Goal: Transaction & Acquisition: Book appointment/travel/reservation

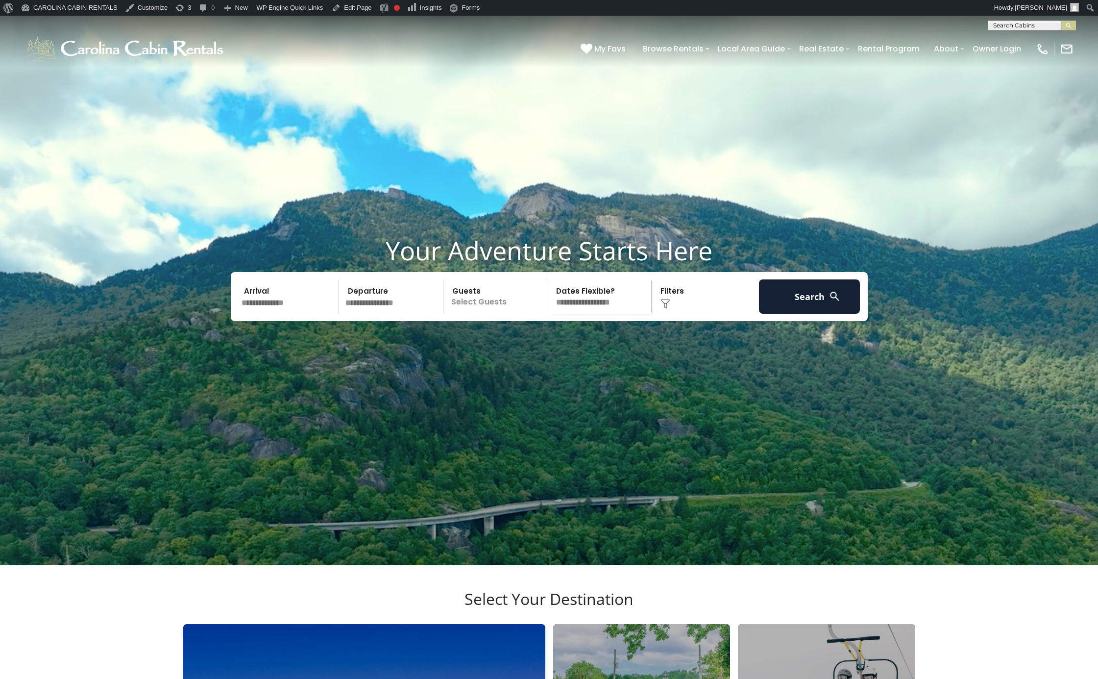
click at [999, 26] on input "text" at bounding box center [1031, 28] width 86 height 10
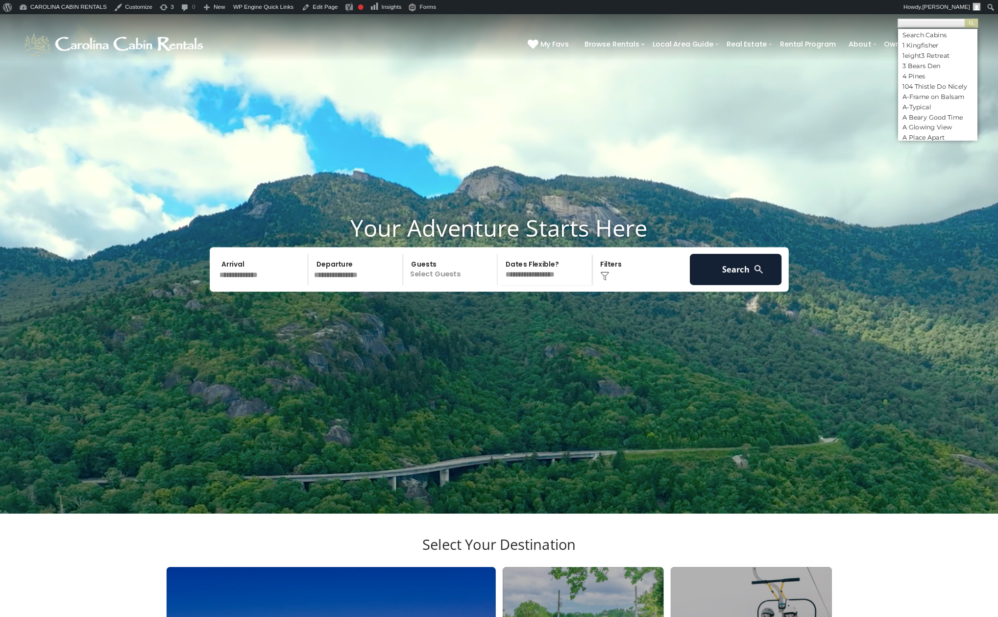
scroll to position [1, 0]
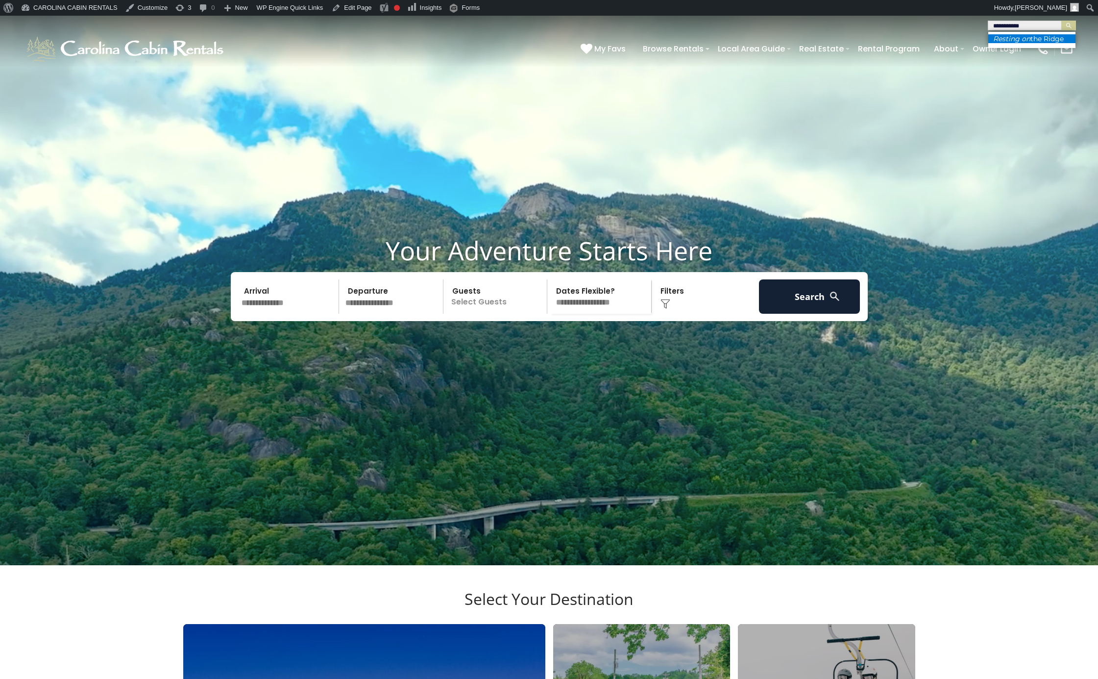
type input "**********"
click at [1028, 43] on li "Resting on the Ridge" at bounding box center [1031, 38] width 87 height 9
click at [1063, 22] on button "submit" at bounding box center [1068, 26] width 15 height 10
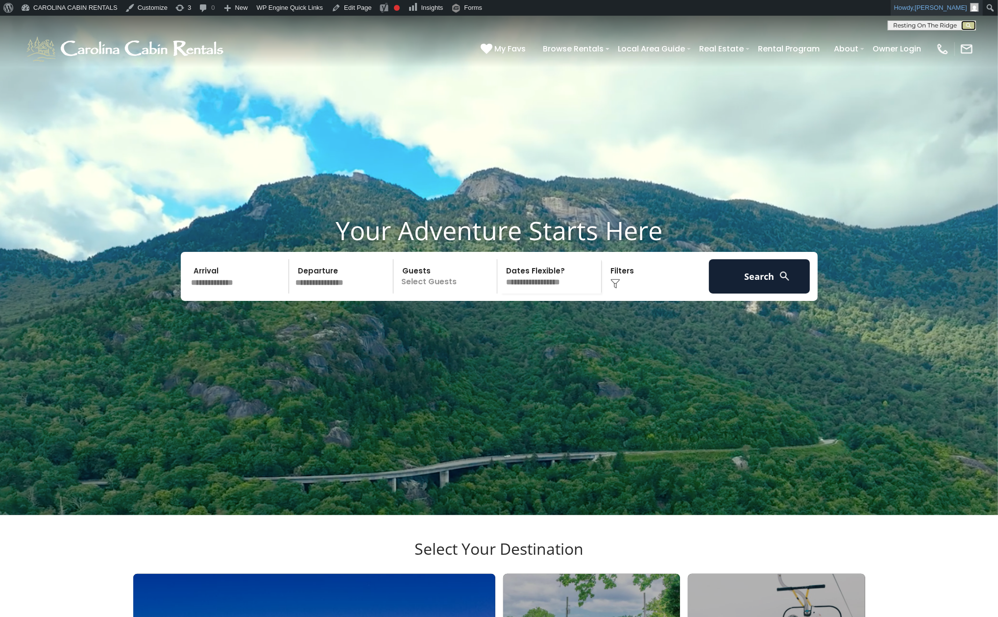
scroll to position [0, 0]
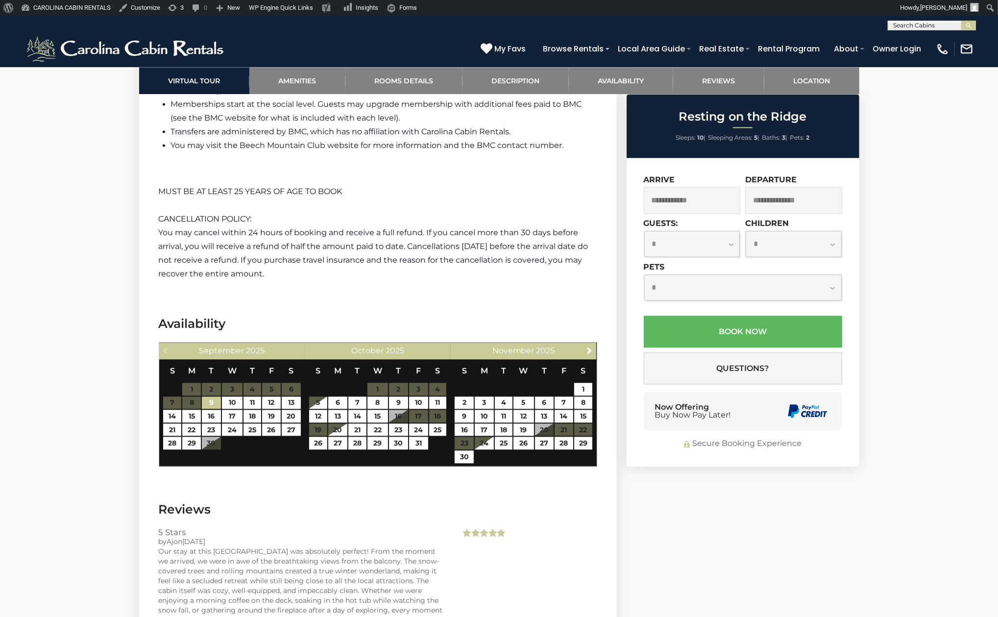
scroll to position [2049, 0]
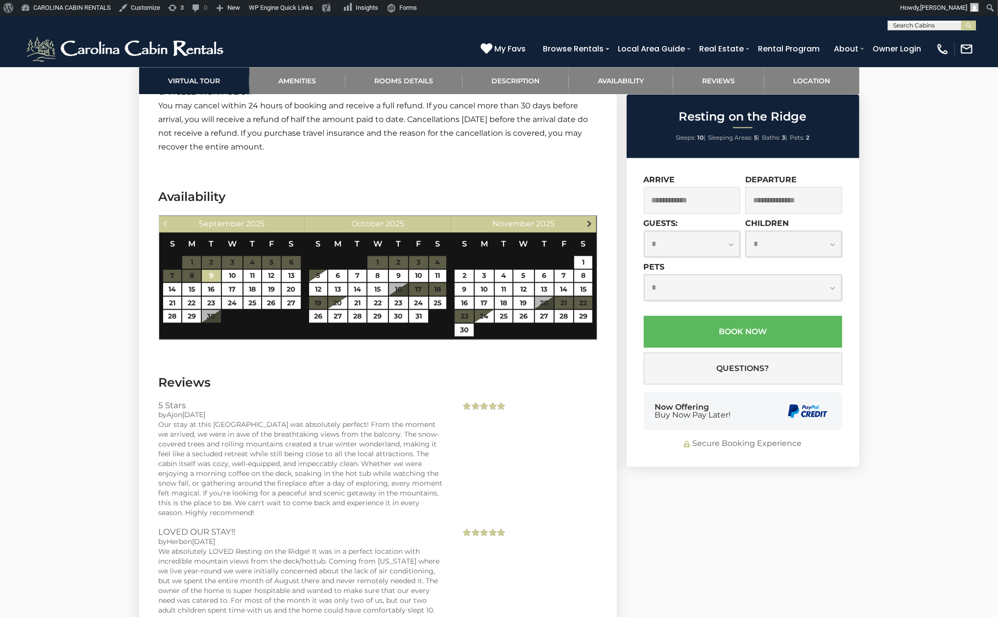
click at [589, 222] on span "Next" at bounding box center [590, 224] width 8 height 8
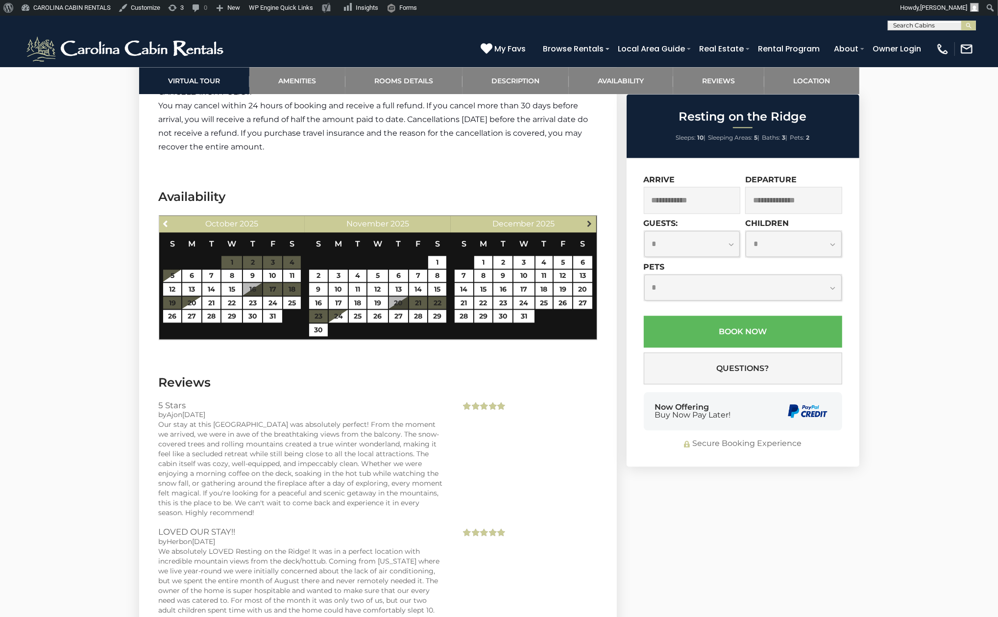
click at [588, 225] on span "Next" at bounding box center [590, 224] width 8 height 8
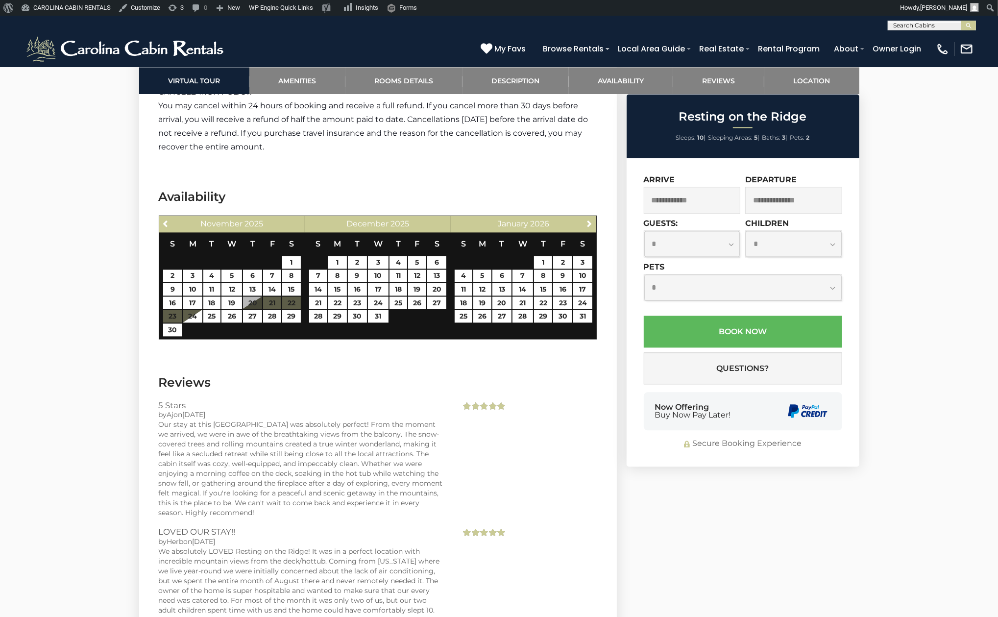
scroll to position [0, 0]
click at [933, 23] on input "text" at bounding box center [931, 28] width 86 height 10
type input "***"
click at [950, 35] on li "Lei Lei Mountainstay" at bounding box center [931, 38] width 87 height 9
click at [963, 29] on button "submit" at bounding box center [968, 26] width 15 height 10
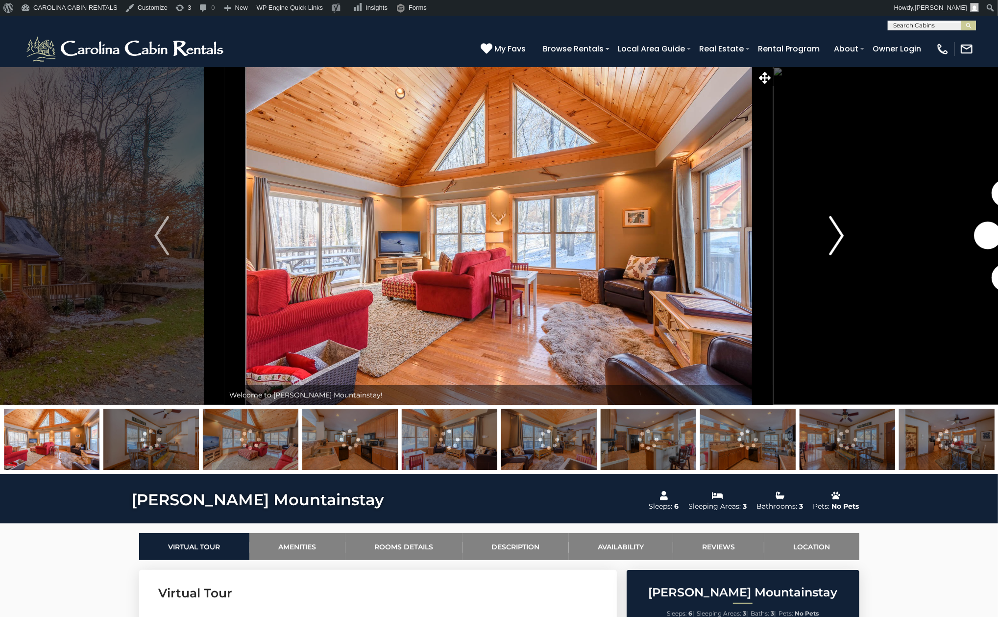
click at [840, 235] on img "Next" at bounding box center [836, 235] width 15 height 39
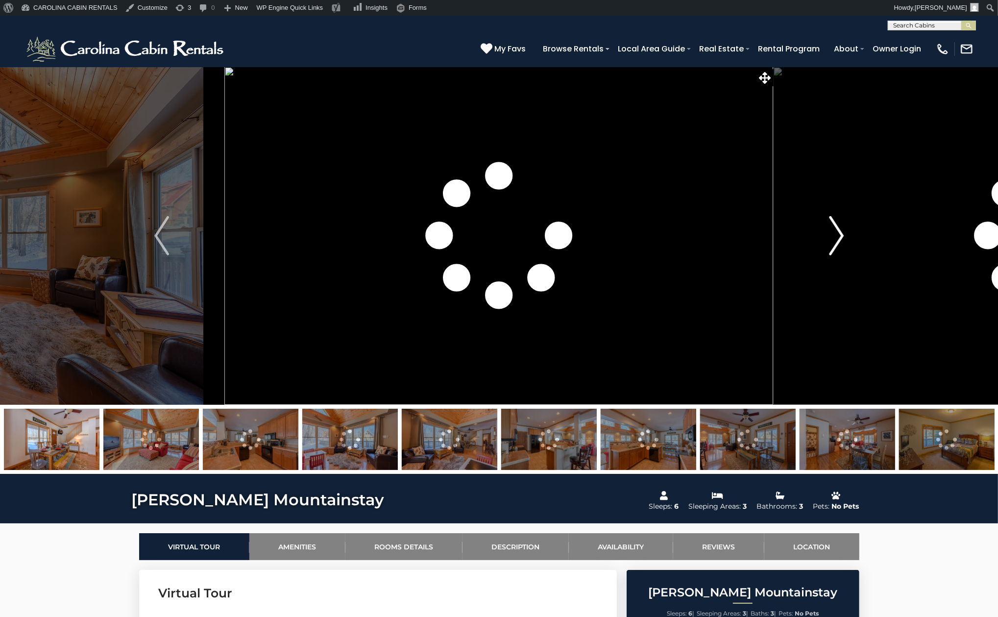
click at [840, 235] on img "Next" at bounding box center [836, 235] width 15 height 39
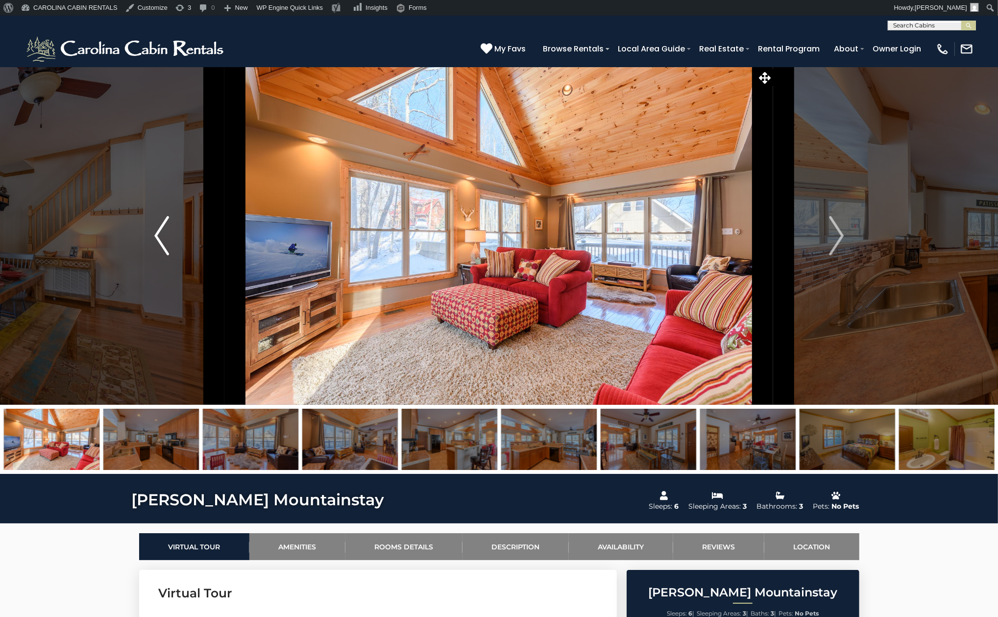
click at [185, 245] on button "Previous" at bounding box center [162, 236] width 126 height 338
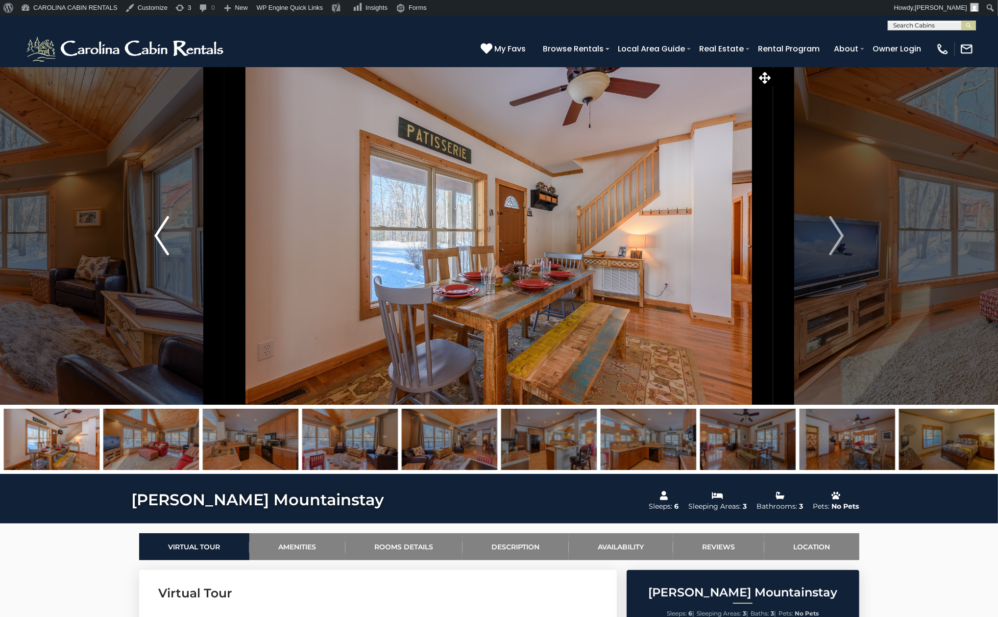
click at [186, 243] on button "Previous" at bounding box center [162, 236] width 126 height 338
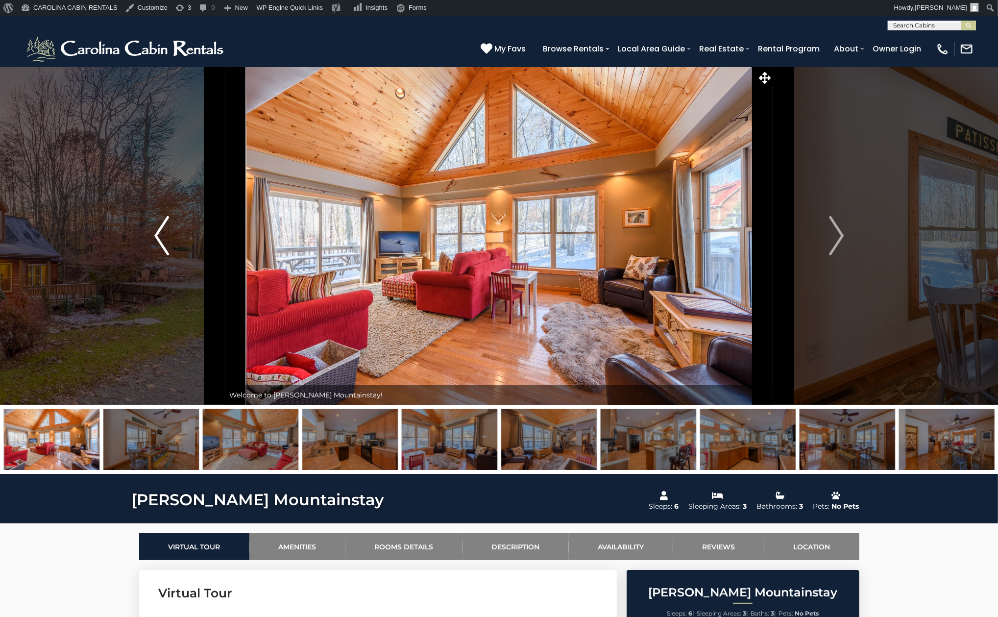
click at [186, 242] on button "Previous" at bounding box center [162, 236] width 126 height 338
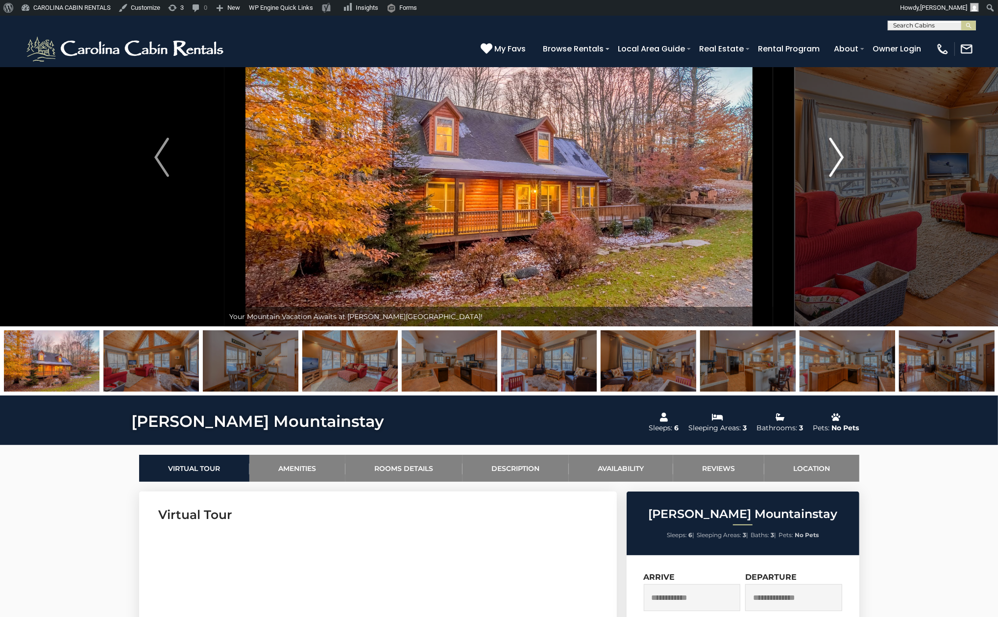
scroll to position [53, 0]
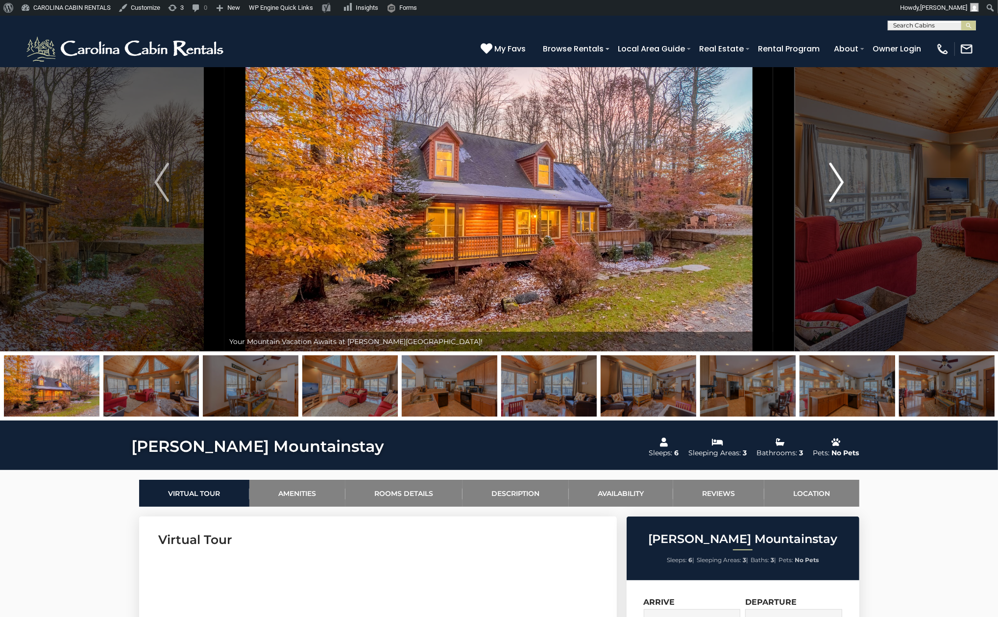
click at [831, 179] on img "Next" at bounding box center [836, 182] width 15 height 39
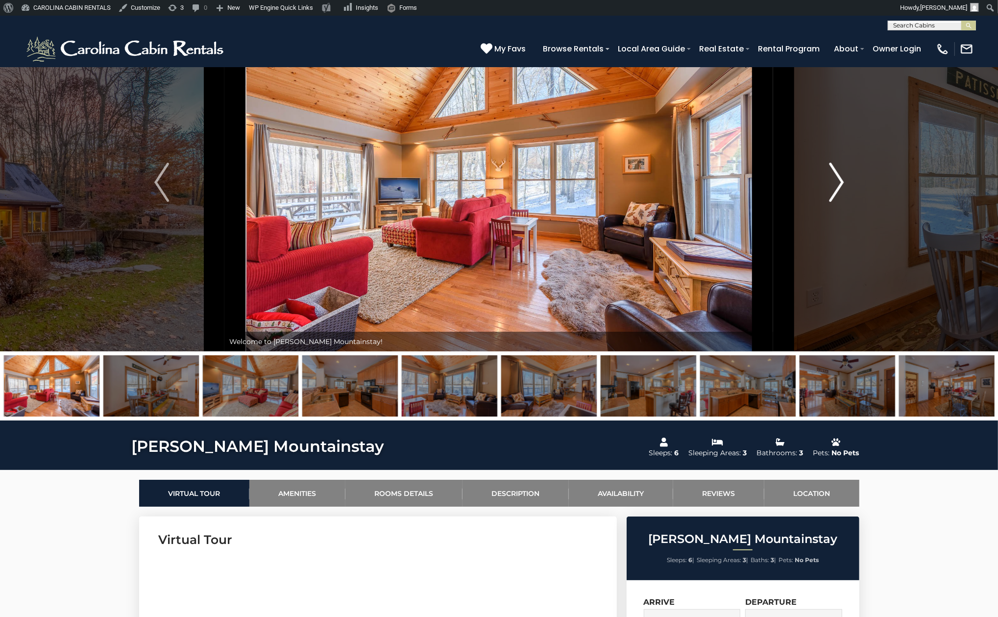
click at [830, 180] on img "Next" at bounding box center [836, 182] width 15 height 39
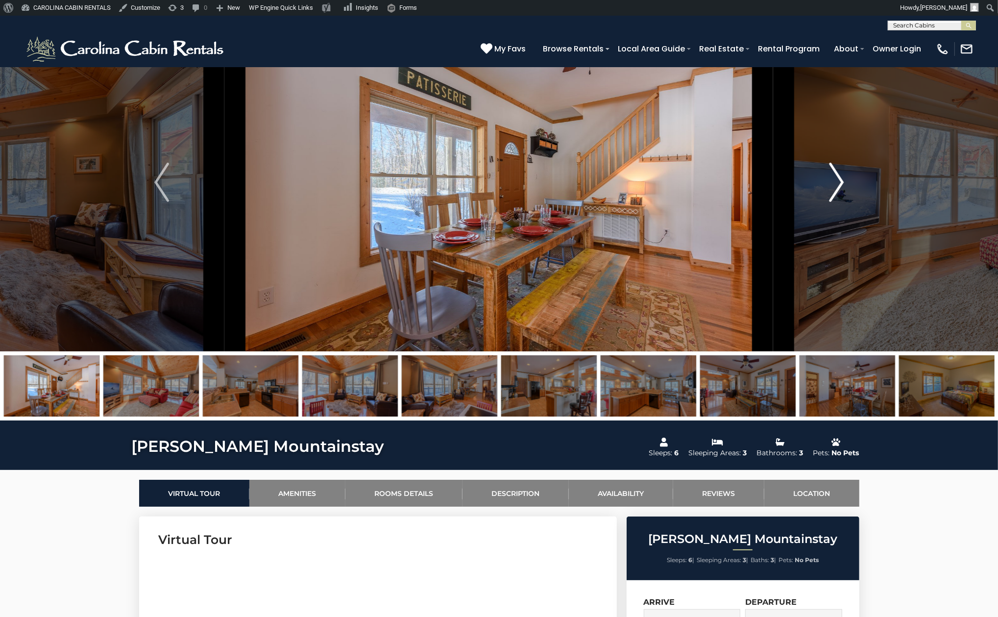
click at [830, 180] on img "Next" at bounding box center [836, 182] width 15 height 39
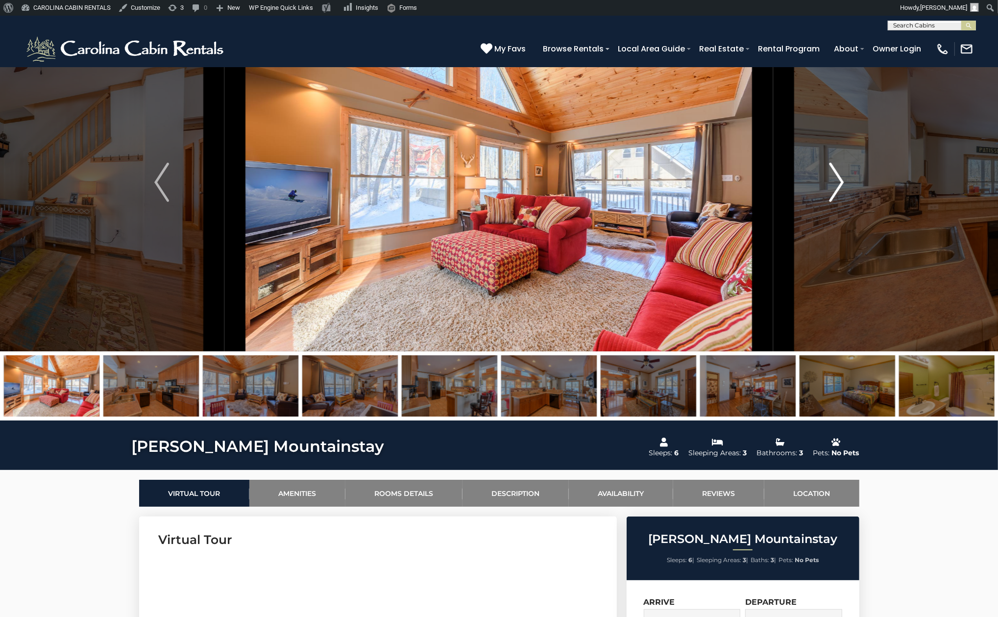
click at [830, 180] on img "Next" at bounding box center [836, 182] width 15 height 39
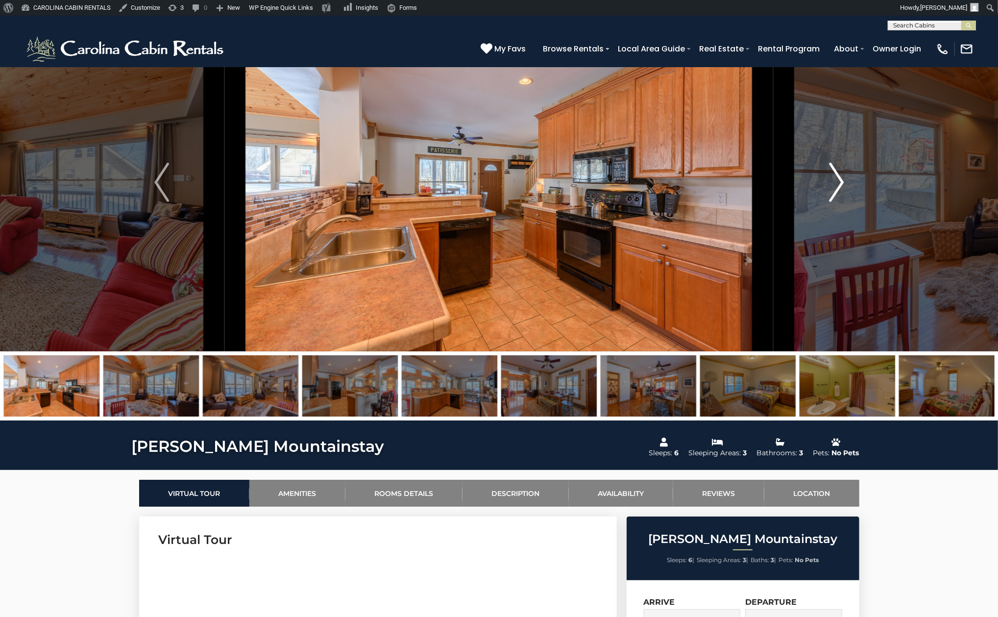
click at [830, 180] on img "Next" at bounding box center [836, 182] width 15 height 39
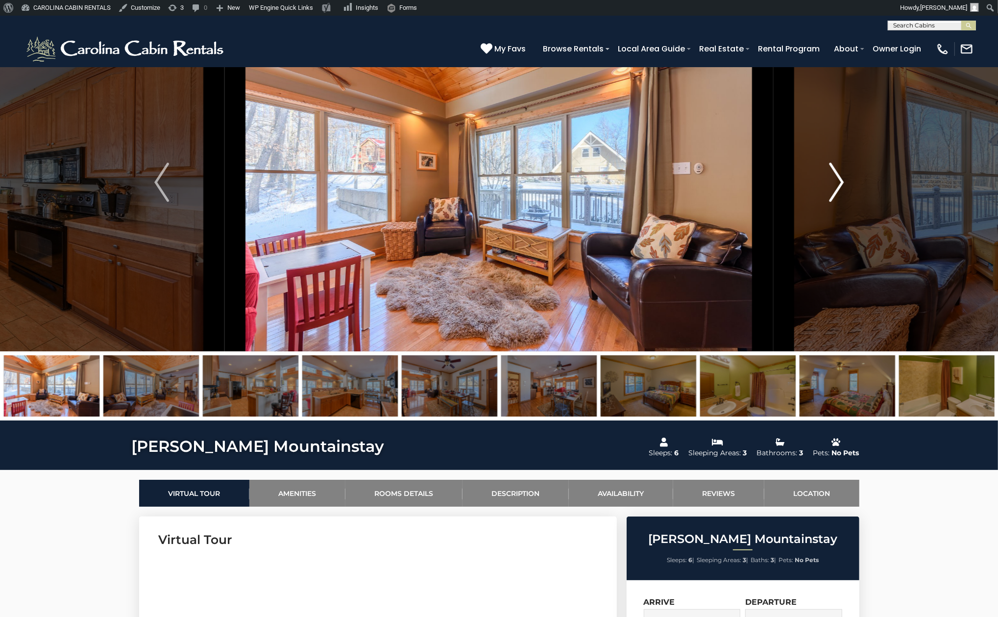
click at [830, 180] on img "Next" at bounding box center [836, 182] width 15 height 39
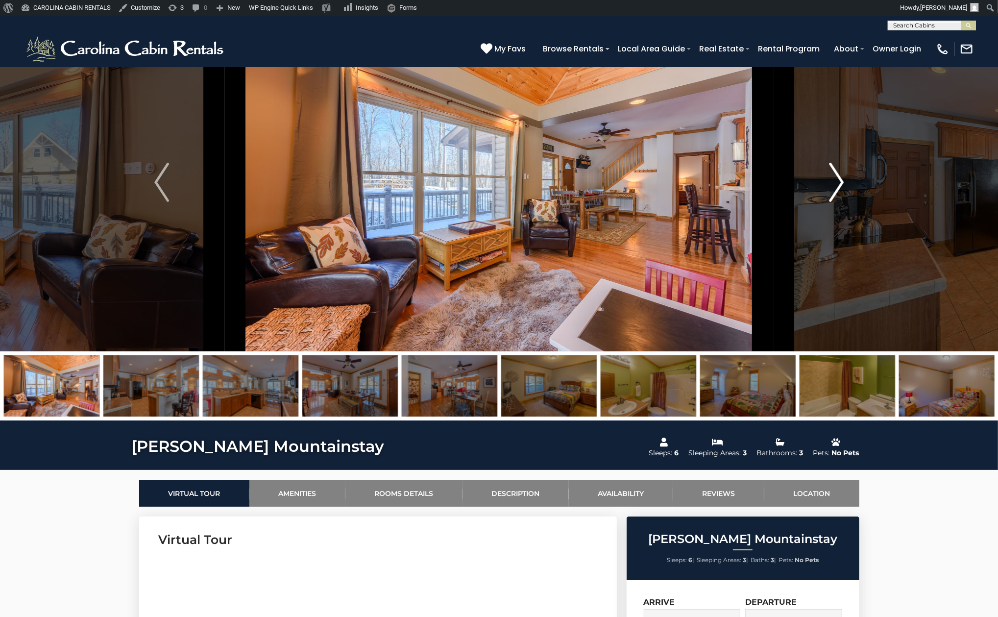
click at [830, 180] on img "Next" at bounding box center [836, 182] width 15 height 39
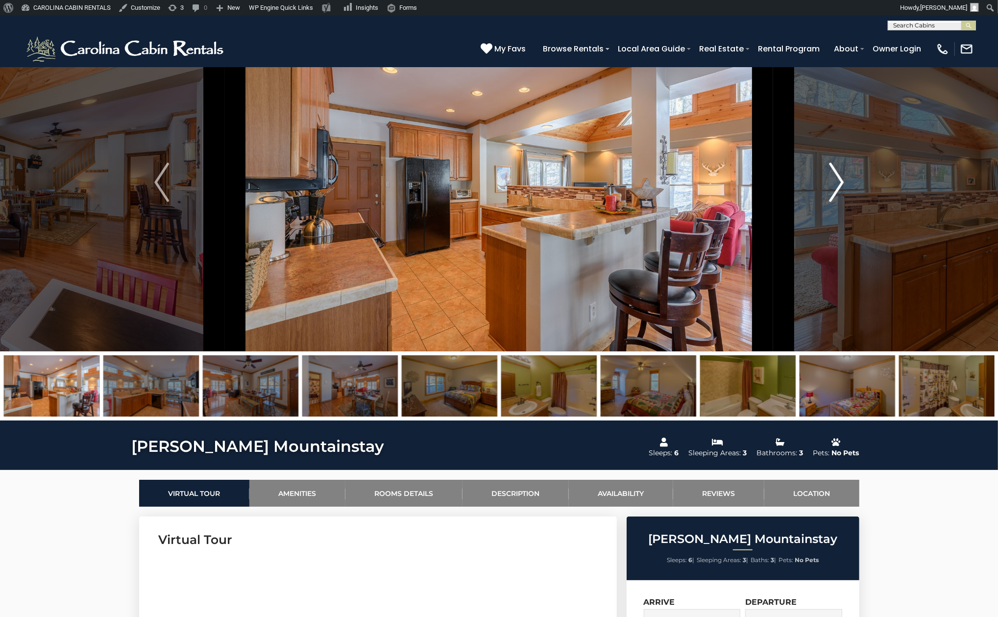
click at [830, 180] on img "Next" at bounding box center [836, 182] width 15 height 39
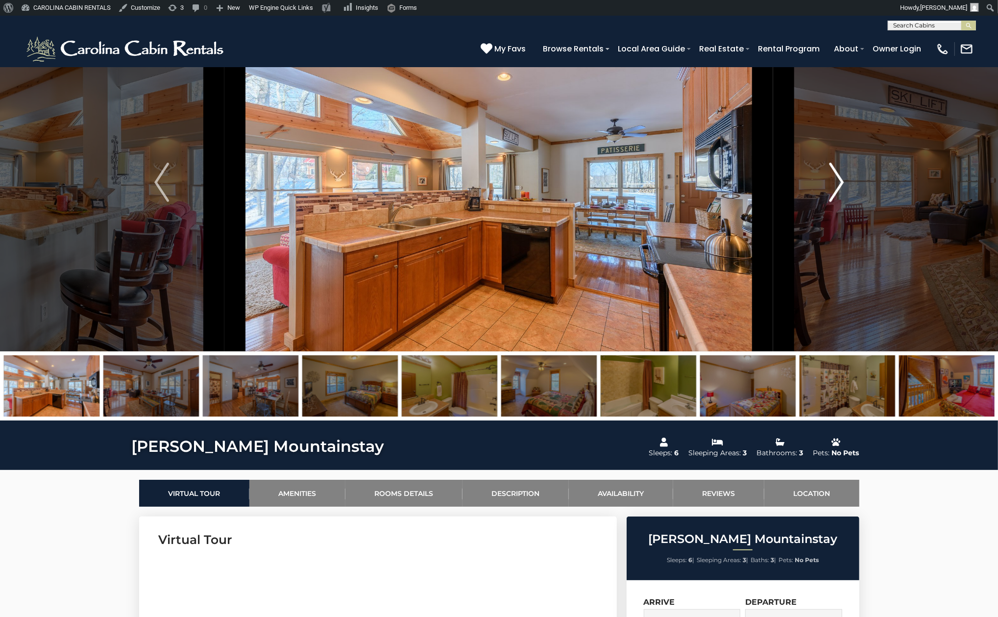
click at [830, 180] on img "Next" at bounding box center [836, 182] width 15 height 39
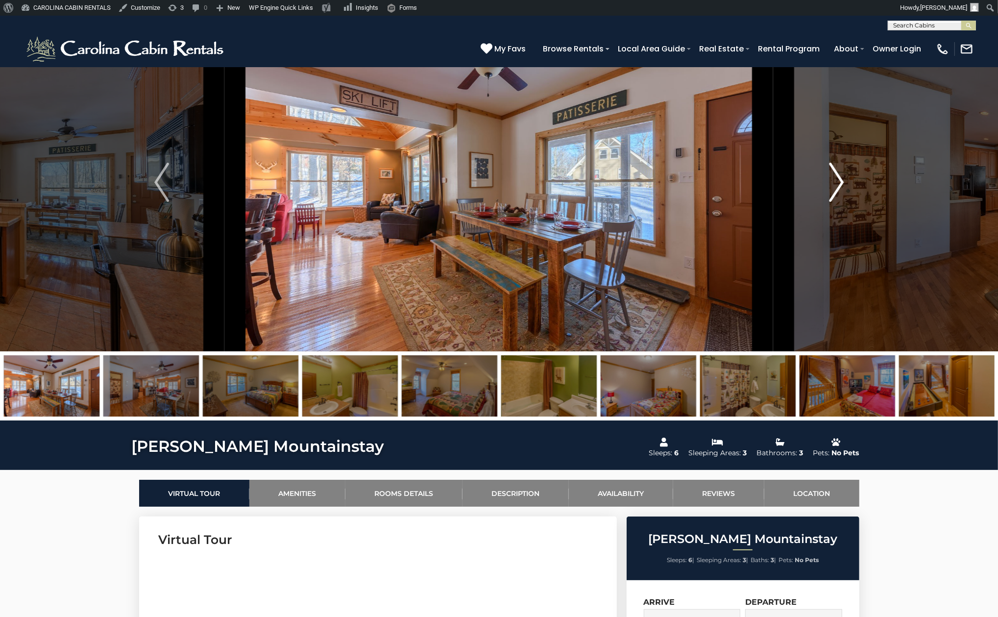
click at [831, 179] on img "Next" at bounding box center [836, 182] width 15 height 39
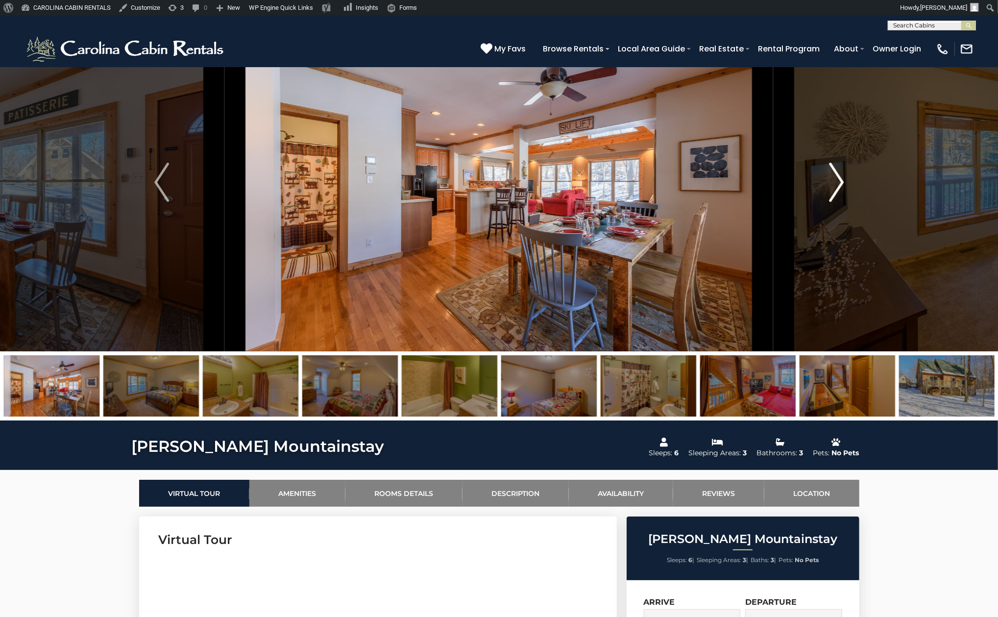
click at [832, 179] on img "Next" at bounding box center [836, 182] width 15 height 39
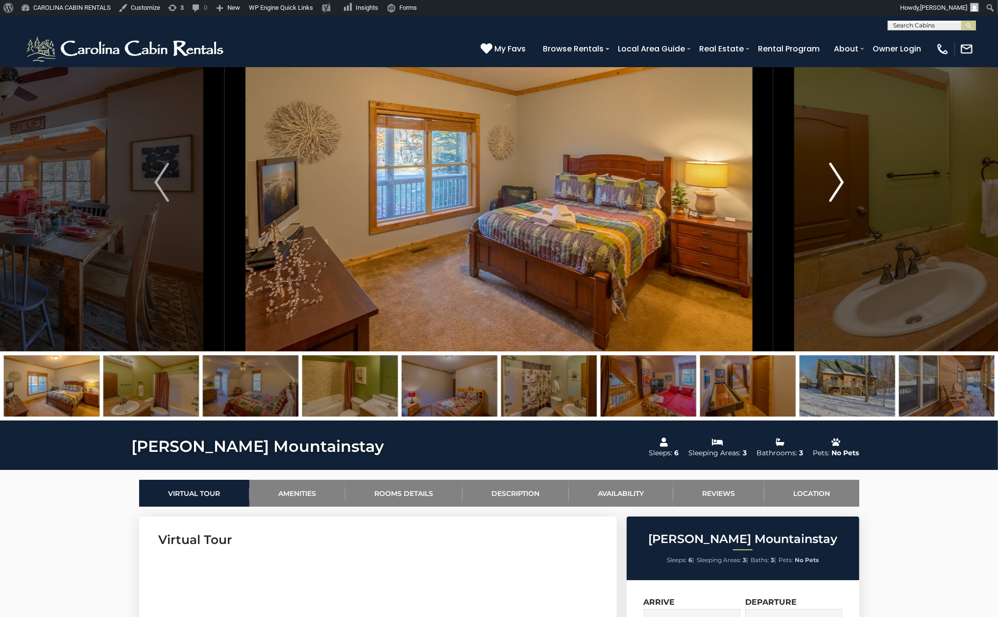
click at [832, 179] on img "Next" at bounding box center [836, 182] width 15 height 39
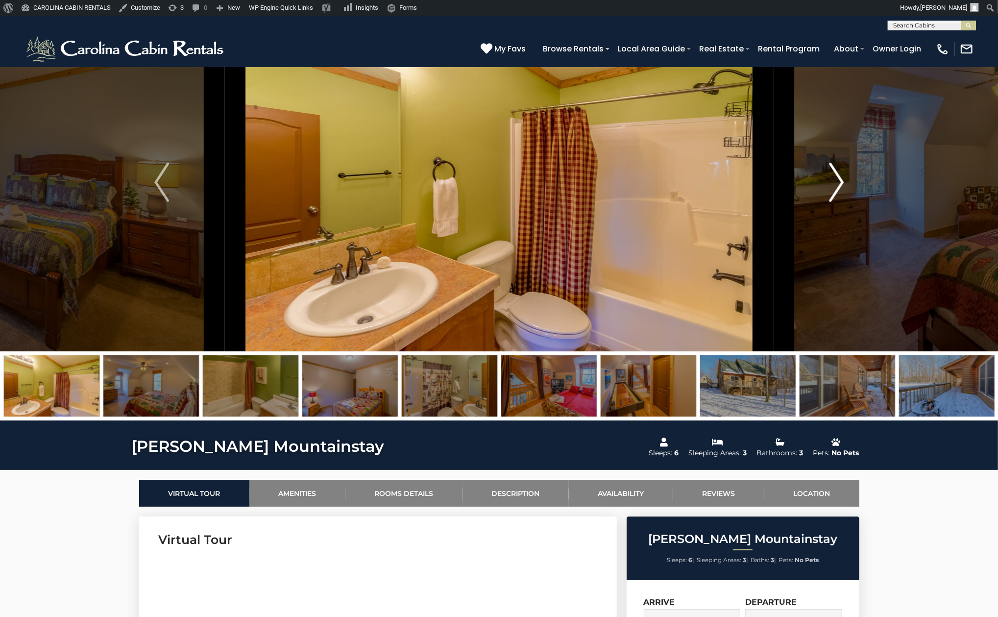
click at [832, 179] on img "Next" at bounding box center [836, 182] width 15 height 39
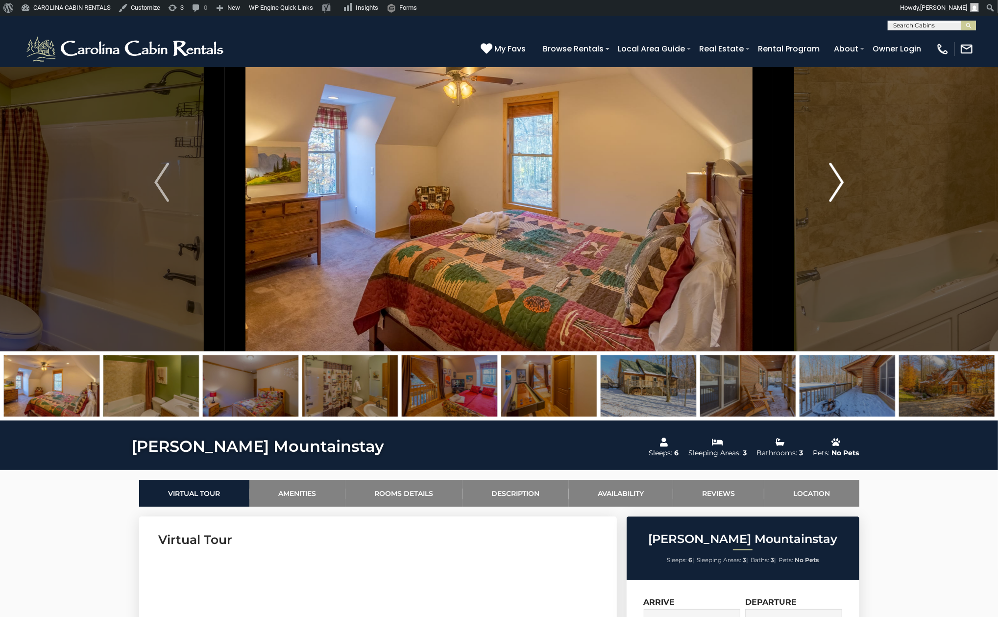
click at [832, 179] on img "Next" at bounding box center [836, 182] width 15 height 39
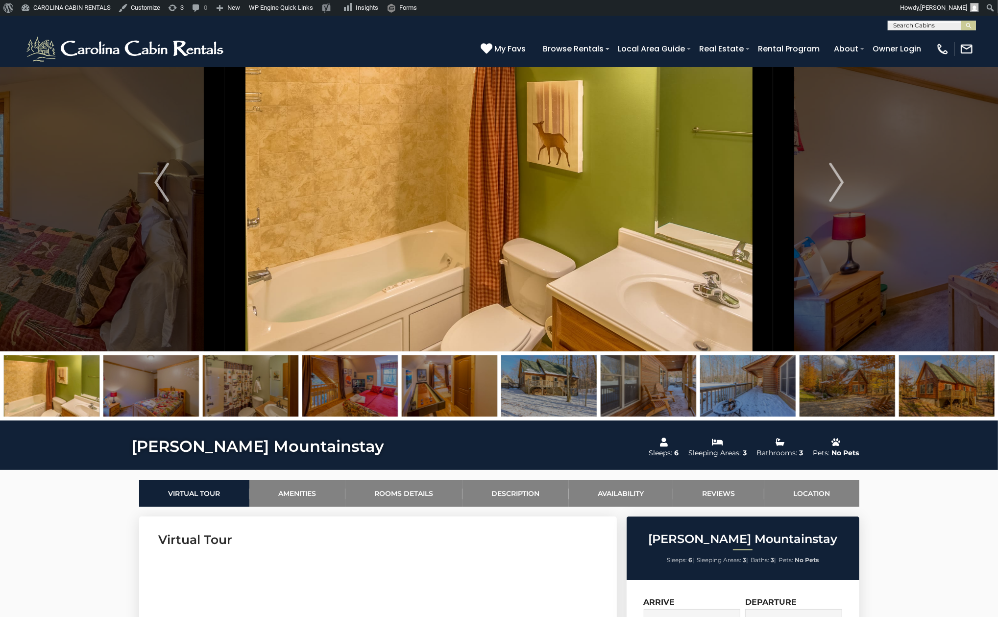
click at [917, 24] on input "text" at bounding box center [931, 28] width 86 height 10
type input "******"
click at [928, 54] on li "Lake H ills Hideaway" at bounding box center [931, 58] width 87 height 9
click at [968, 26] on img "submit" at bounding box center [968, 25] width 7 height 7
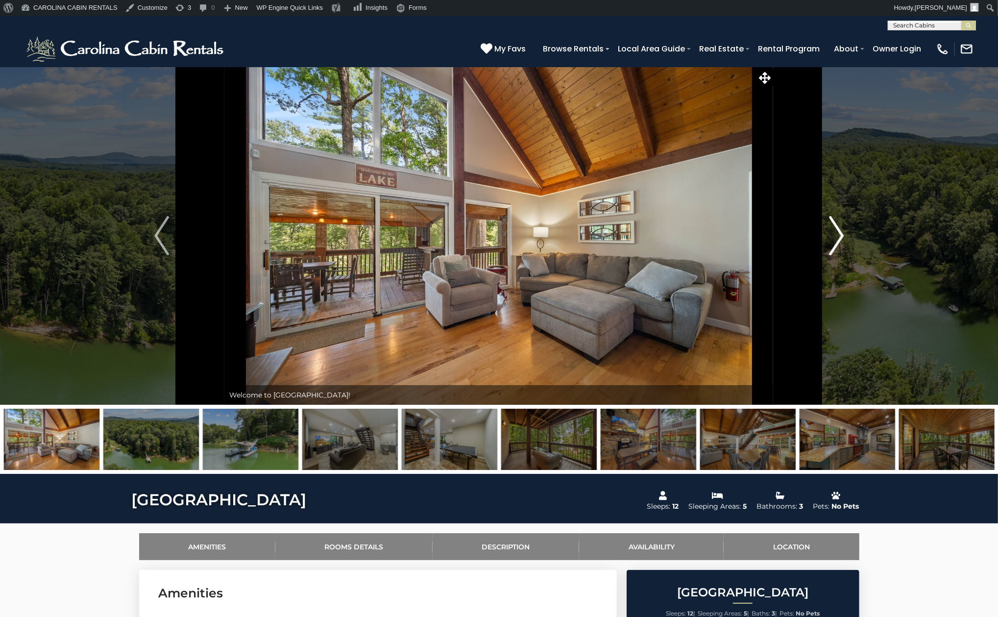
click at [832, 235] on img "Next" at bounding box center [836, 235] width 15 height 39
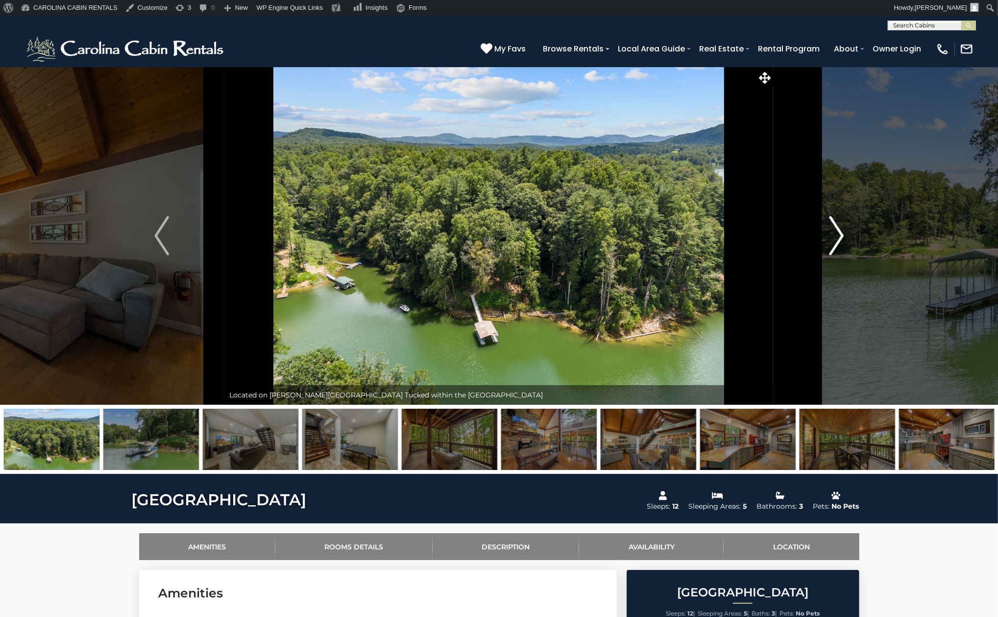
click at [832, 235] on img "Next" at bounding box center [836, 235] width 15 height 39
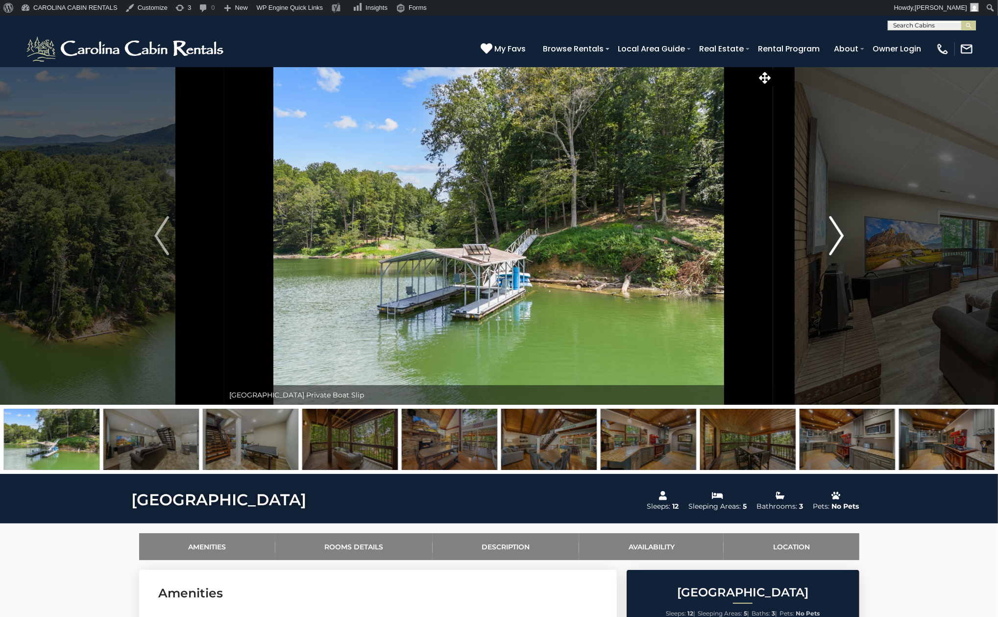
click at [832, 235] on img "Next" at bounding box center [836, 235] width 15 height 39
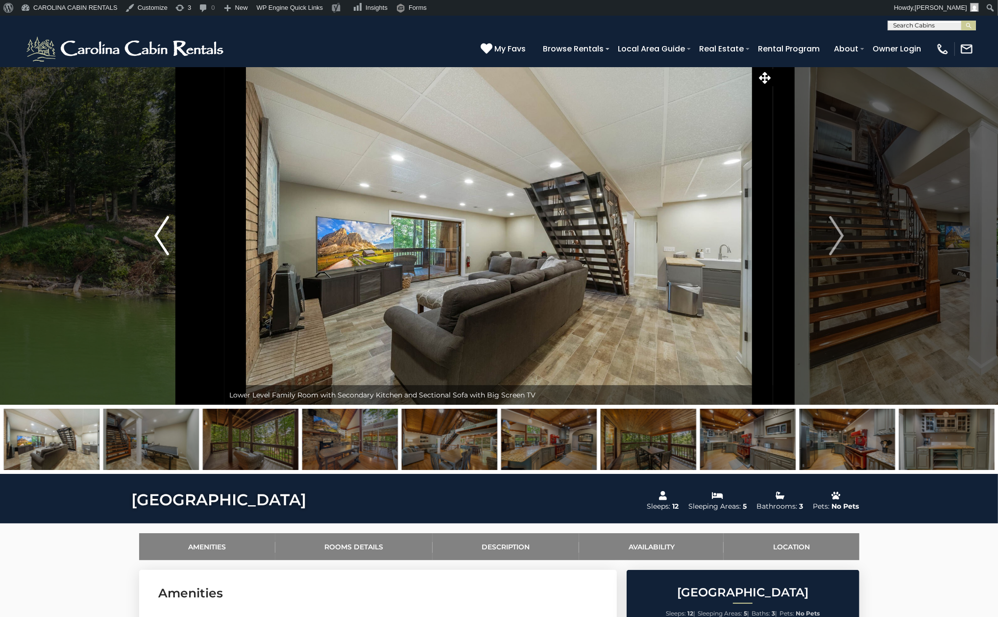
click at [169, 246] on img "Previous" at bounding box center [161, 235] width 15 height 39
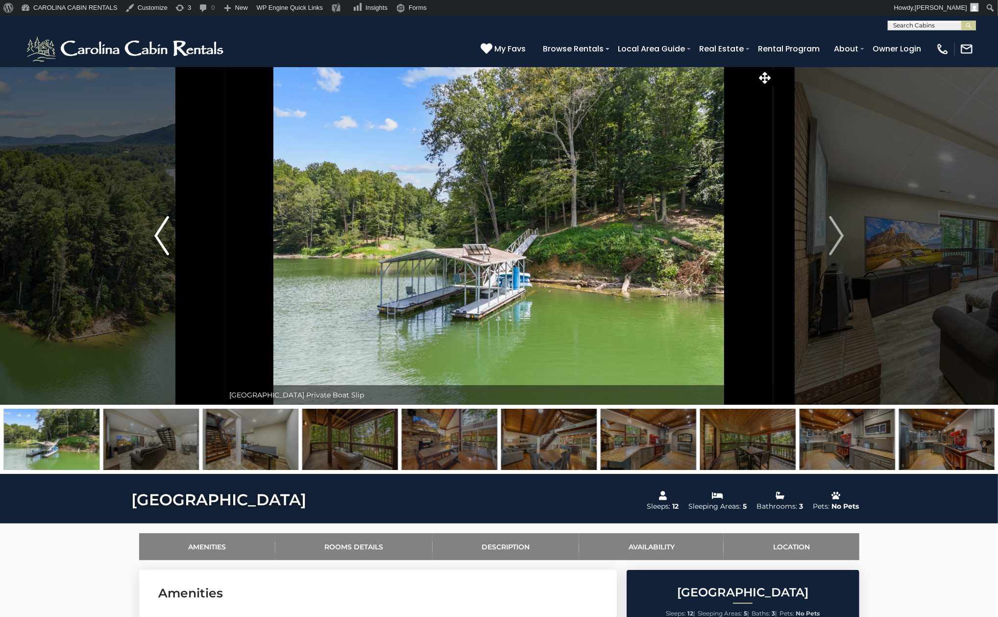
click at [170, 247] on button "Previous" at bounding box center [162, 236] width 126 height 338
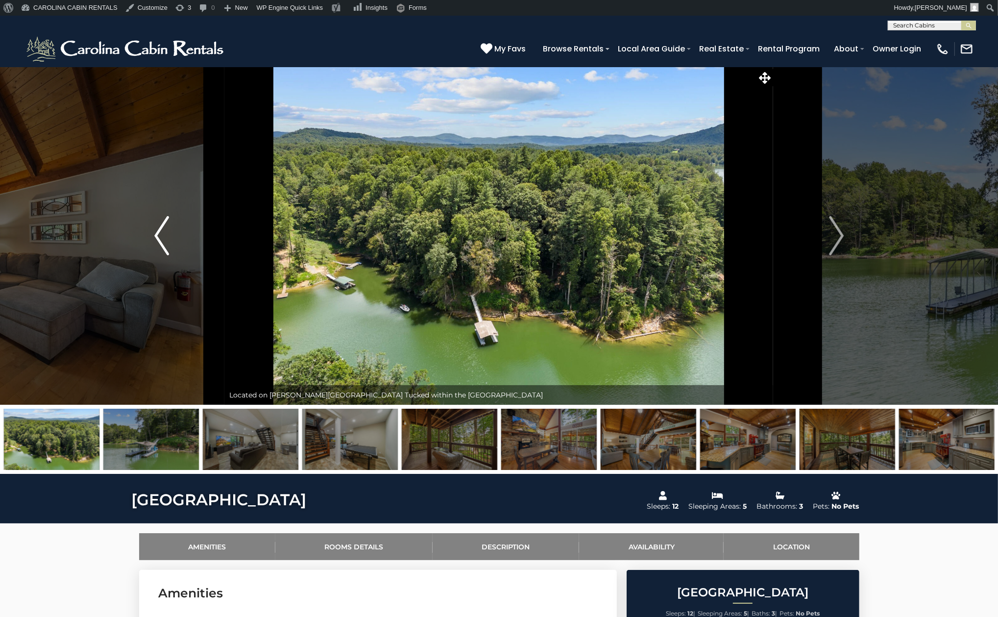
click at [169, 248] on button "Previous" at bounding box center [162, 236] width 126 height 338
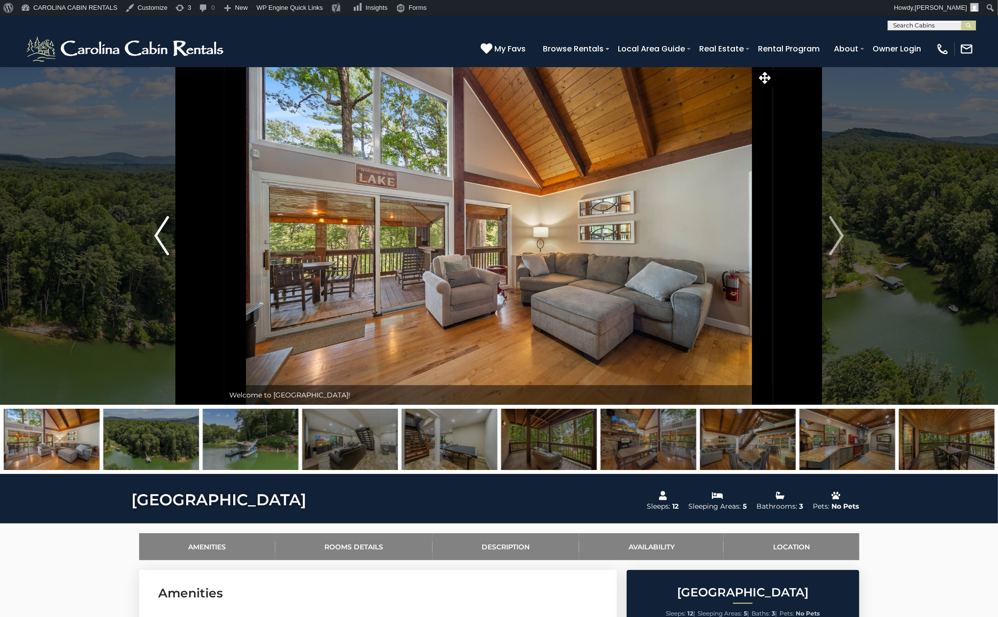
click at [170, 248] on button "Previous" at bounding box center [162, 236] width 126 height 338
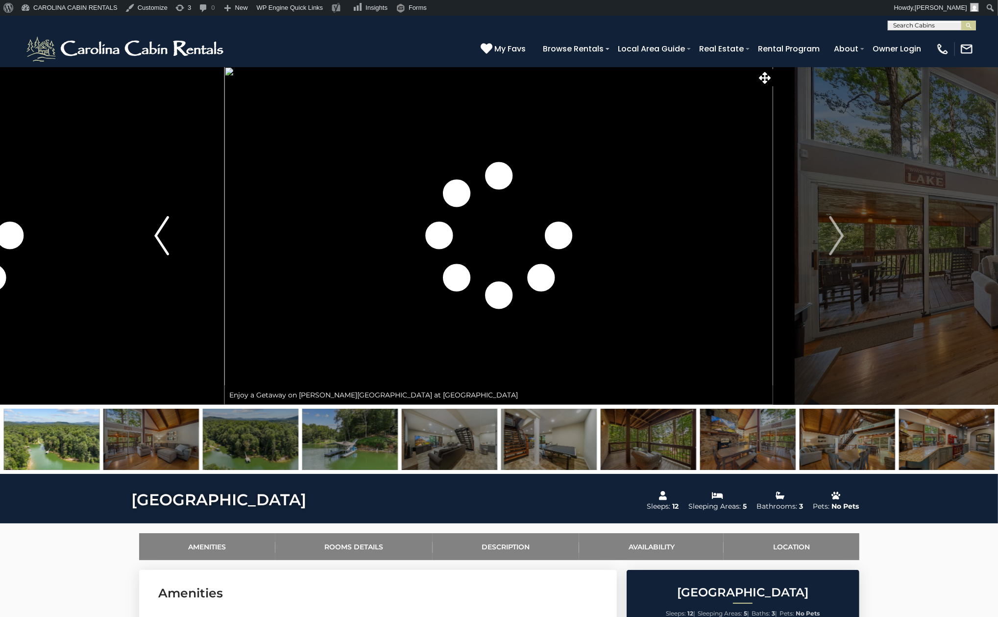
click at [170, 248] on button "Previous" at bounding box center [162, 236] width 126 height 338
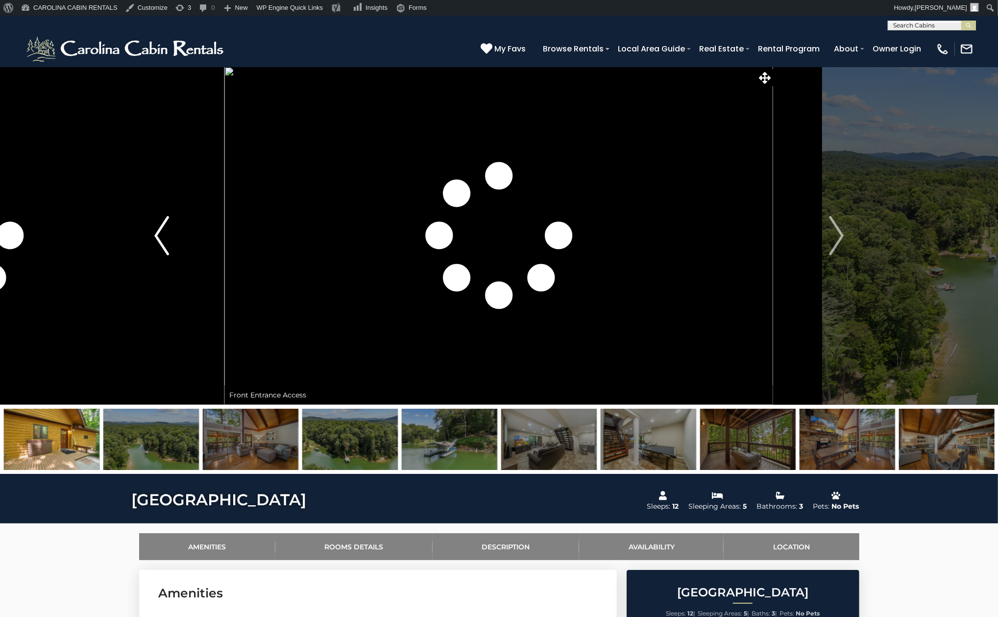
click at [170, 248] on button "Previous" at bounding box center [162, 236] width 126 height 338
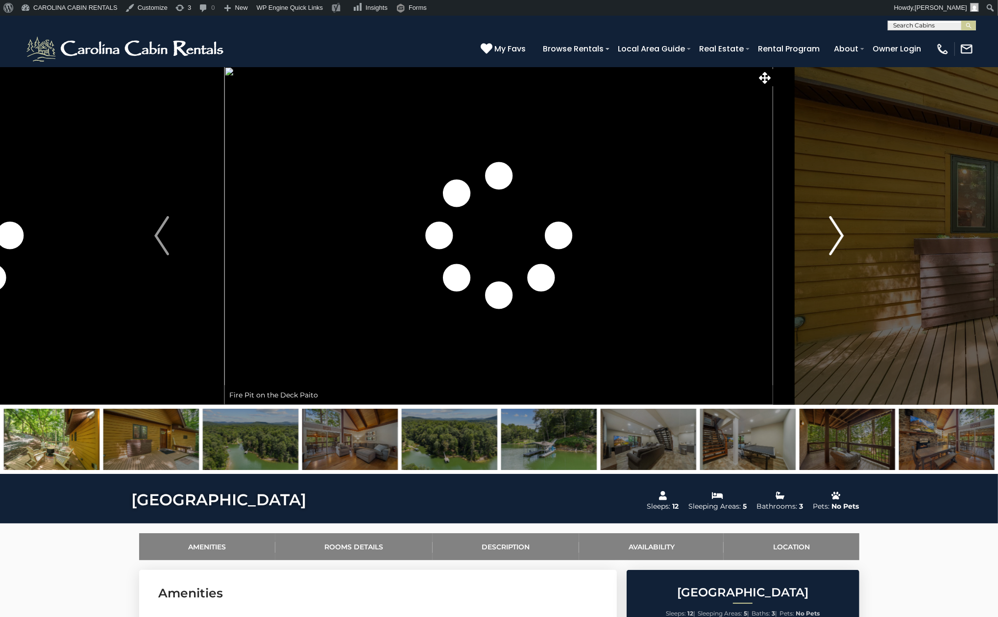
click at [845, 236] on button "Next" at bounding box center [837, 236] width 126 height 338
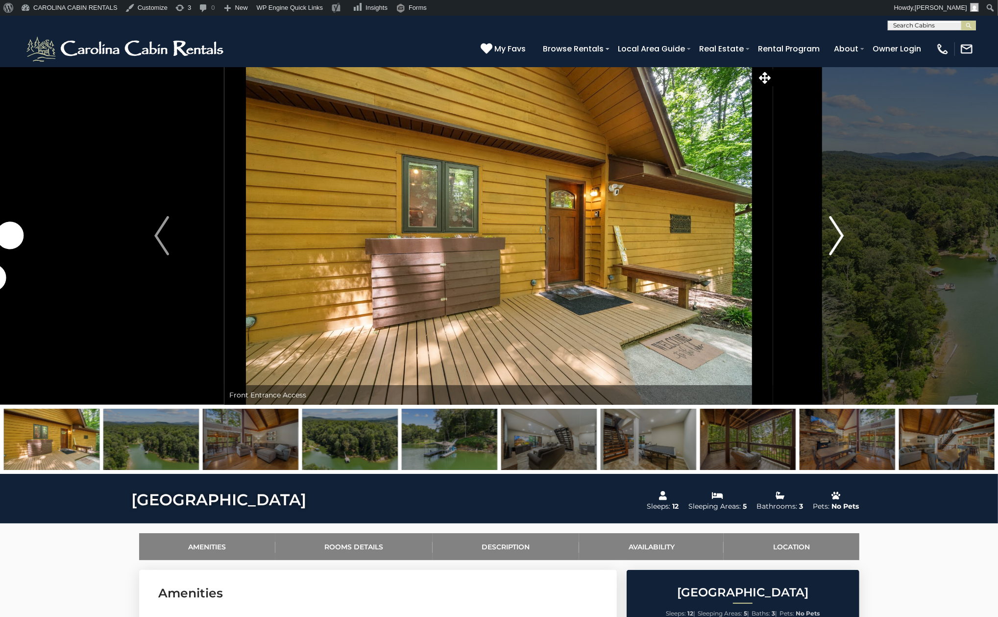
click at [845, 236] on button "Next" at bounding box center [837, 236] width 126 height 338
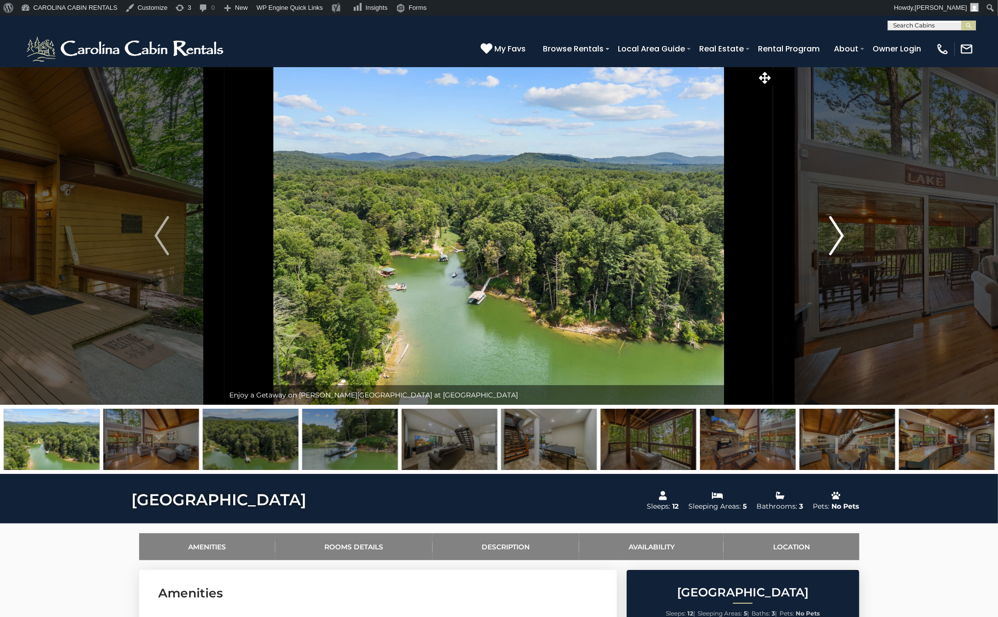
click at [845, 236] on button "Next" at bounding box center [837, 236] width 126 height 338
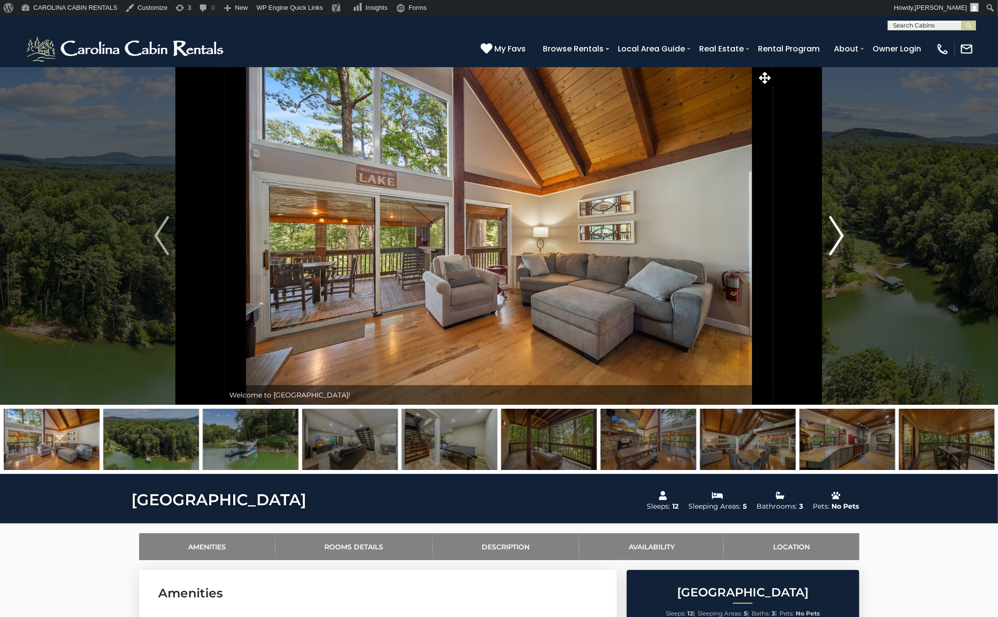
click at [845, 236] on button "Next" at bounding box center [837, 236] width 126 height 338
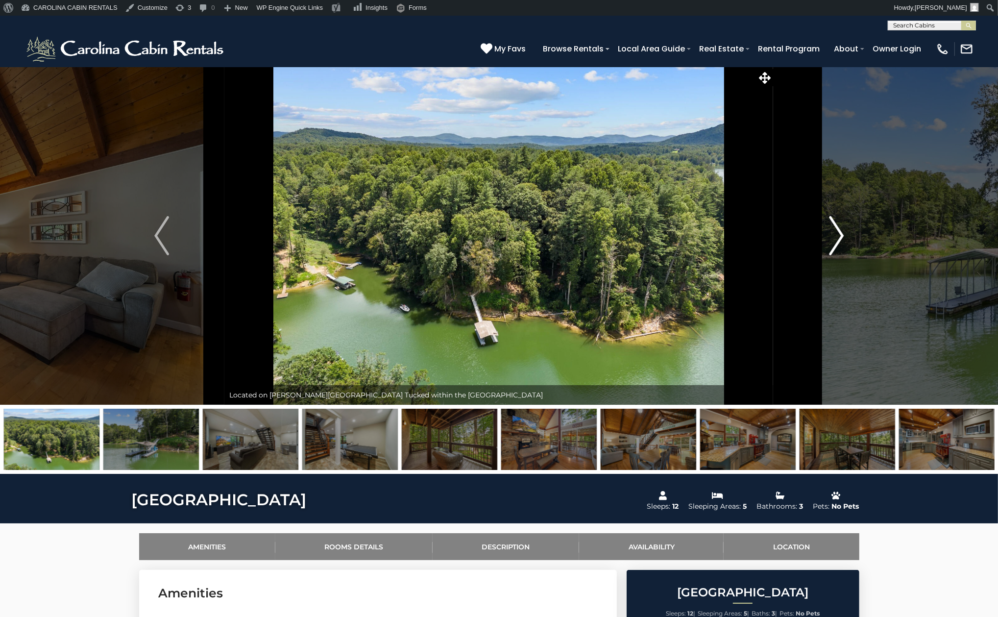
click at [845, 237] on button "Next" at bounding box center [837, 236] width 126 height 338
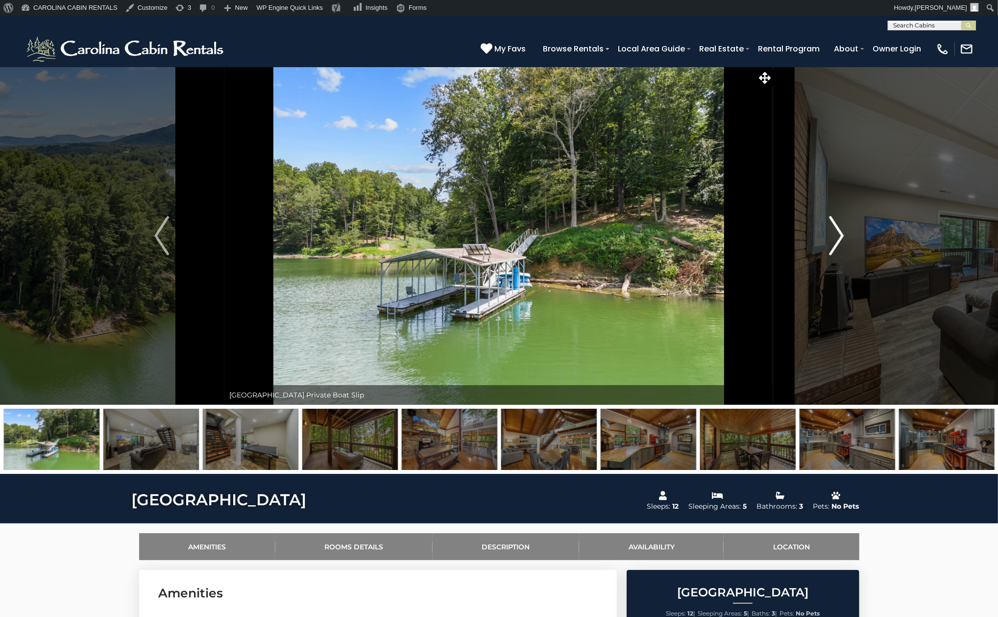
click at [845, 237] on button "Next" at bounding box center [837, 236] width 126 height 338
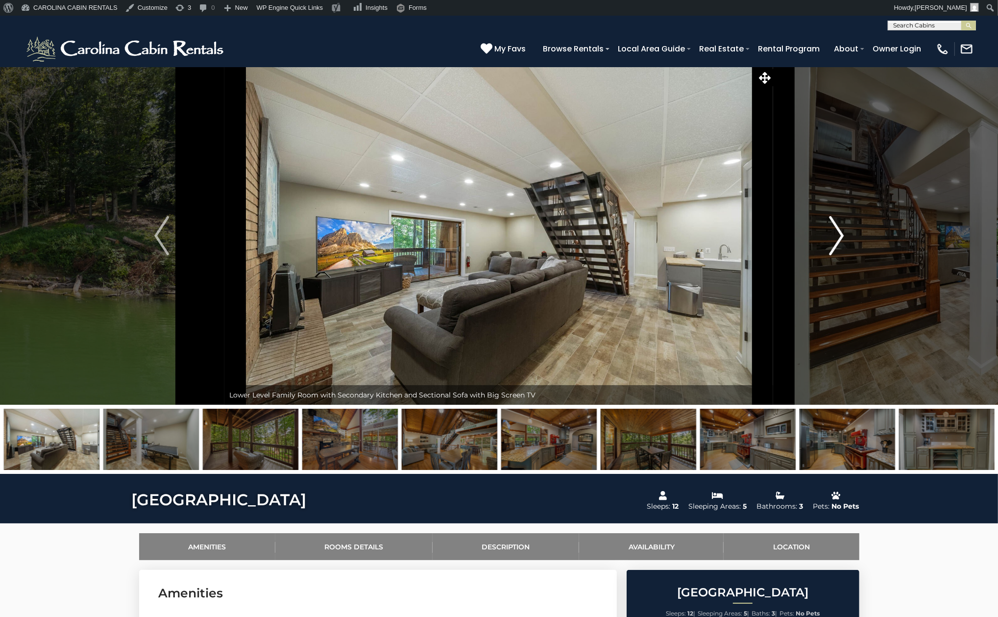
click at [845, 237] on button "Next" at bounding box center [837, 236] width 126 height 338
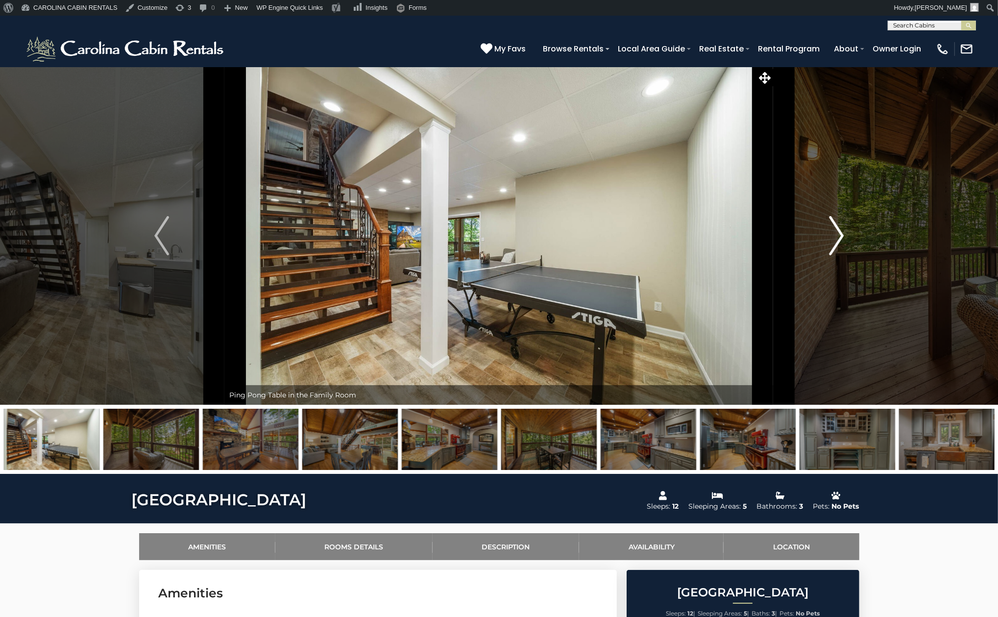
click at [845, 237] on button "Next" at bounding box center [837, 236] width 126 height 338
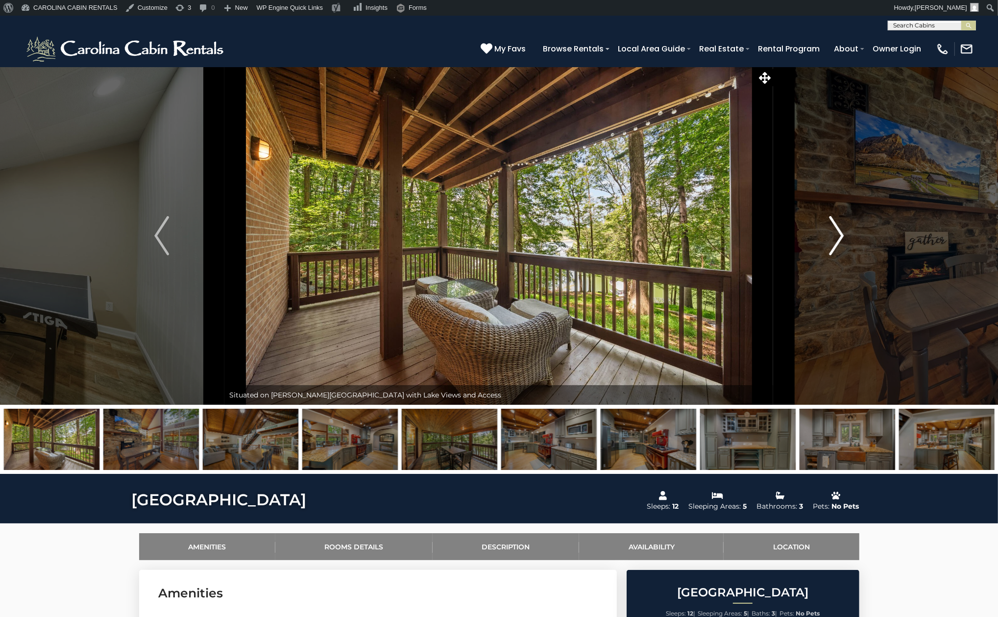
click at [845, 237] on button "Next" at bounding box center [837, 236] width 126 height 338
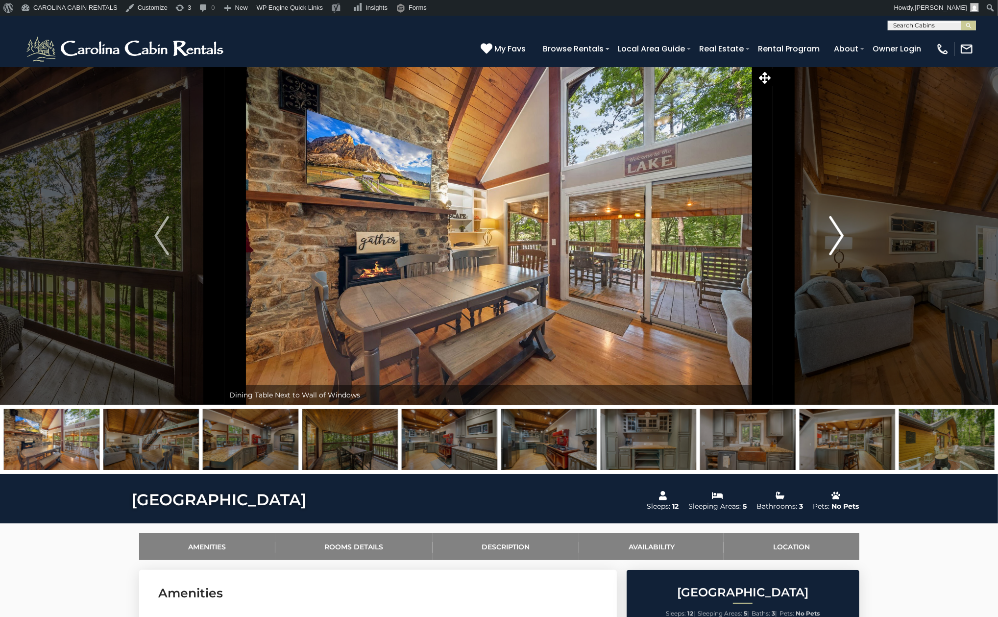
click at [845, 237] on button "Next" at bounding box center [837, 236] width 126 height 338
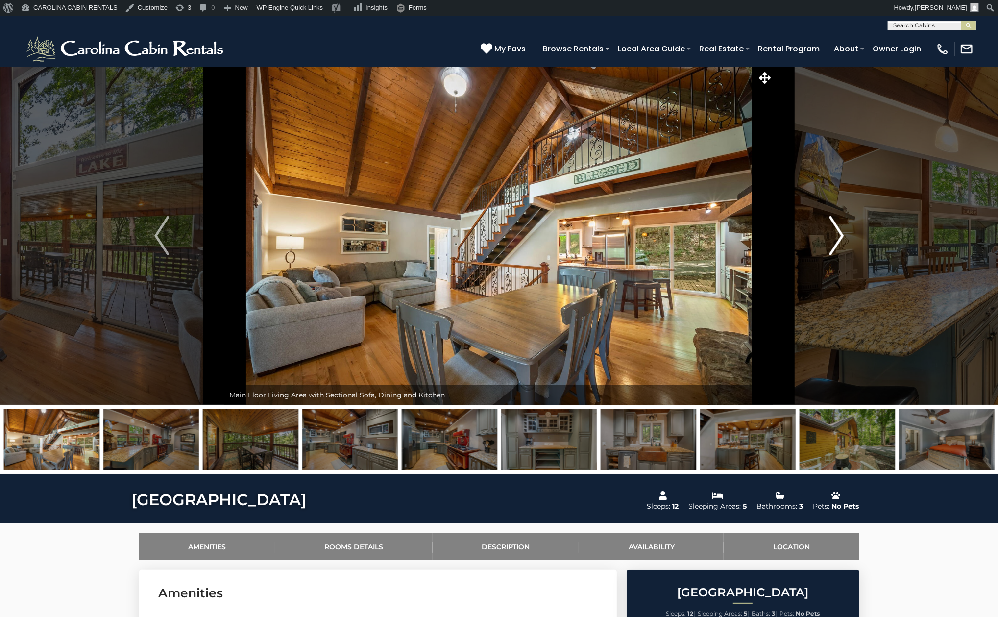
click at [845, 237] on button "Next" at bounding box center [837, 236] width 126 height 338
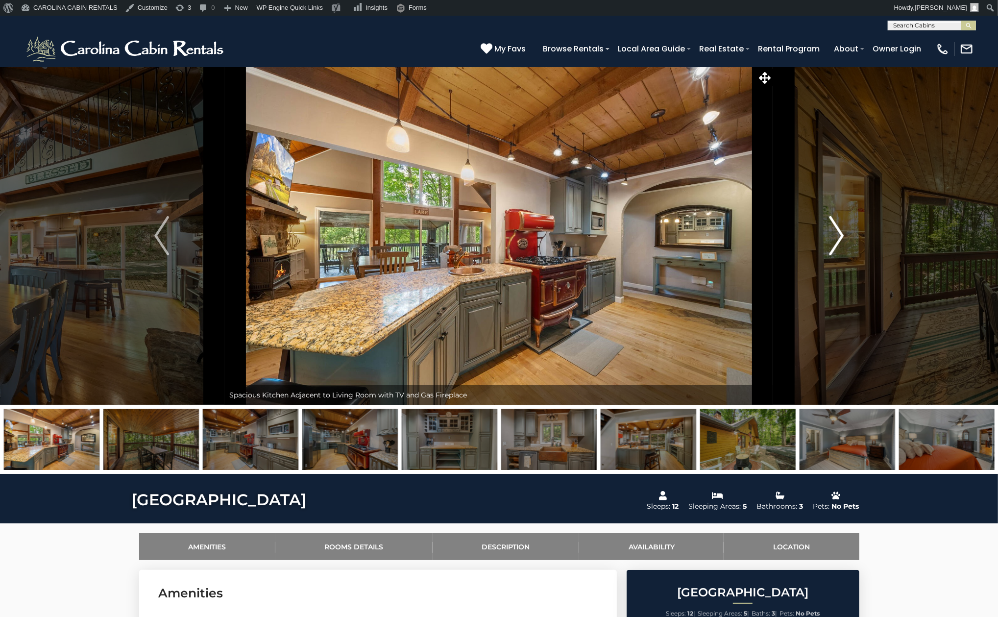
click at [845, 237] on button "Next" at bounding box center [837, 236] width 126 height 338
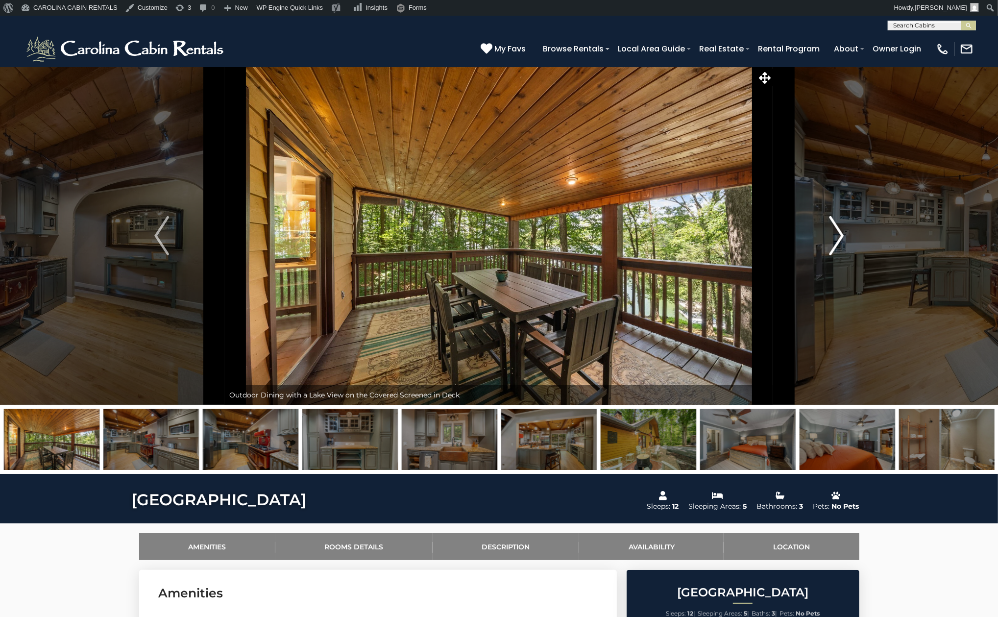
click at [844, 237] on button "Next" at bounding box center [837, 236] width 126 height 338
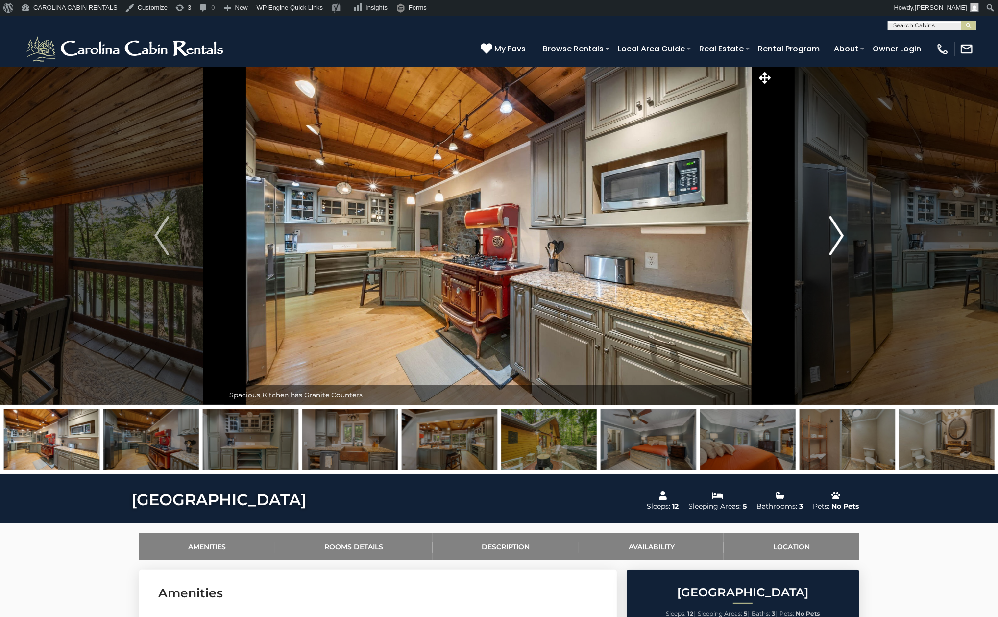
click at [844, 237] on button "Next" at bounding box center [837, 236] width 126 height 338
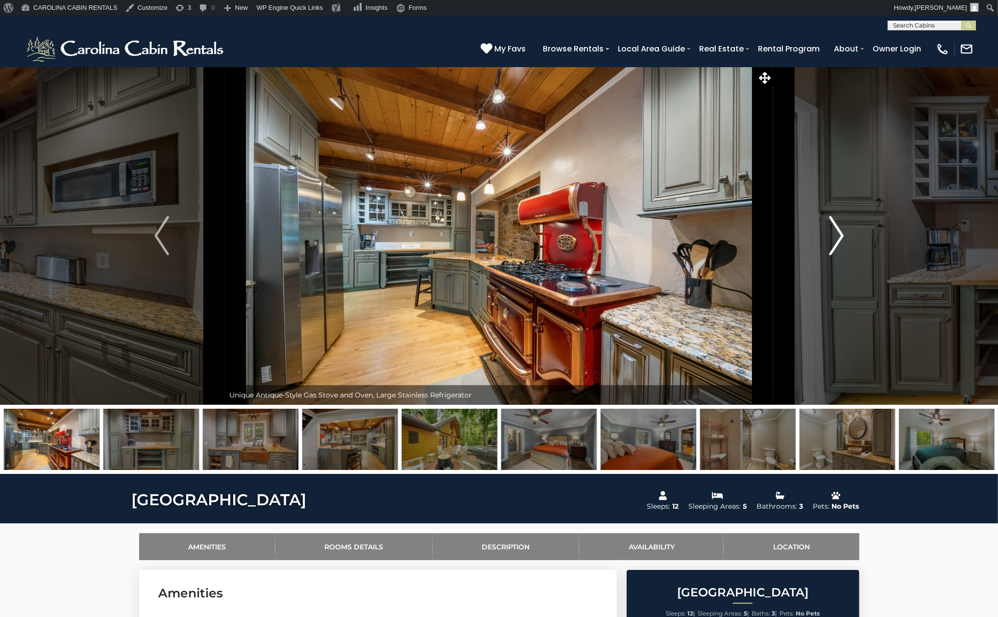
click at [844, 237] on button "Next" at bounding box center [837, 236] width 126 height 338
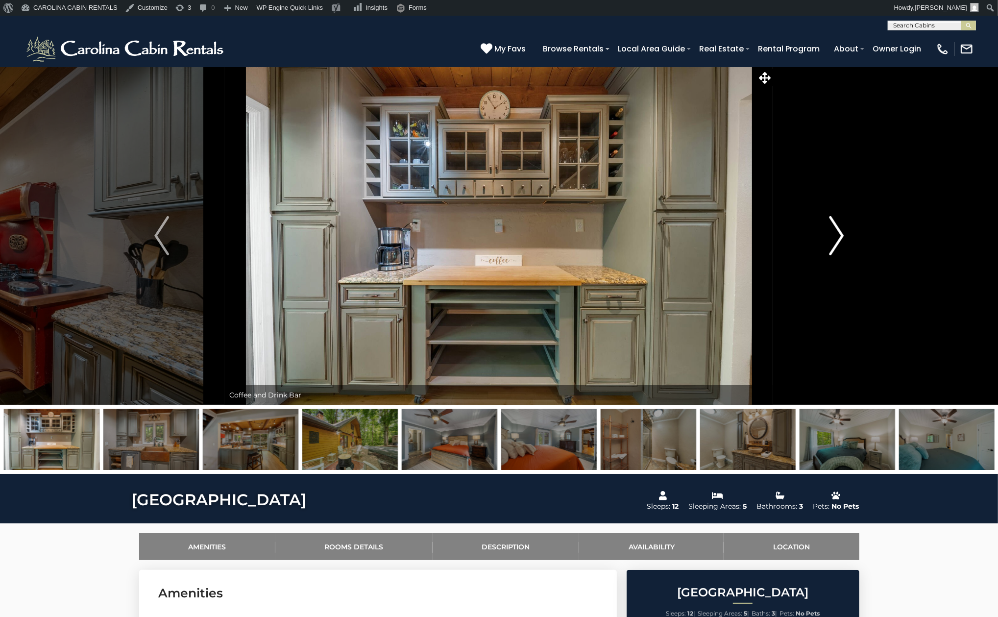
click at [844, 237] on button "Next" at bounding box center [837, 236] width 126 height 338
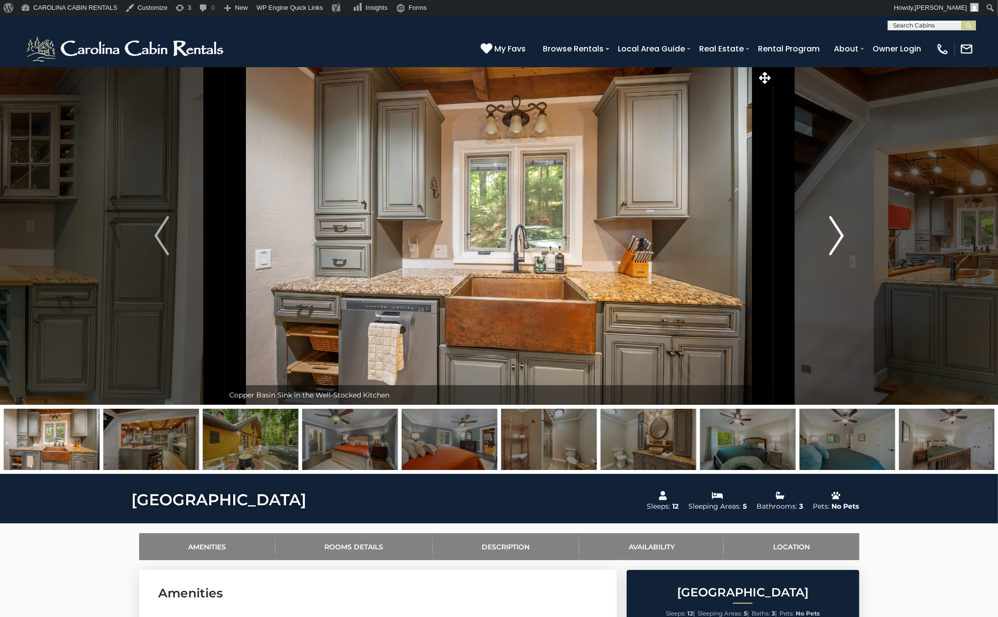
click at [844, 237] on button "Next" at bounding box center [837, 236] width 126 height 338
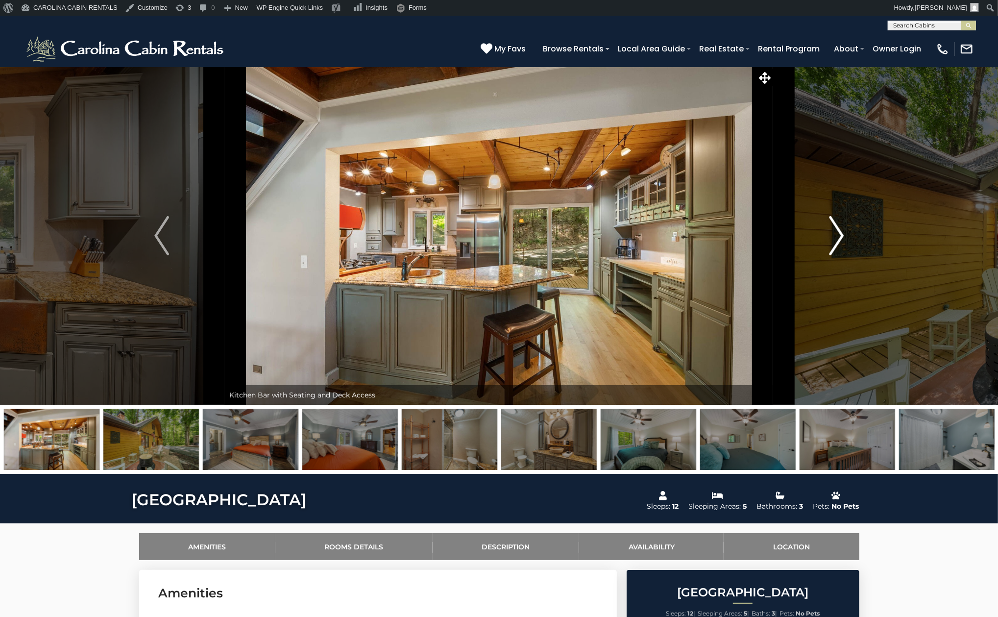
click at [844, 237] on button "Next" at bounding box center [837, 236] width 126 height 338
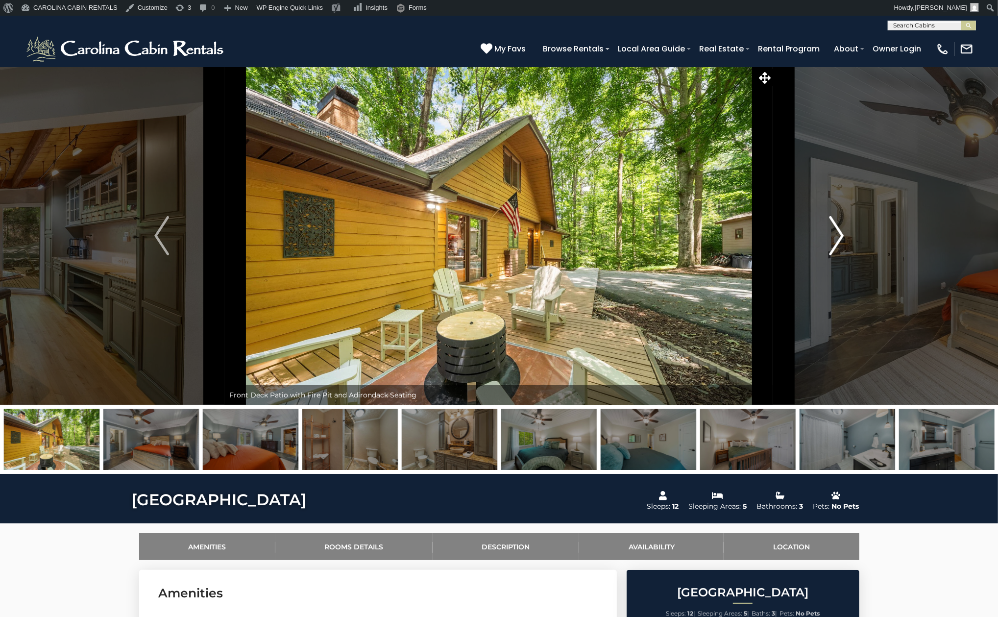
click at [844, 237] on button "Next" at bounding box center [837, 236] width 126 height 338
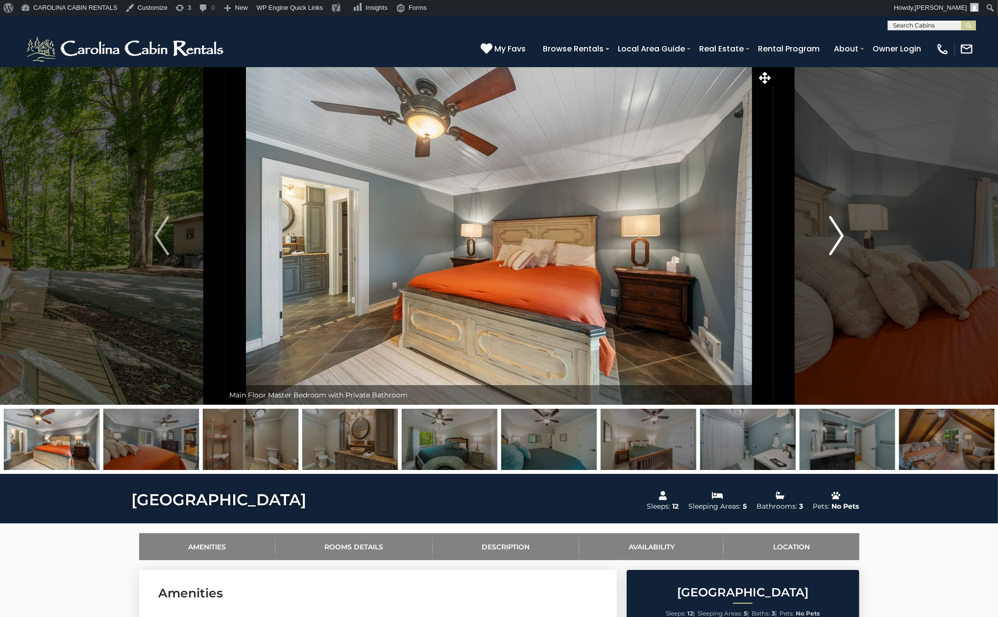
click at [844, 237] on button "Next" at bounding box center [837, 236] width 126 height 338
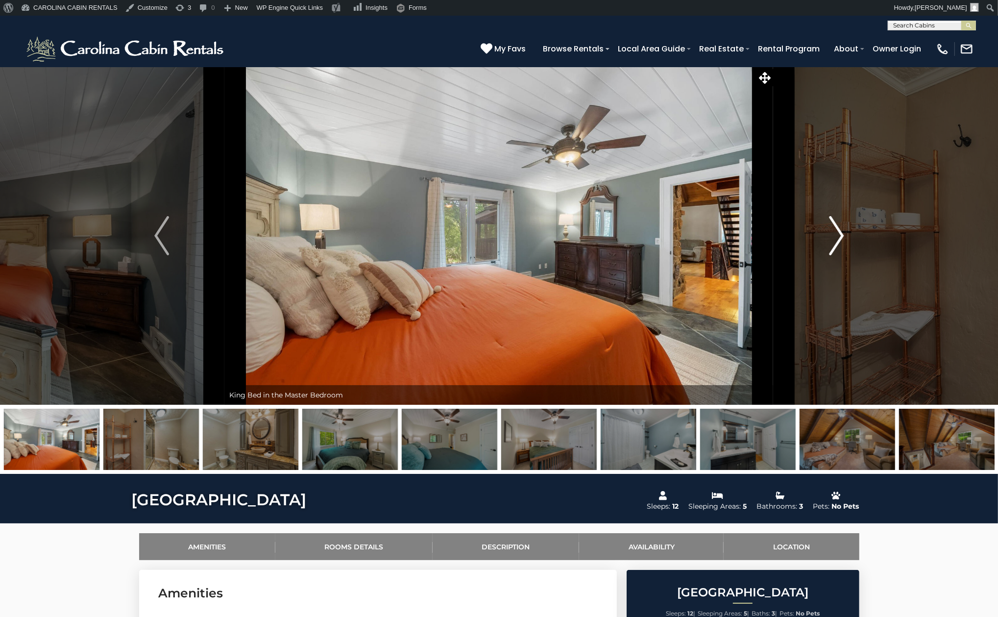
click at [844, 237] on button "Next" at bounding box center [837, 236] width 126 height 338
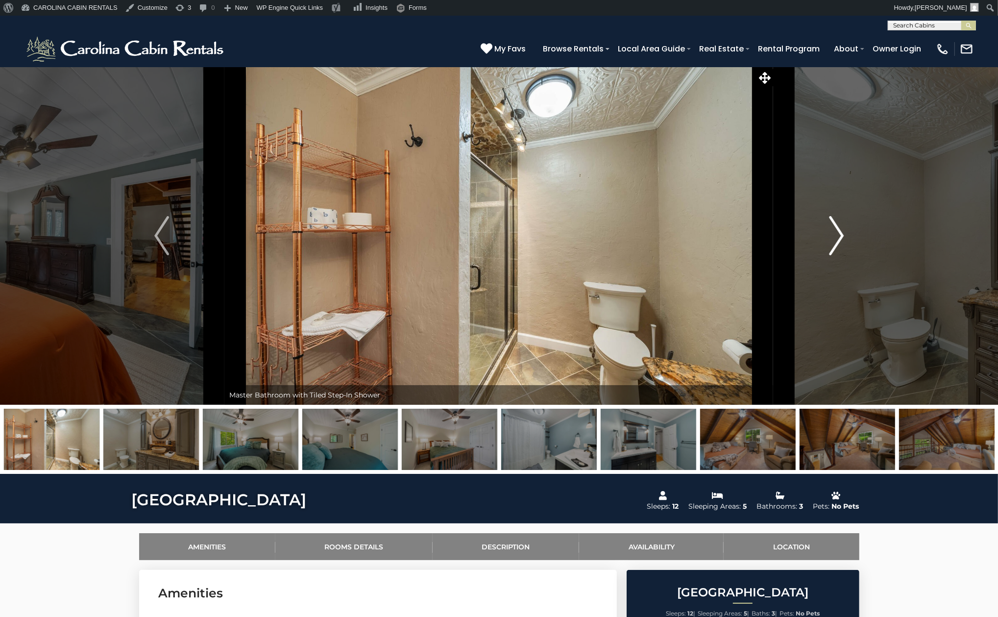
click at [844, 237] on button "Next" at bounding box center [837, 236] width 126 height 338
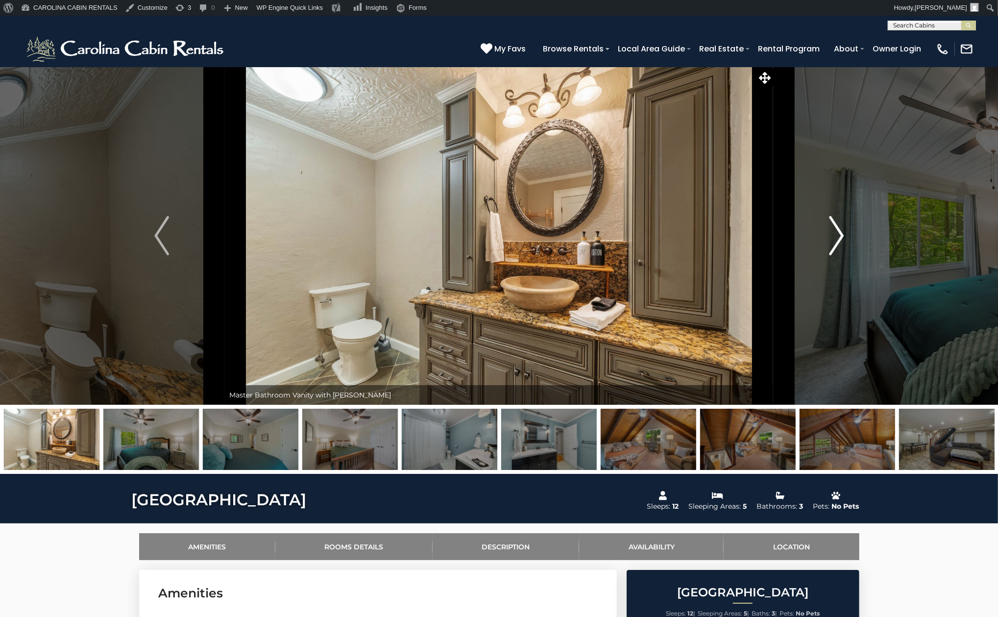
click at [844, 237] on button "Next" at bounding box center [837, 236] width 126 height 338
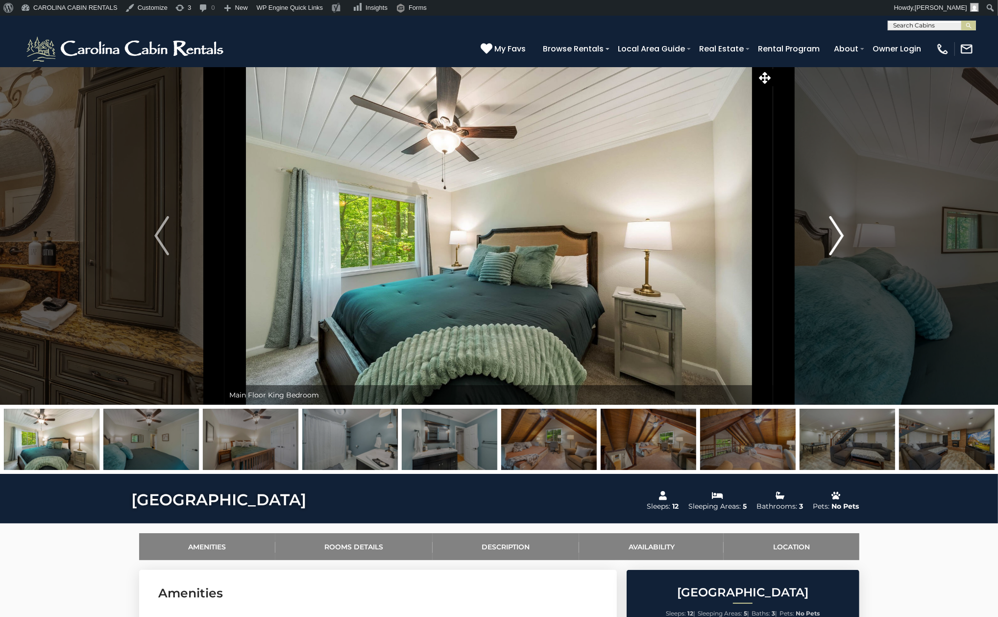
click at [844, 237] on button "Next" at bounding box center [837, 236] width 126 height 338
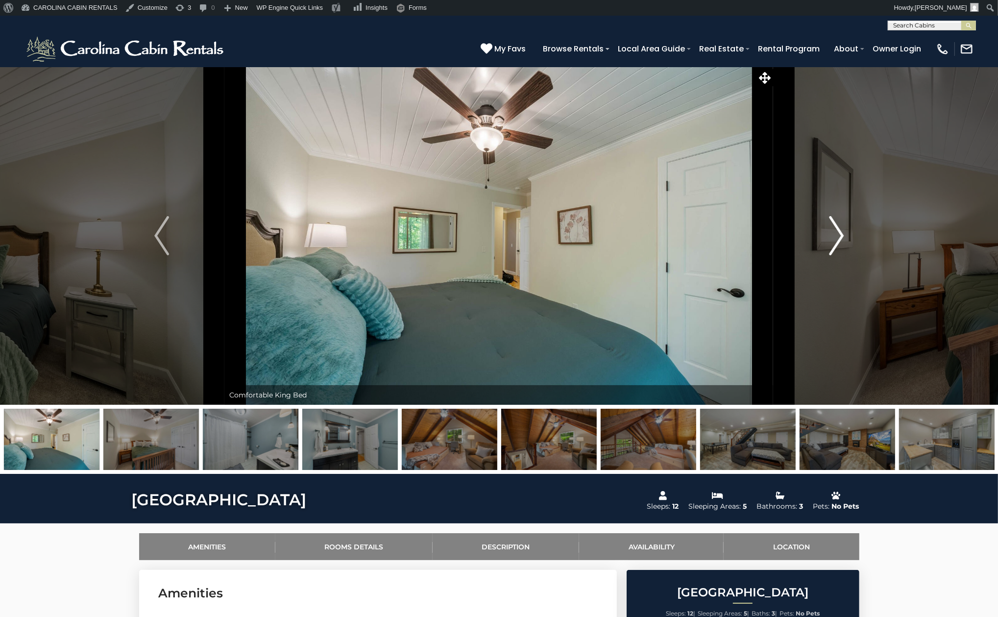
click at [844, 237] on button "Next" at bounding box center [837, 236] width 126 height 338
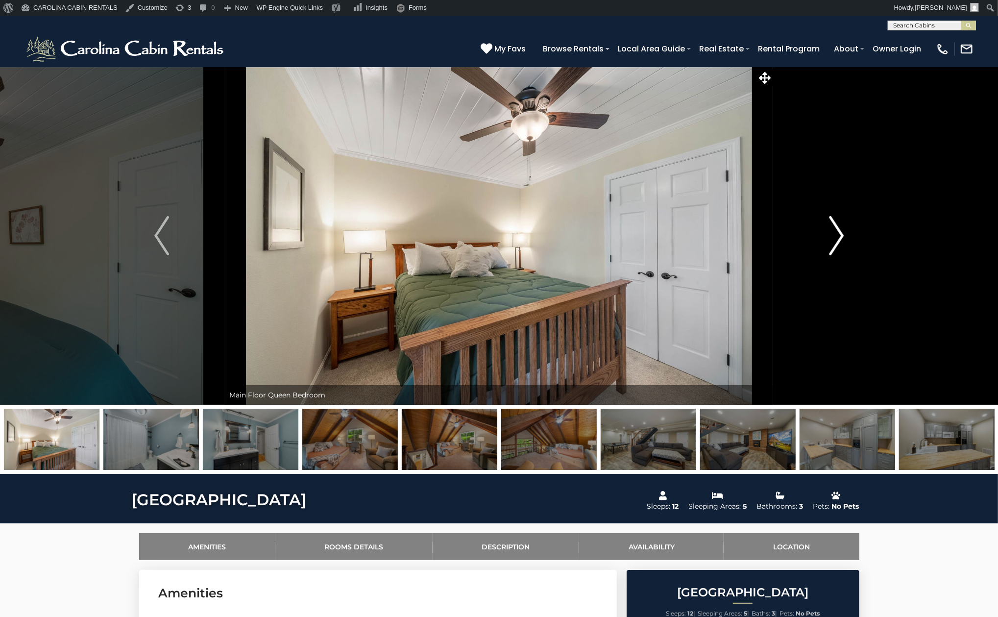
click at [842, 240] on img "Next" at bounding box center [836, 235] width 15 height 39
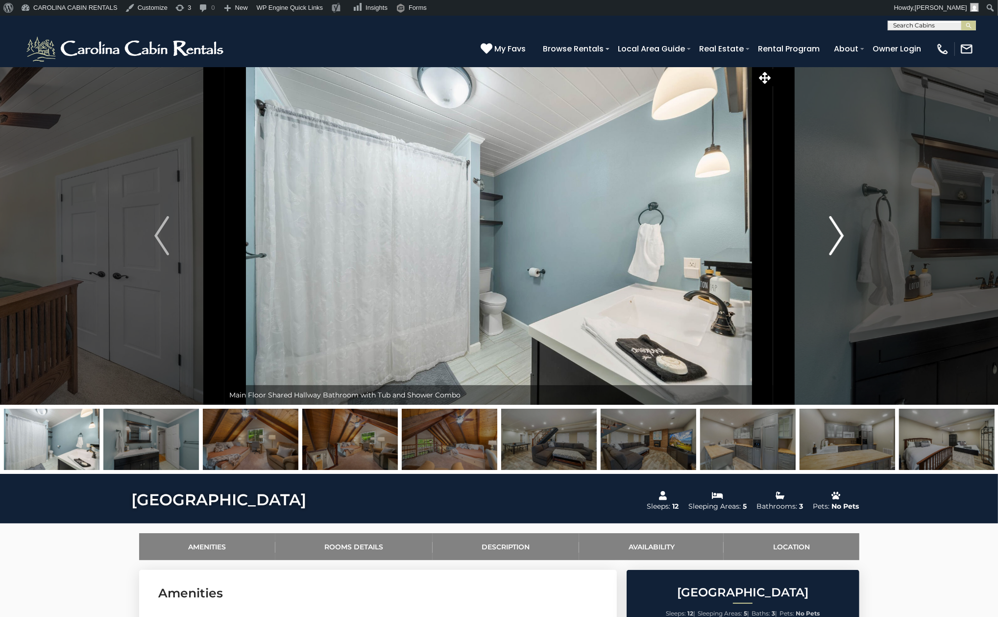
click at [842, 240] on img "Next" at bounding box center [836, 235] width 15 height 39
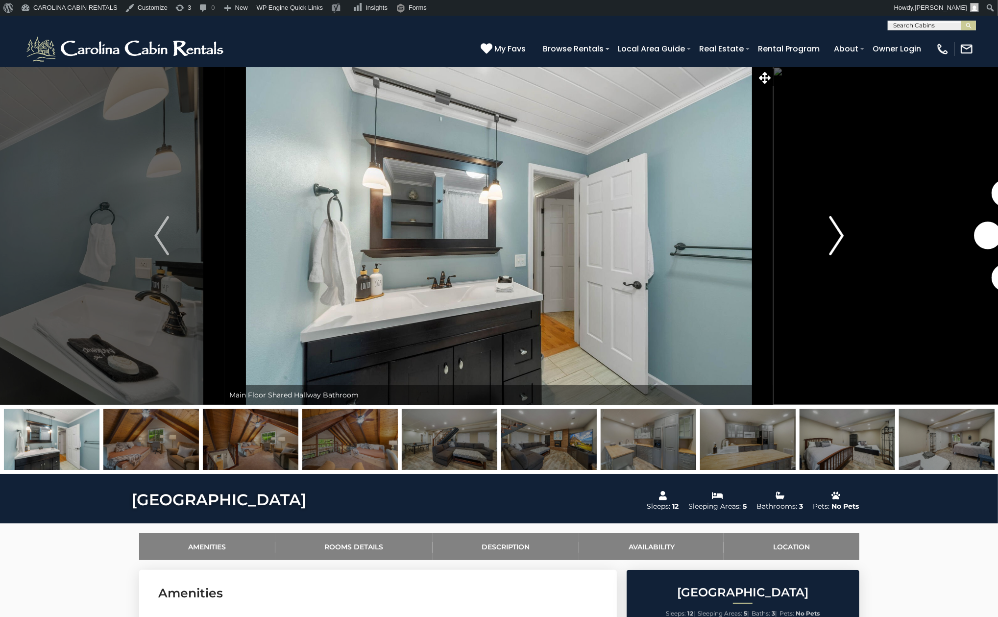
click at [842, 240] on img "Next" at bounding box center [836, 235] width 15 height 39
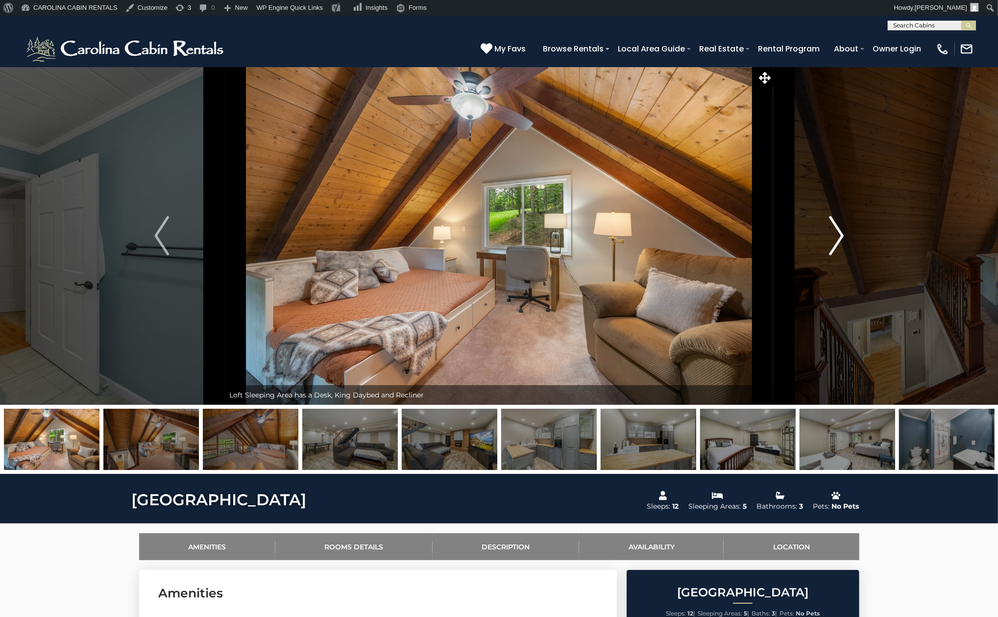
click at [842, 240] on img "Next" at bounding box center [836, 235] width 15 height 39
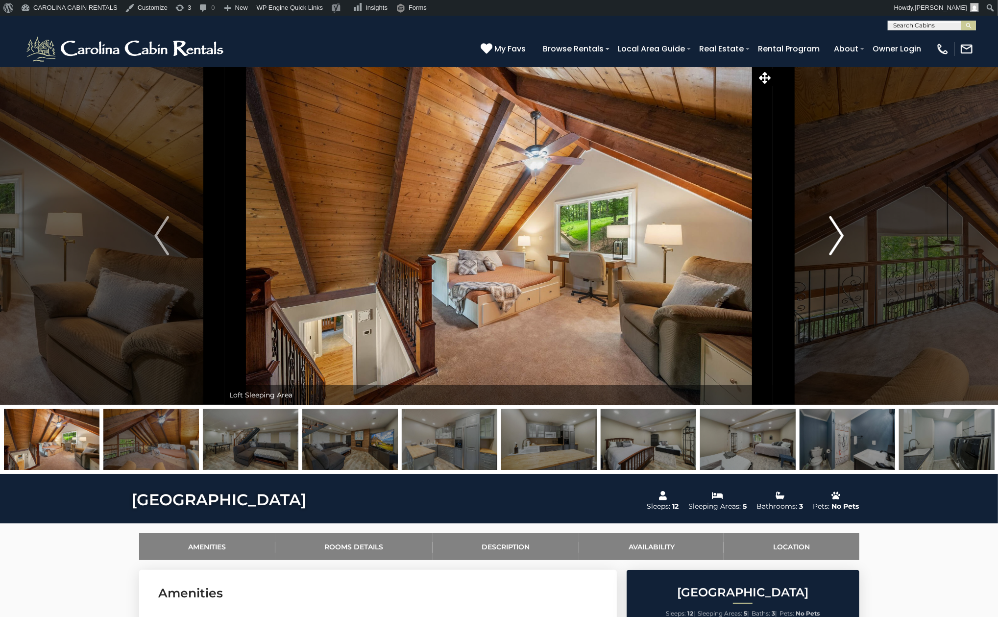
click at [842, 240] on img "Next" at bounding box center [836, 235] width 15 height 39
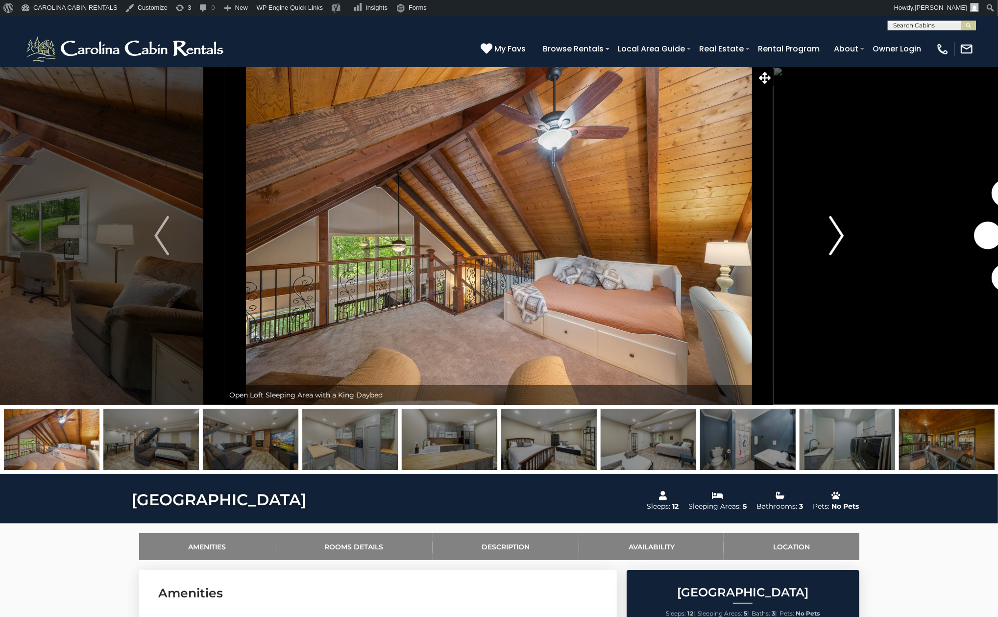
click at [839, 241] on img "Next" at bounding box center [836, 235] width 15 height 39
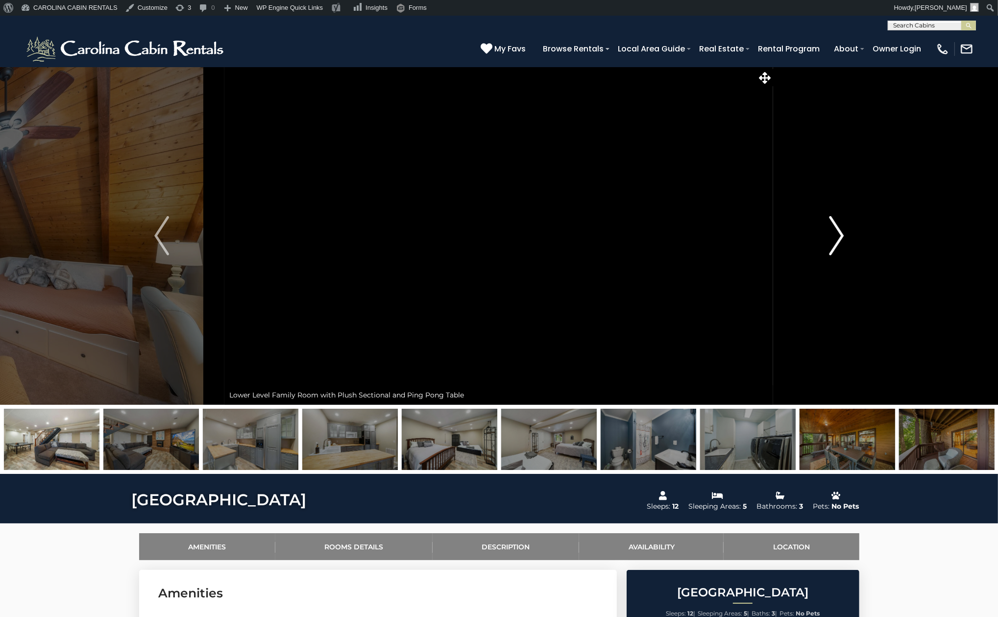
click at [839, 241] on img "Next" at bounding box center [836, 235] width 15 height 39
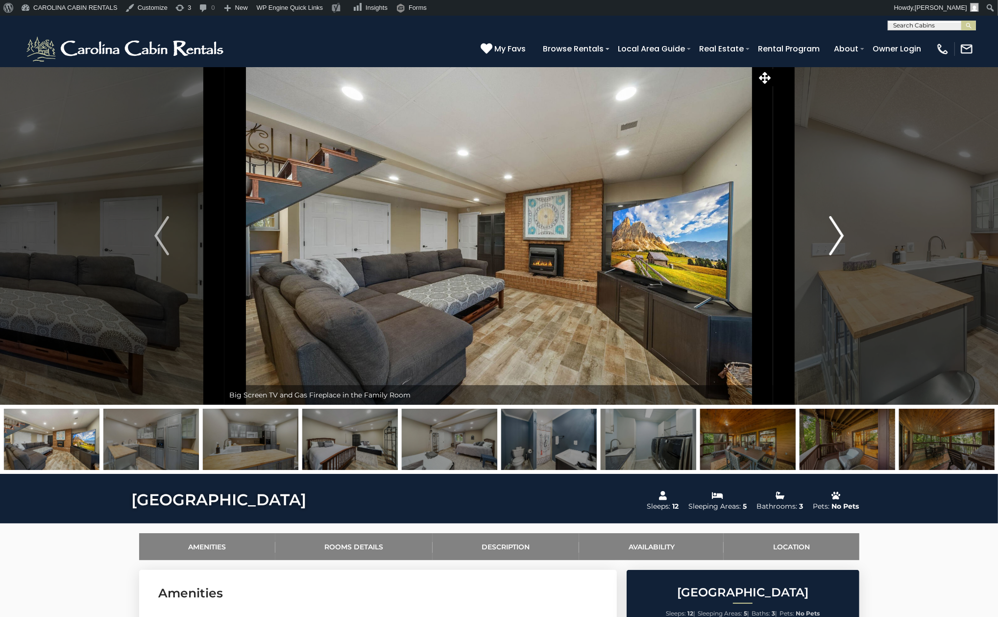
click at [839, 241] on img "Next" at bounding box center [836, 235] width 15 height 39
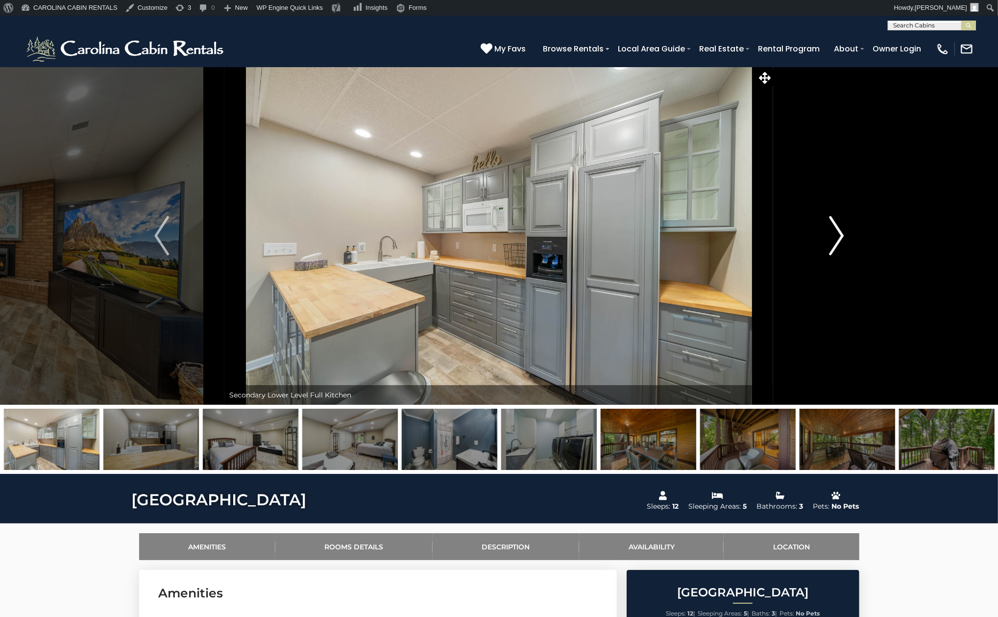
click at [839, 241] on img "Next" at bounding box center [836, 235] width 15 height 39
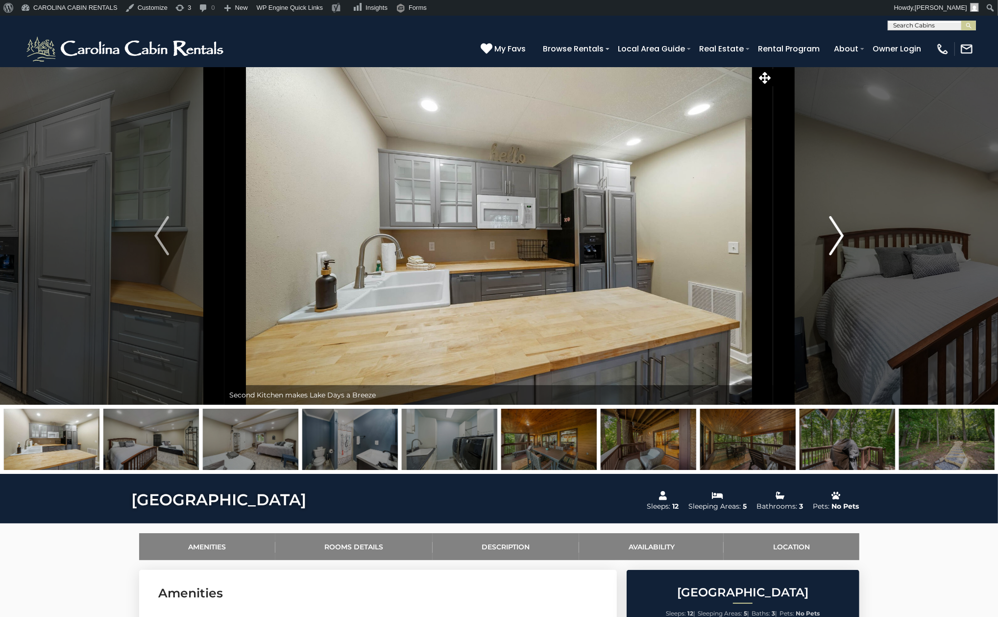
click at [839, 241] on img "Next" at bounding box center [836, 235] width 15 height 39
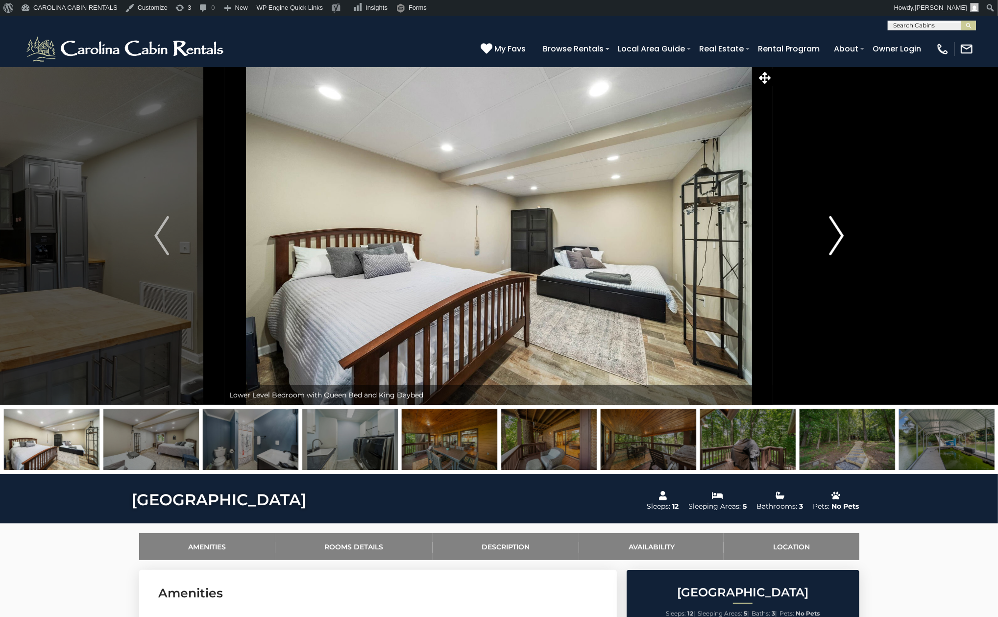
click at [839, 241] on img "Next" at bounding box center [836, 235] width 15 height 39
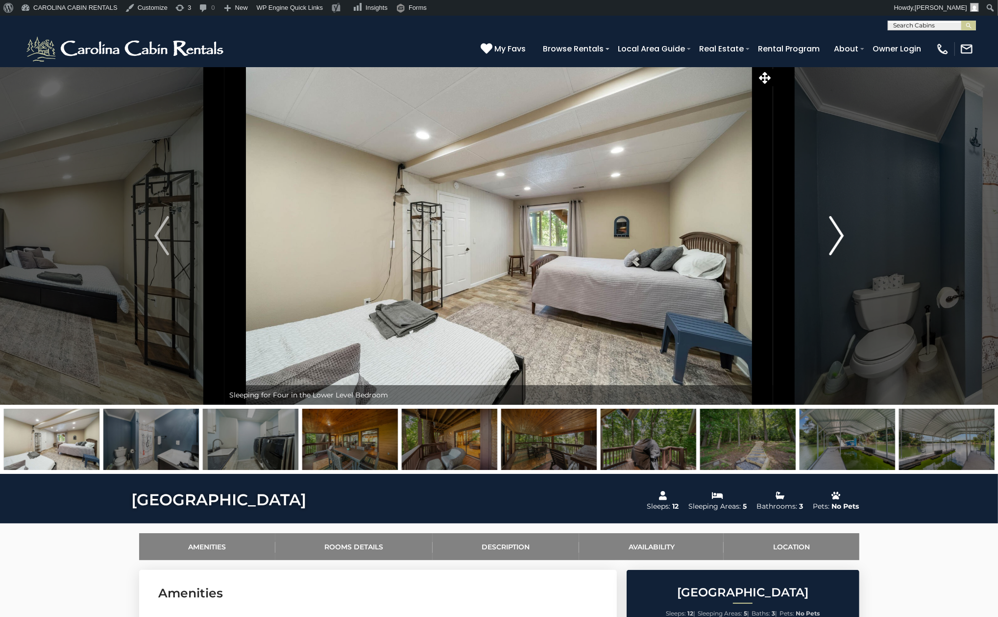
click at [839, 241] on img "Next" at bounding box center [836, 235] width 15 height 39
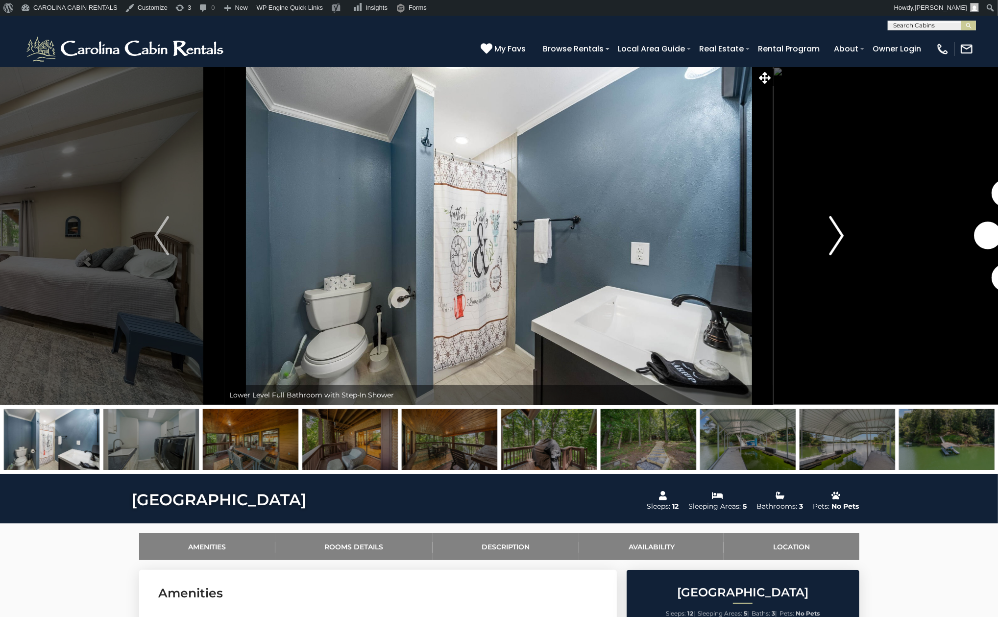
click at [839, 241] on img "Next" at bounding box center [836, 235] width 15 height 39
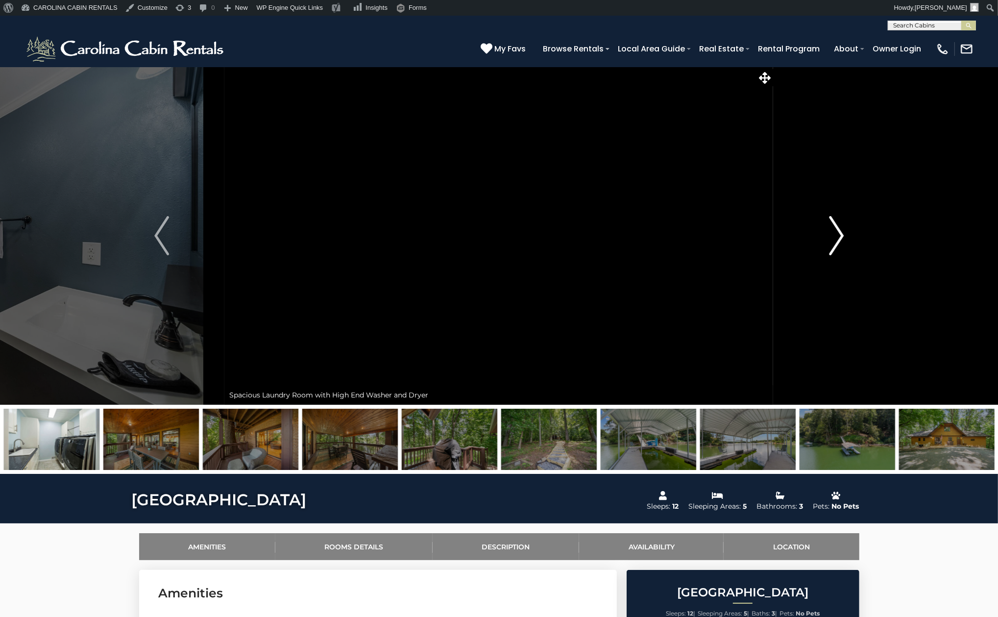
click at [839, 241] on img "Next" at bounding box center [836, 235] width 15 height 39
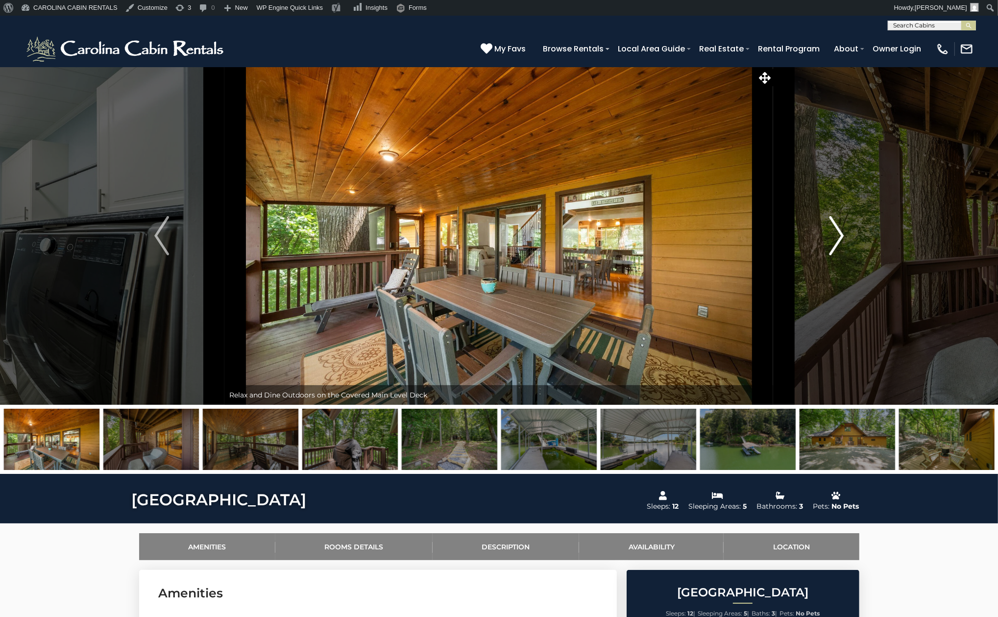
click at [839, 241] on img "Next" at bounding box center [836, 235] width 15 height 39
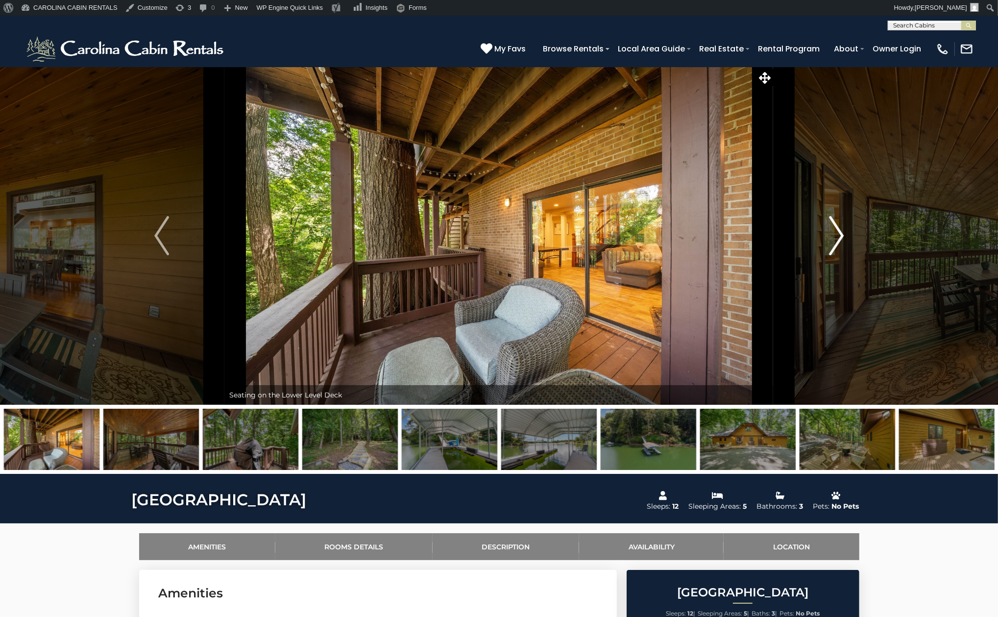
click at [839, 241] on img "Next" at bounding box center [836, 235] width 15 height 39
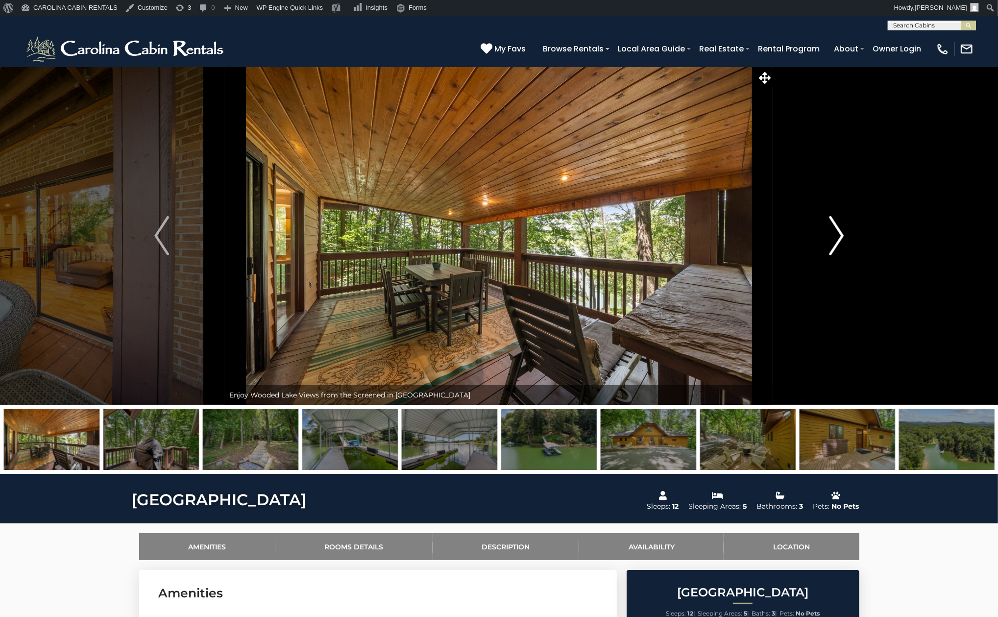
click at [836, 239] on img "Next" at bounding box center [836, 235] width 15 height 39
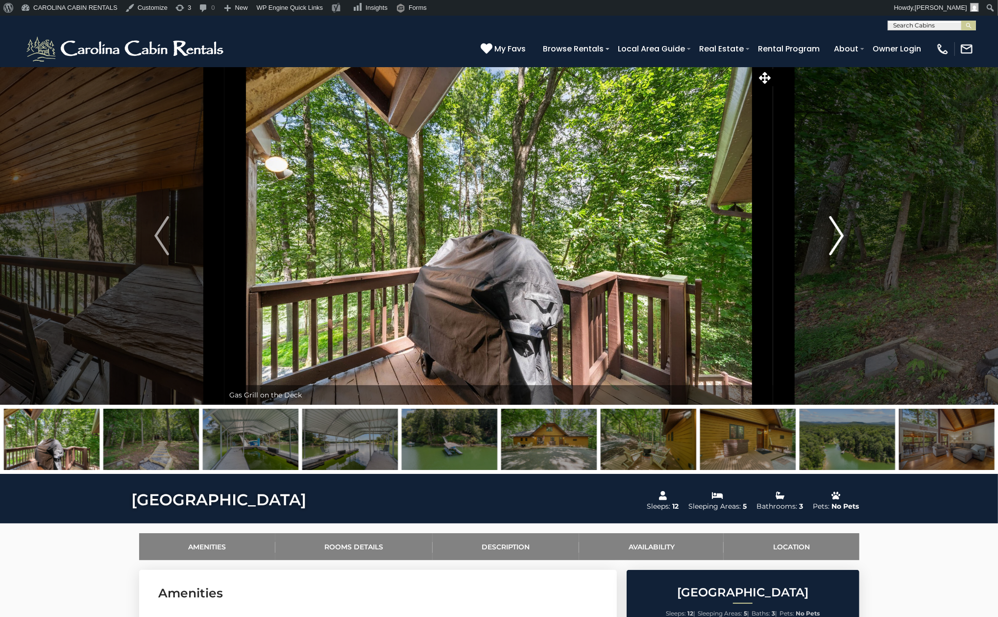
click at [834, 245] on img "Next" at bounding box center [836, 235] width 15 height 39
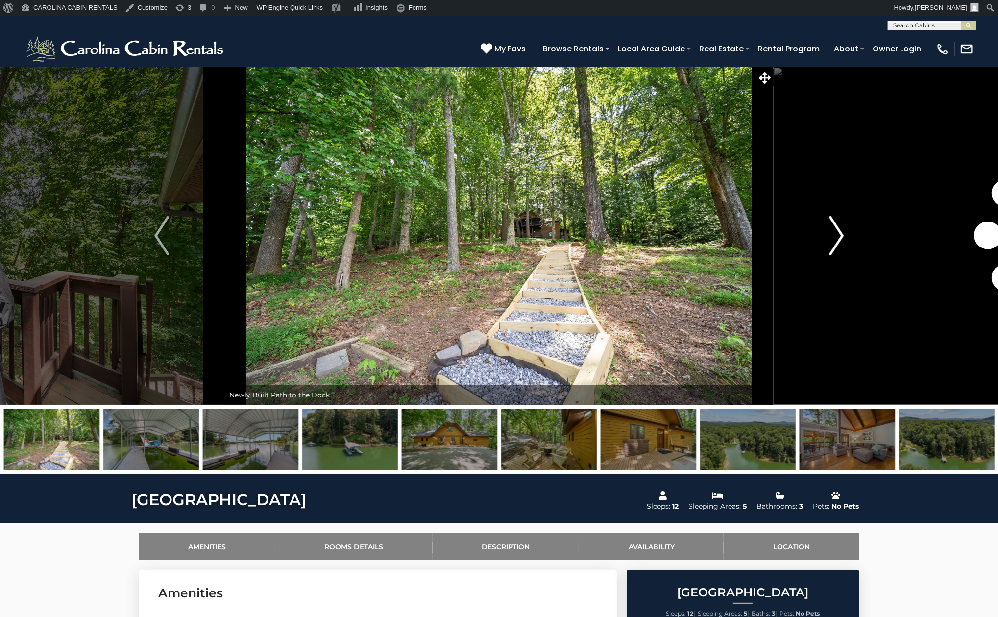
click at [833, 243] on img "Next" at bounding box center [836, 235] width 15 height 39
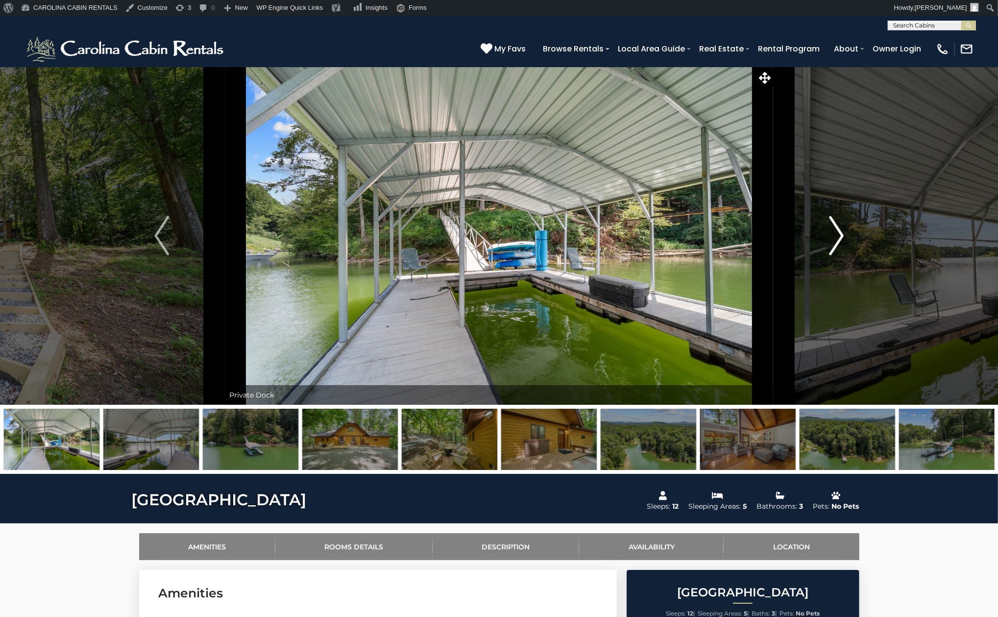
click at [830, 249] on img "Next" at bounding box center [836, 235] width 15 height 39
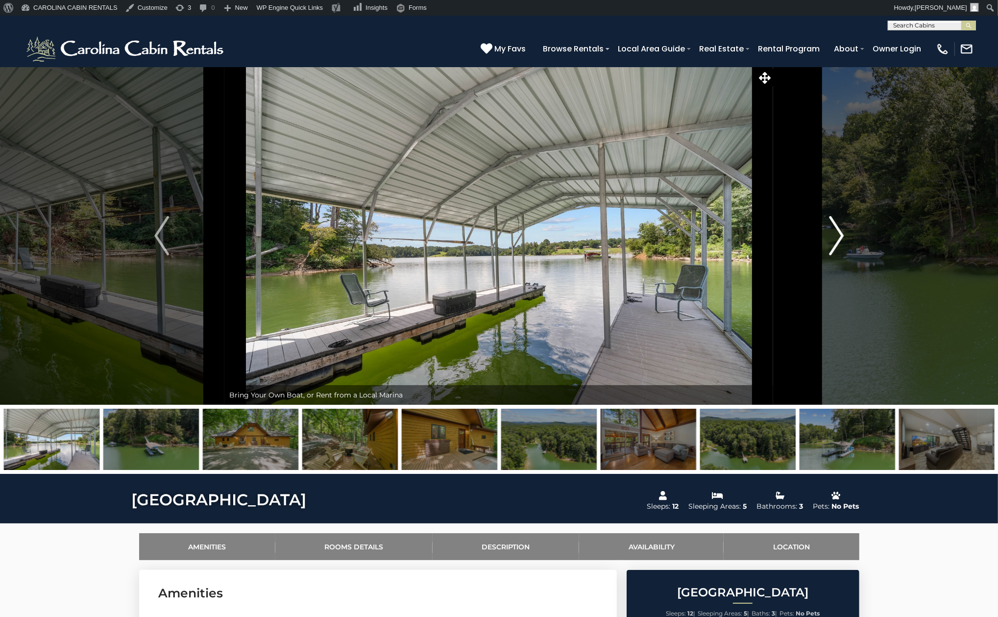
click at [830, 249] on img "Next" at bounding box center [836, 235] width 15 height 39
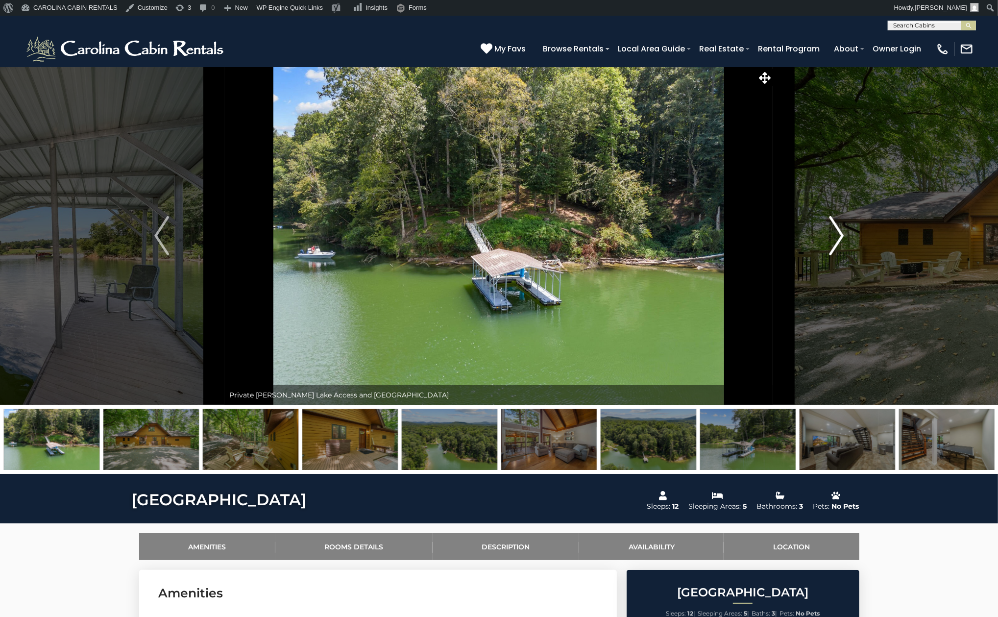
click at [830, 249] on img "Next" at bounding box center [836, 235] width 15 height 39
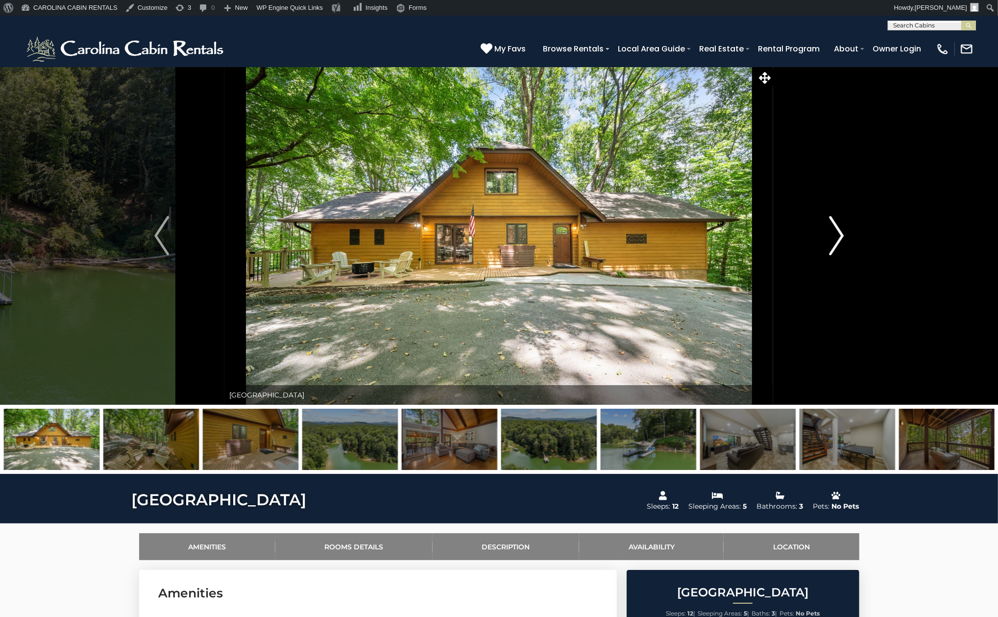
click at [830, 249] on img "Next" at bounding box center [836, 235] width 15 height 39
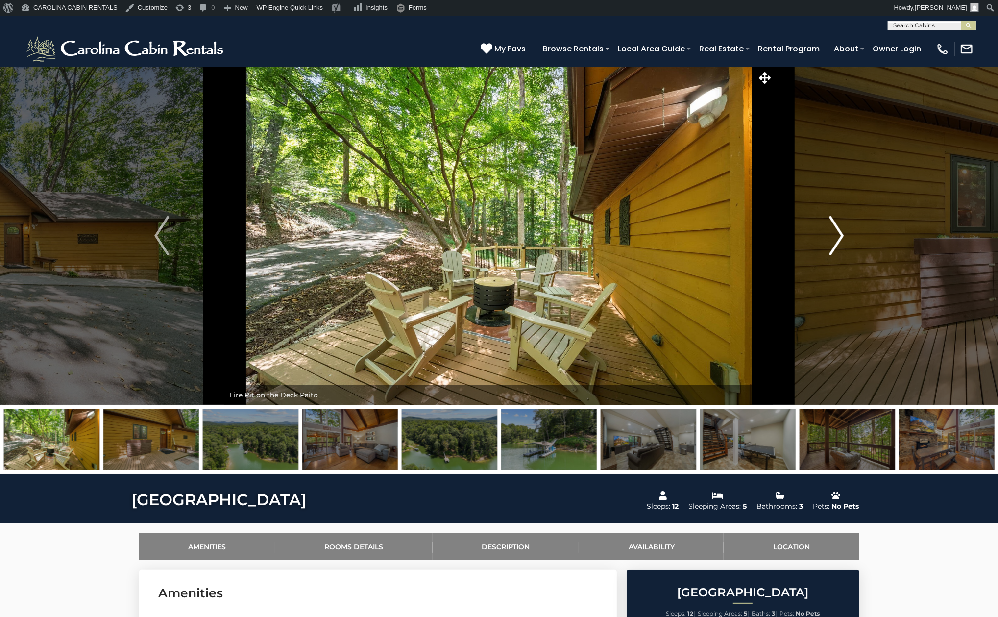
click at [830, 249] on img "Next" at bounding box center [836, 235] width 15 height 39
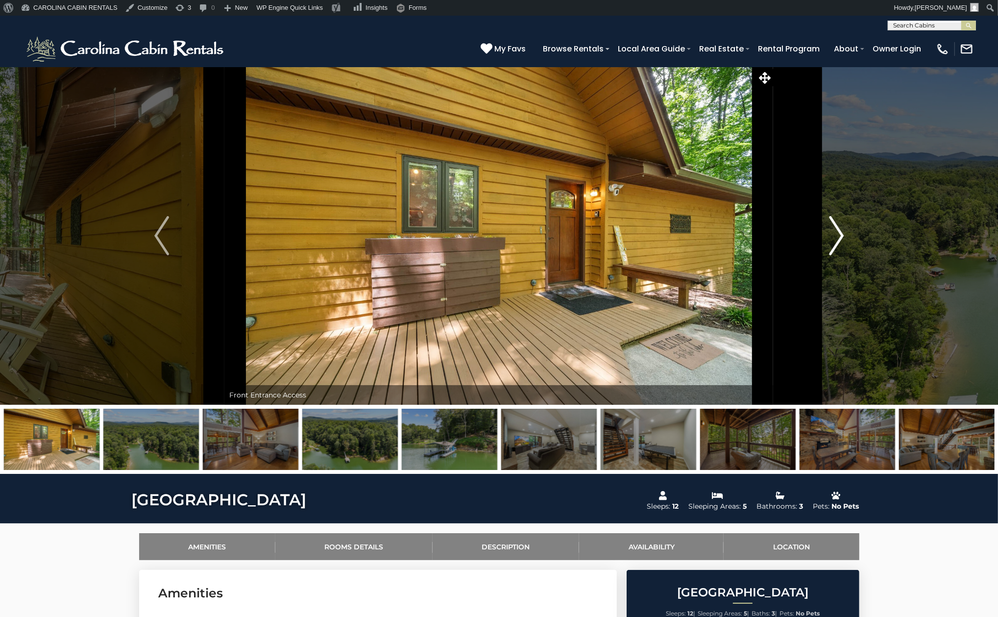
click at [830, 249] on img "Next" at bounding box center [836, 235] width 15 height 39
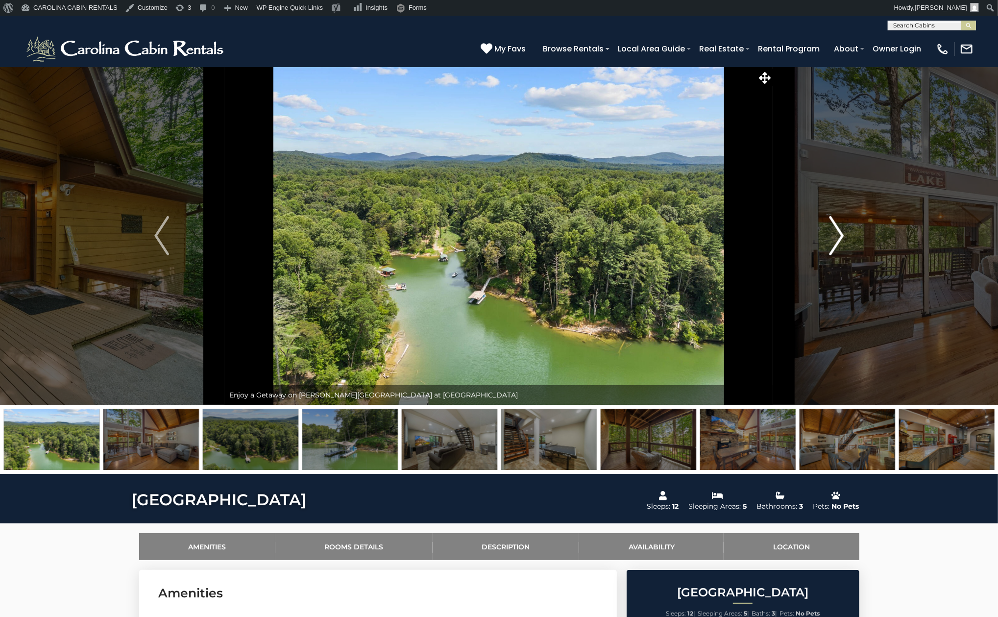
click at [830, 249] on img "Next" at bounding box center [836, 235] width 15 height 39
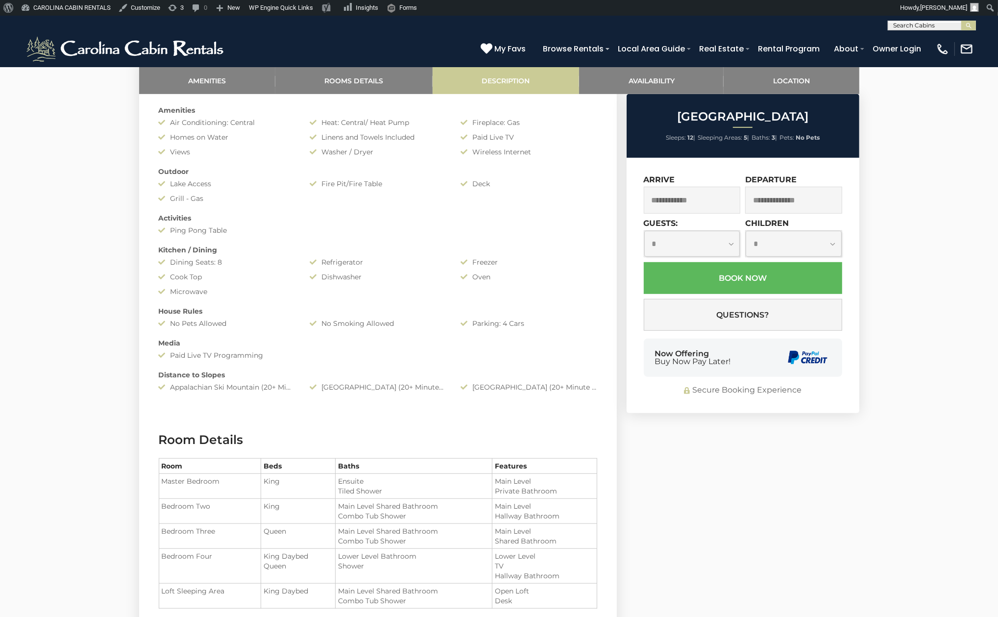
scroll to position [534, 0]
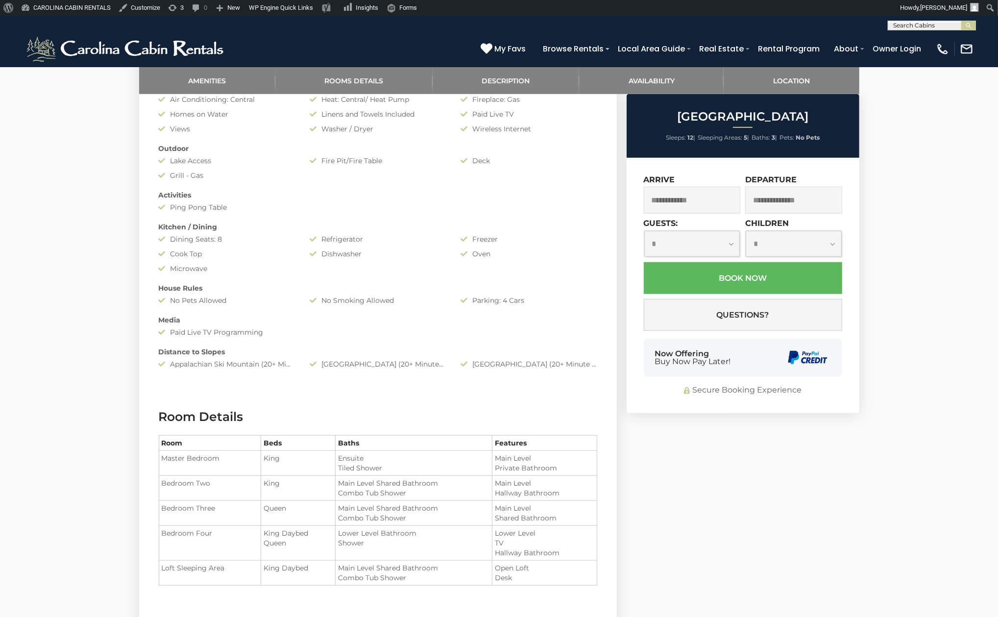
click at [914, 27] on input "text" at bounding box center [931, 28] width 86 height 10
type input "***"
click at [921, 37] on li "Upt a Camp" at bounding box center [931, 38] width 87 height 9
click at [965, 22] on img "submit" at bounding box center [968, 25] width 7 height 7
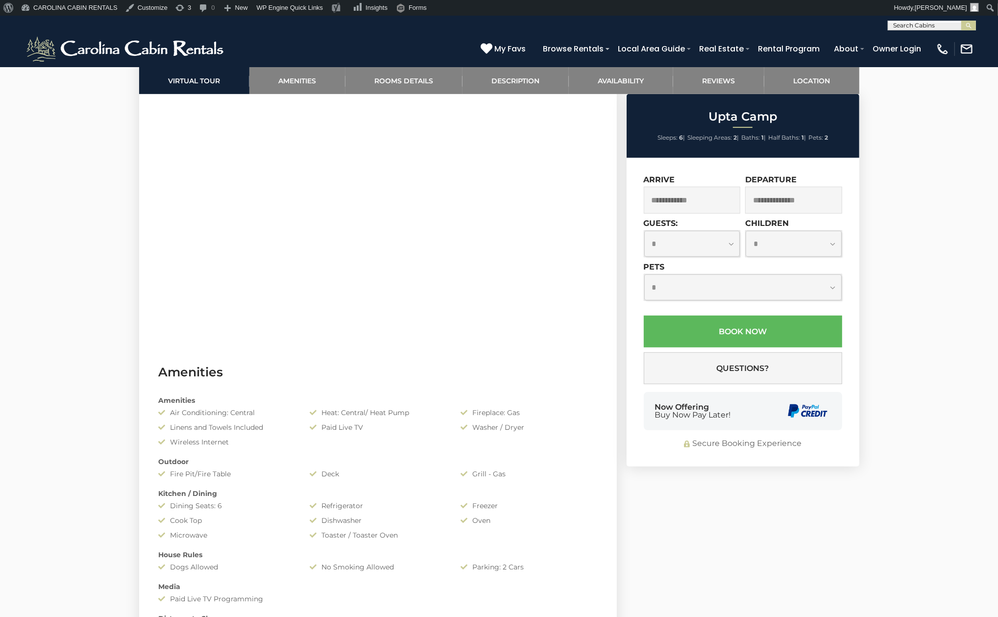
scroll to position [695, 0]
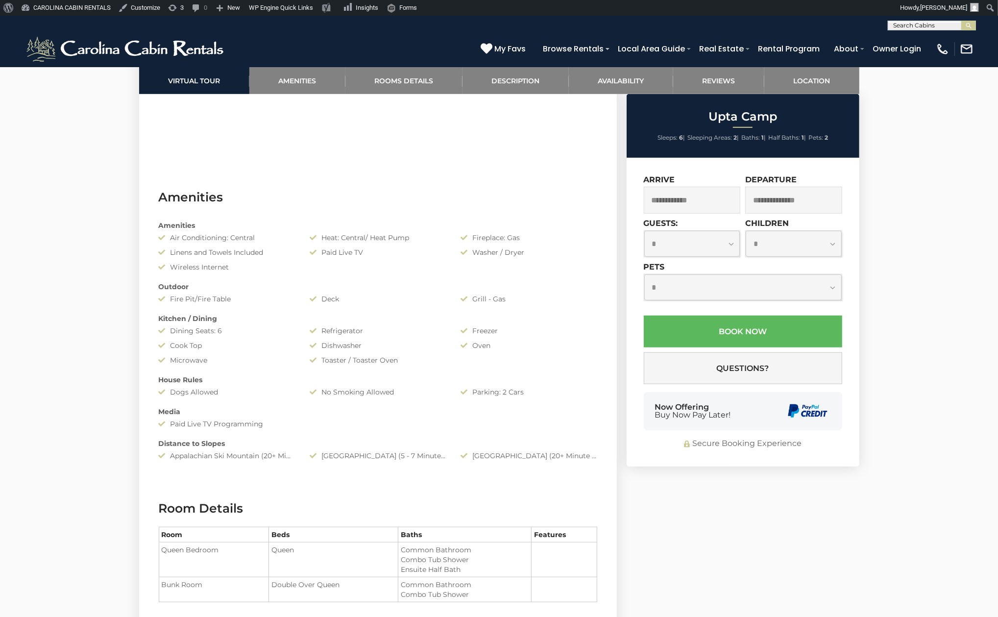
click at [931, 29] on input "text" at bounding box center [931, 28] width 86 height 10
type input "****"
click at [918, 42] on li "Dark Horse Lodge at [GEOGRAPHIC_DATA]" at bounding box center [931, 43] width 87 height 18
click at [967, 26] on img "submit" at bounding box center [968, 25] width 7 height 7
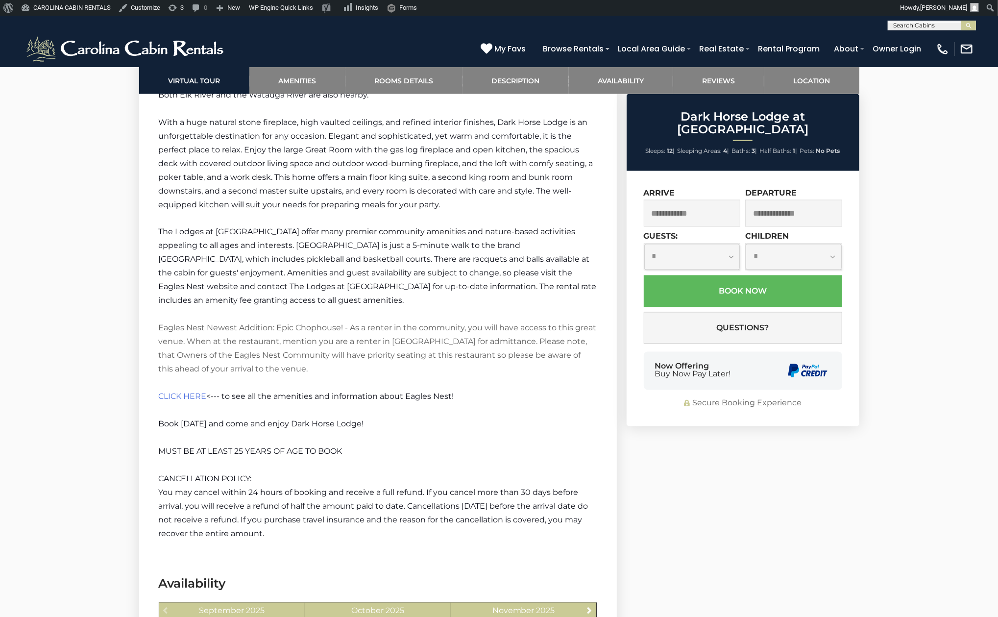
drag, startPoint x: 913, startPoint y: 23, endPoint x: 917, endPoint y: 31, distance: 9.5
click at [916, 31] on header "**********" at bounding box center [499, 41] width 998 height 51
click at [913, 27] on input "text" at bounding box center [931, 28] width 86 height 10
type input "******"
click at [921, 37] on li "Sleepy Hollow" at bounding box center [931, 38] width 87 height 9
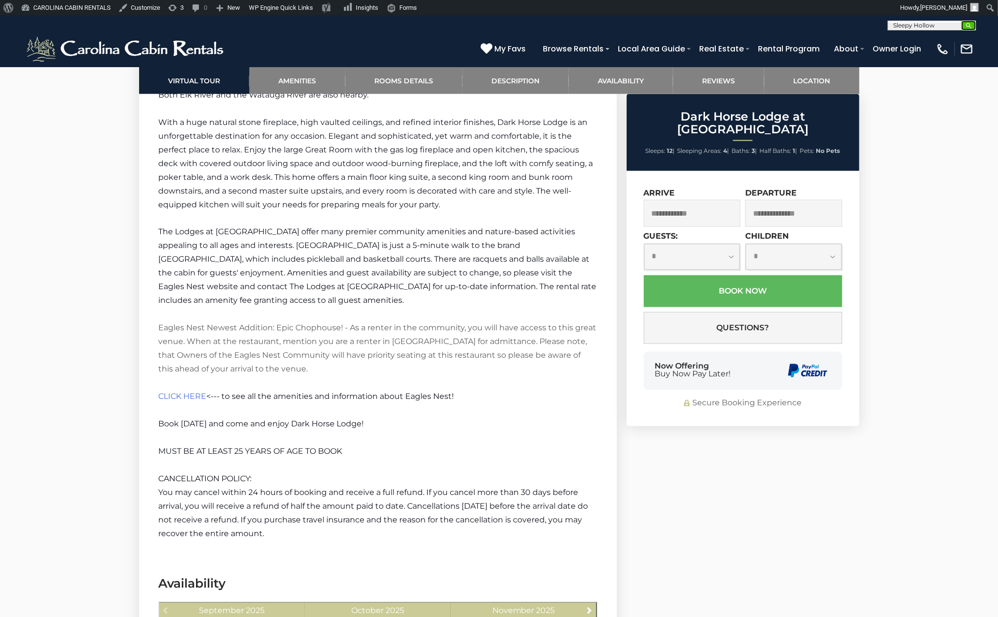
click at [967, 25] on img "submit" at bounding box center [968, 25] width 7 height 7
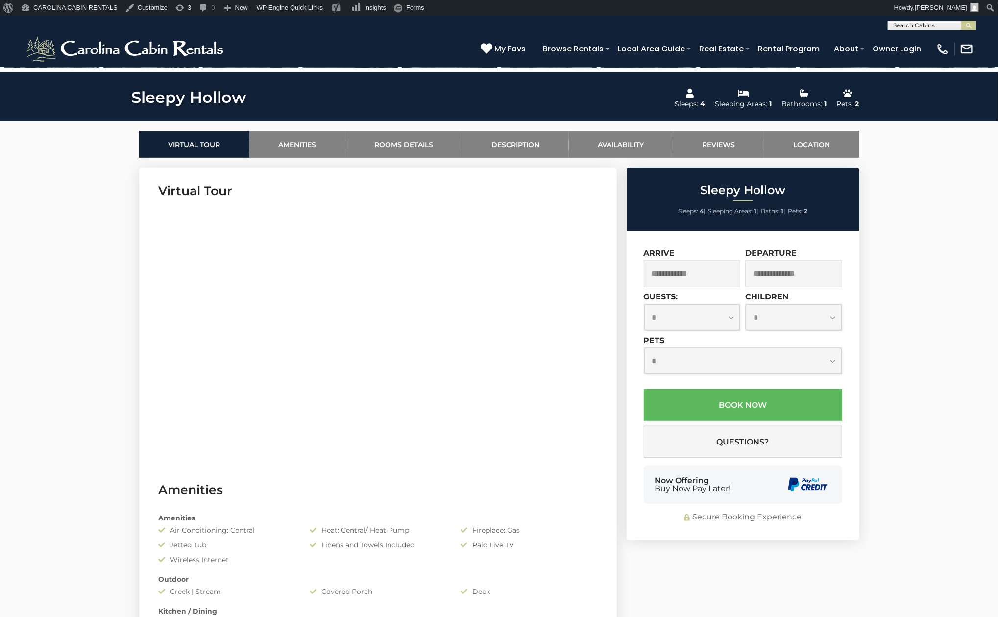
scroll to position [427, 0]
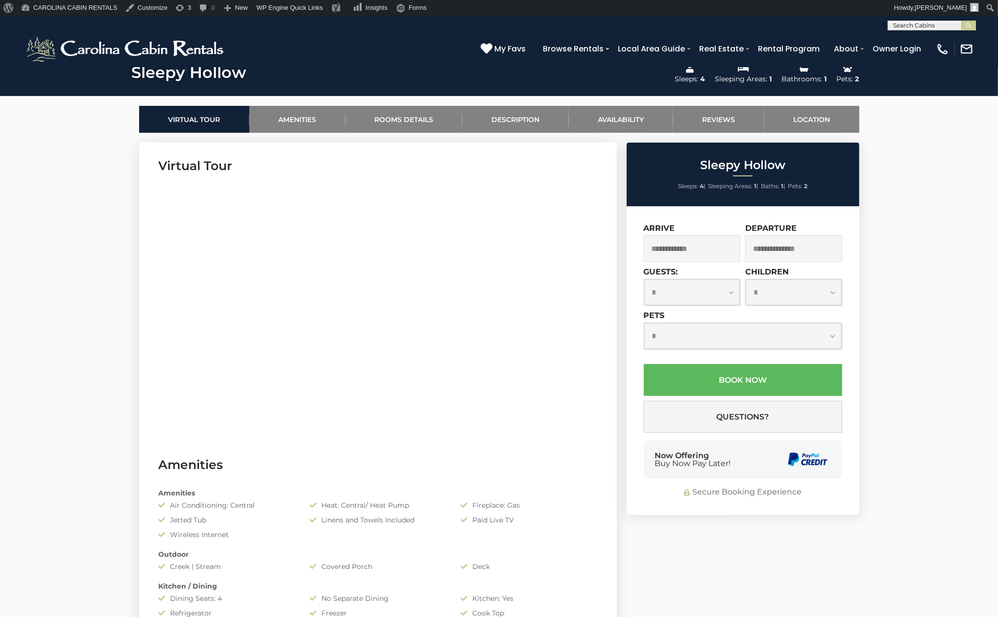
click at [927, 26] on input "text" at bounding box center [931, 28] width 86 height 10
type input "******"
click at [945, 48] on li "Top Of The Rock" at bounding box center [931, 50] width 87 height 9
click at [966, 31] on div "(828) 295-6000 My Favs Browse Rentals Local Area Guide Activities & Attractions…" at bounding box center [499, 48] width 998 height 37
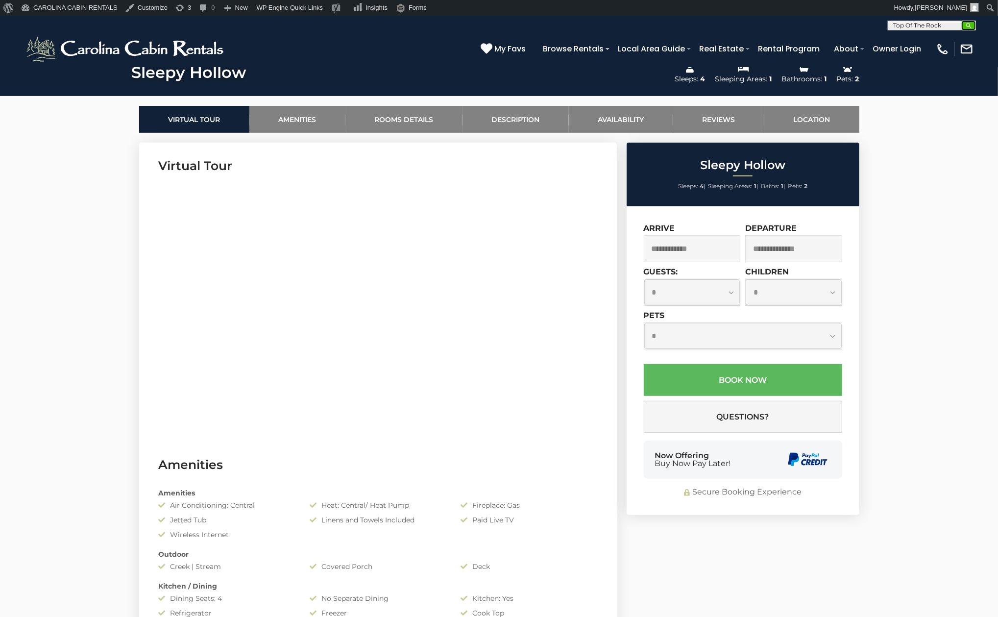
click at [967, 27] on img "submit" at bounding box center [968, 25] width 7 height 7
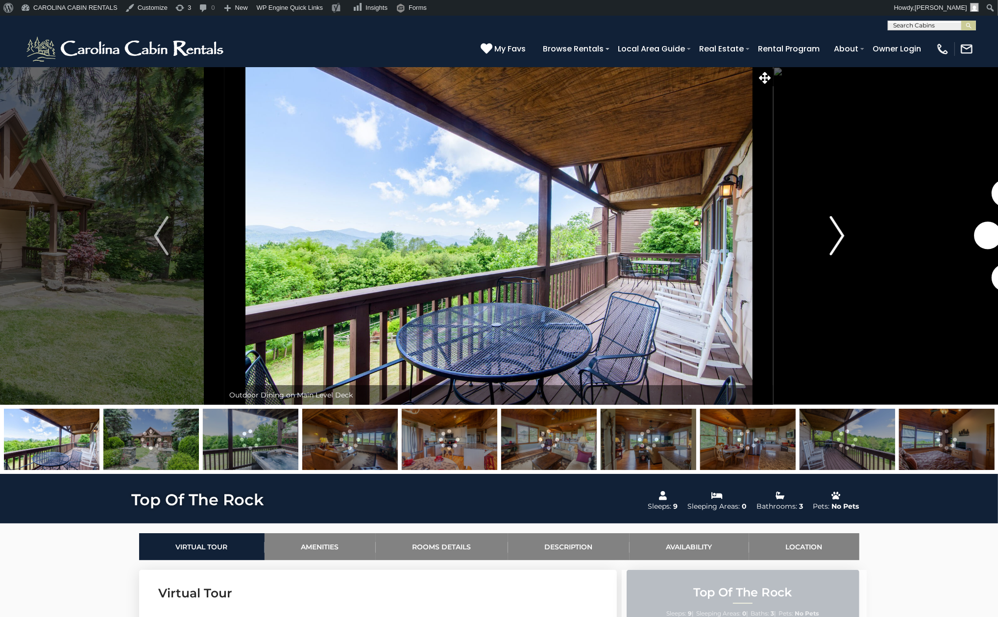
click at [842, 240] on img "Next" at bounding box center [837, 235] width 15 height 39
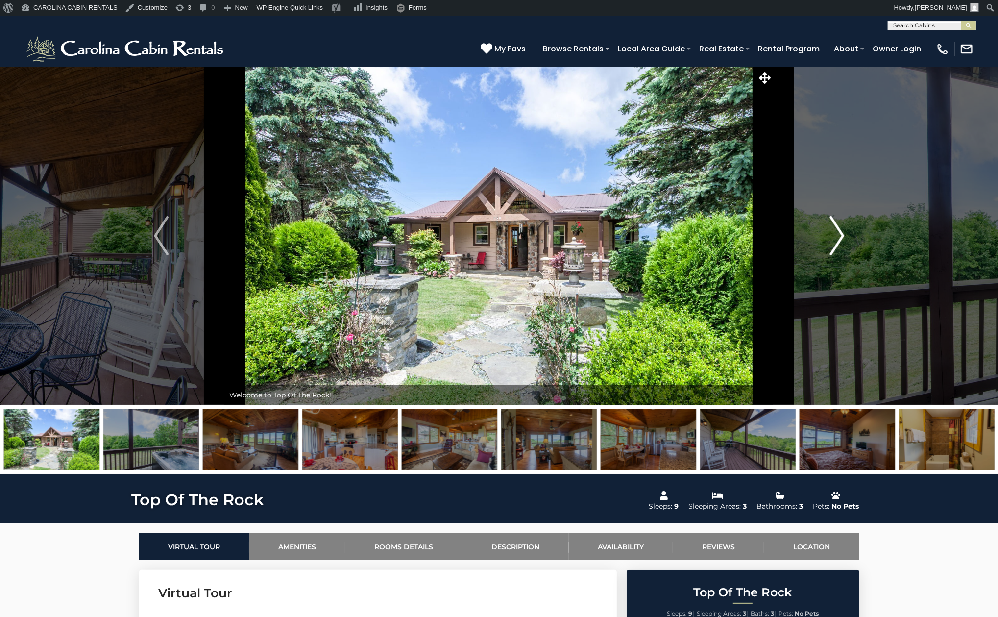
click at [838, 245] on img "Next" at bounding box center [837, 235] width 15 height 39
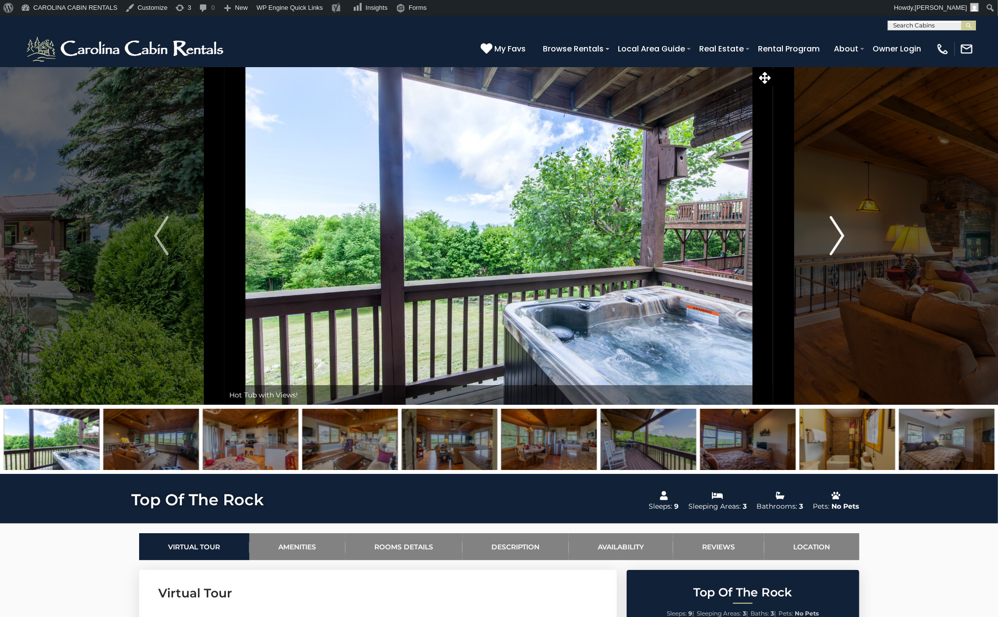
click at [838, 245] on img "Next" at bounding box center [837, 235] width 15 height 39
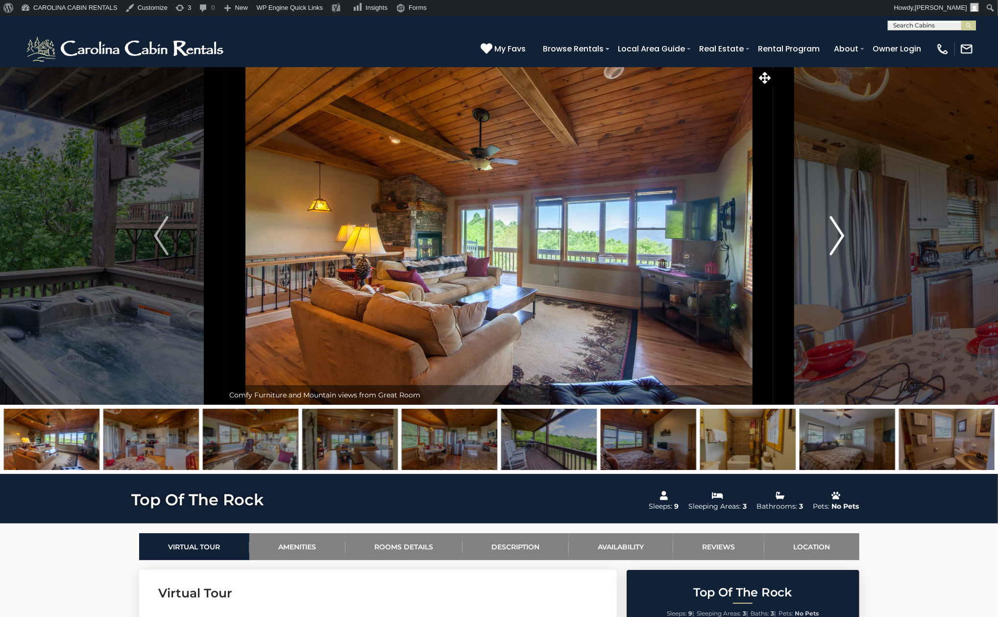
click at [838, 245] on img "Next" at bounding box center [837, 235] width 15 height 39
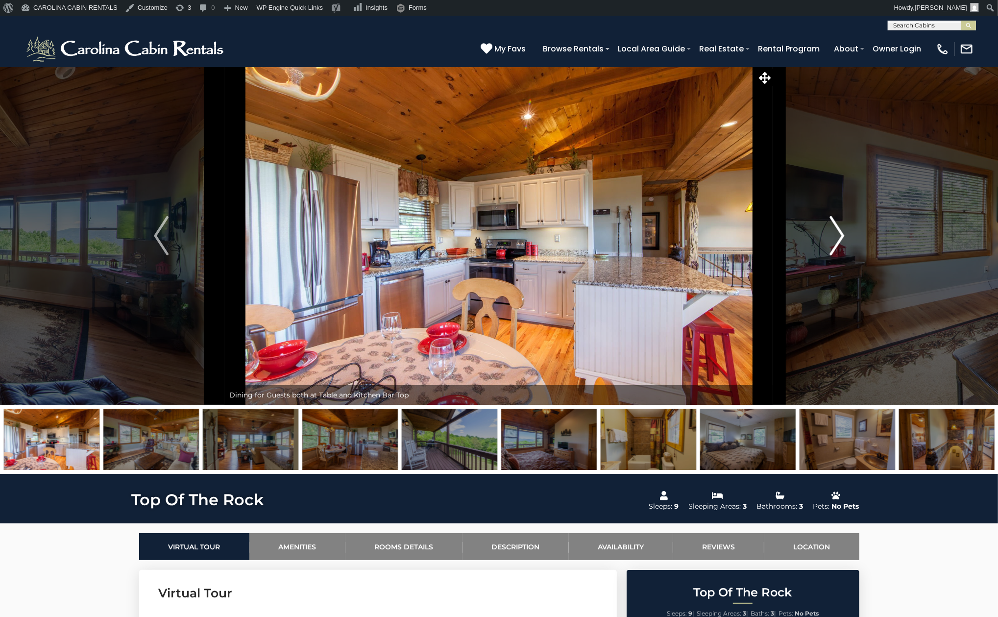
click at [838, 245] on img "Next" at bounding box center [837, 235] width 15 height 39
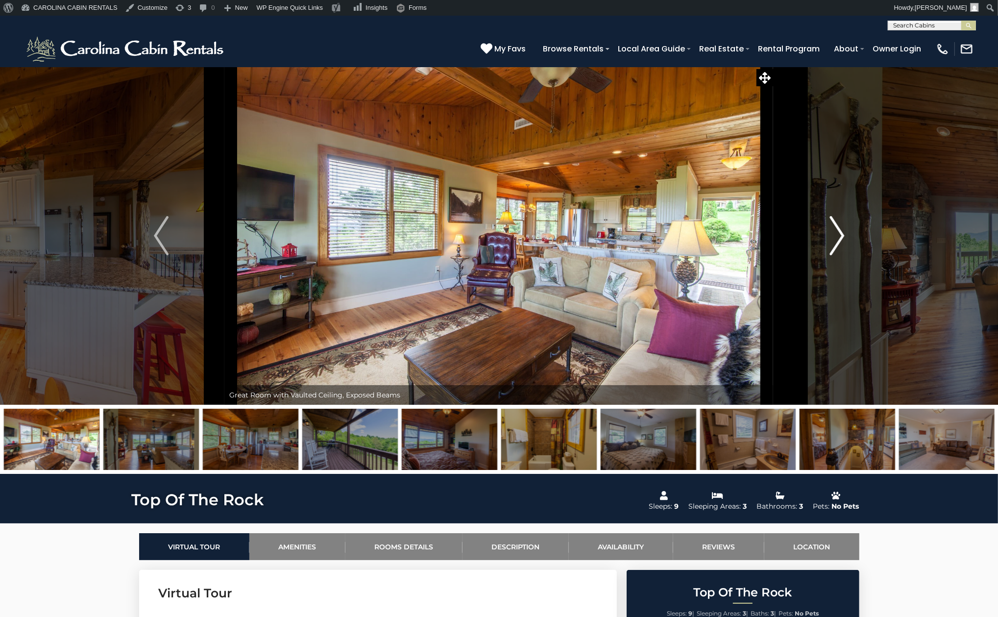
click at [838, 245] on img "Next" at bounding box center [837, 235] width 15 height 39
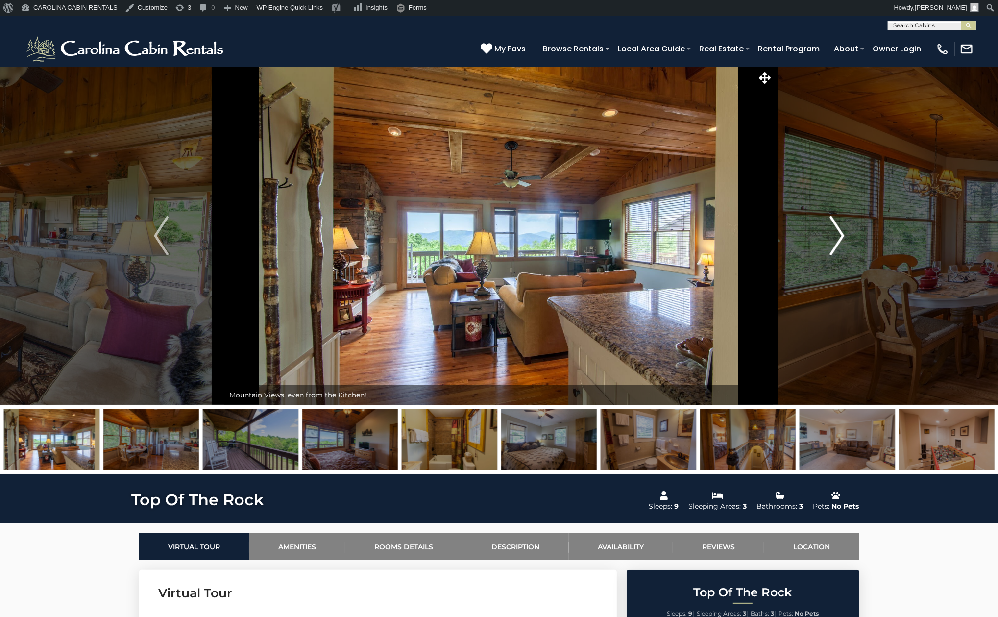
click at [838, 245] on img "Next" at bounding box center [837, 235] width 15 height 39
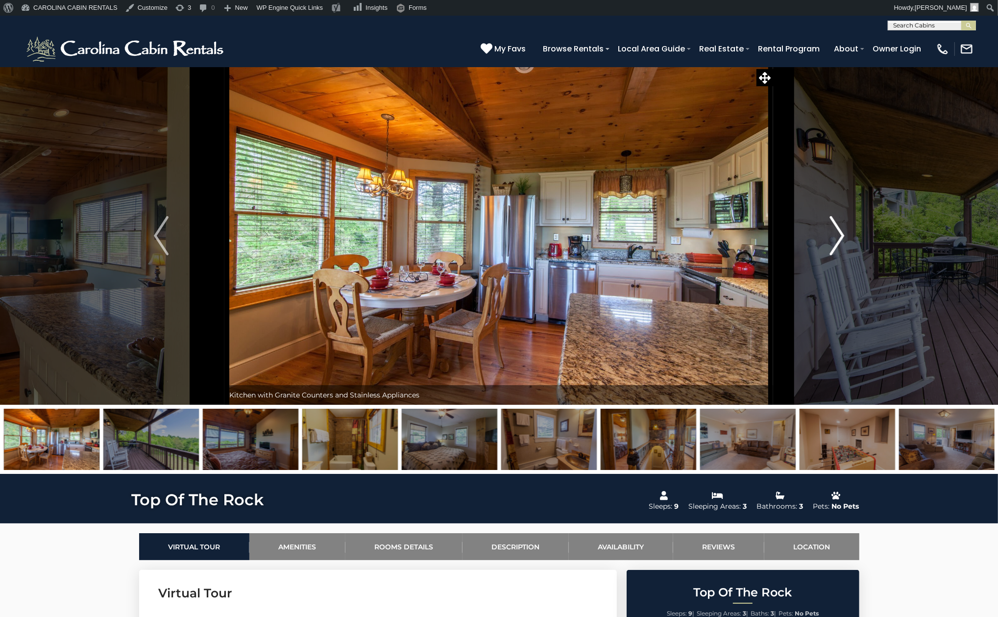
click at [838, 245] on img "Next" at bounding box center [837, 235] width 15 height 39
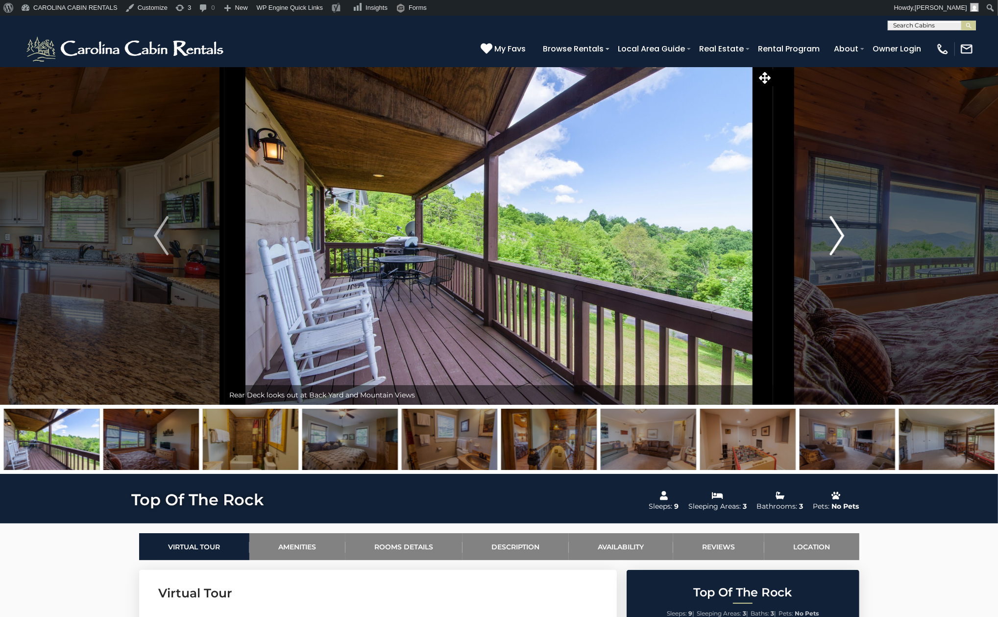
click at [838, 245] on img "Next" at bounding box center [837, 235] width 15 height 39
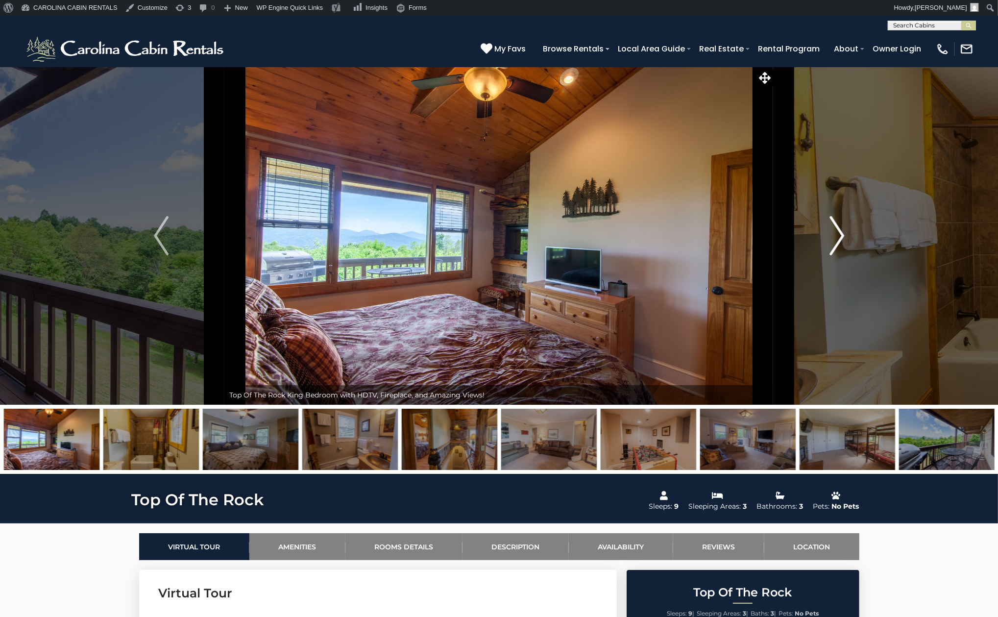
click at [838, 245] on img "Next" at bounding box center [837, 235] width 15 height 39
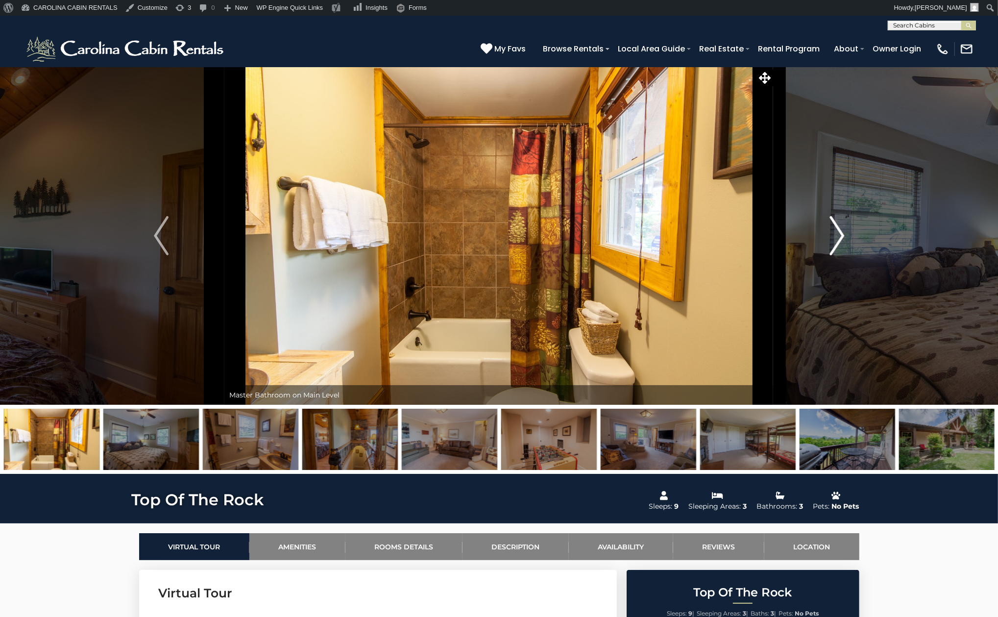
click at [838, 245] on img "Next" at bounding box center [837, 235] width 15 height 39
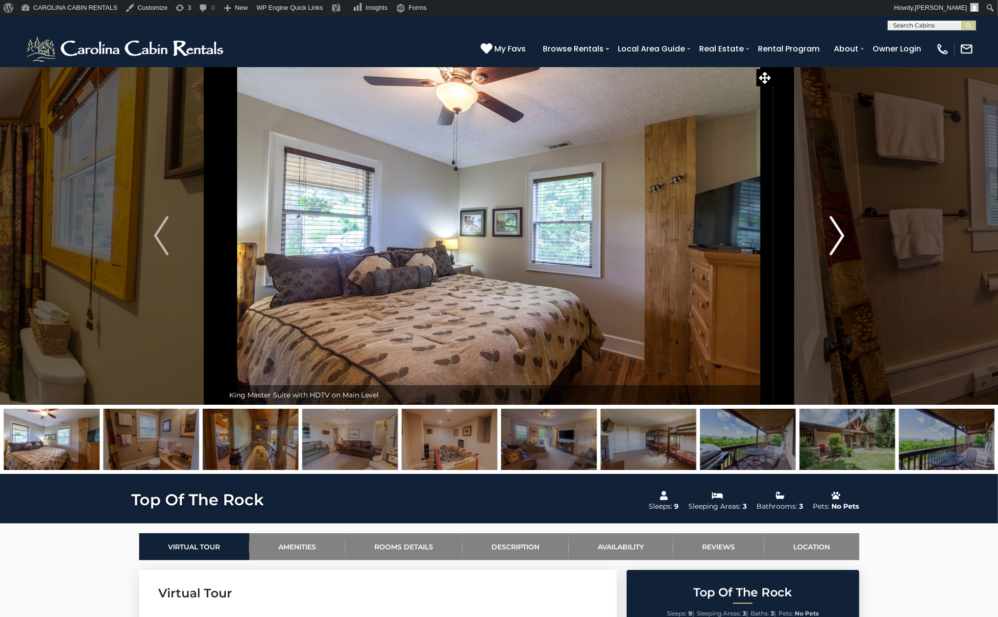
click at [838, 245] on img "Next" at bounding box center [837, 235] width 15 height 39
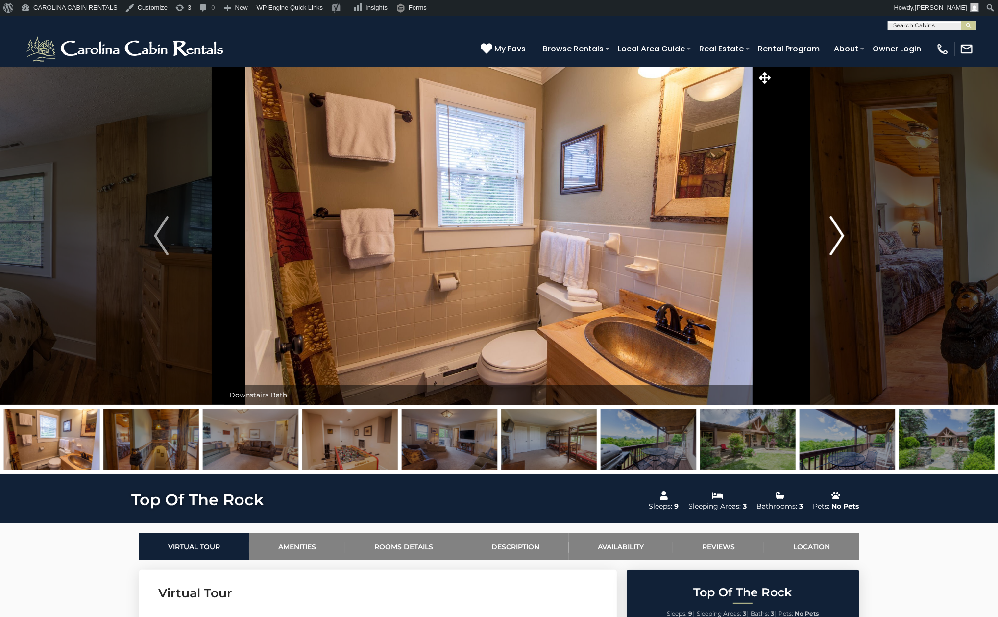
click at [838, 245] on img "Next" at bounding box center [837, 235] width 15 height 39
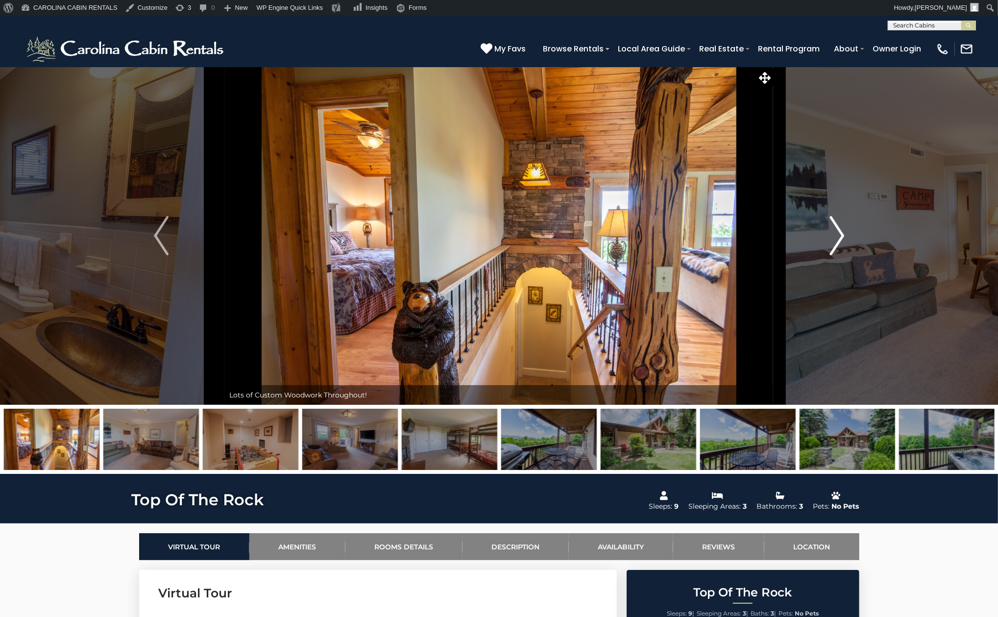
click at [838, 245] on img "Next" at bounding box center [837, 235] width 15 height 39
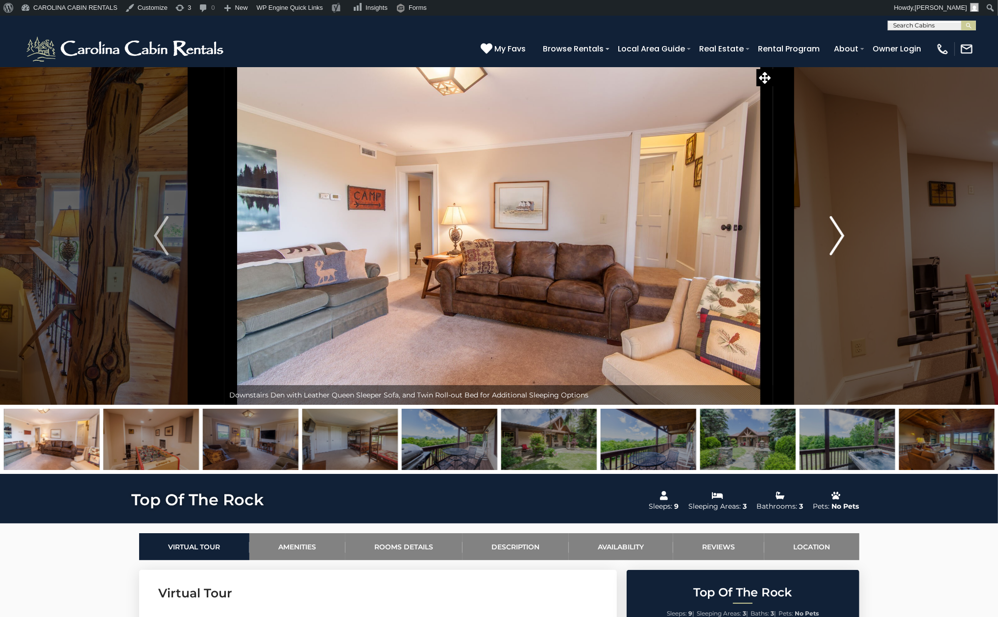
click at [838, 245] on img "Next" at bounding box center [837, 235] width 15 height 39
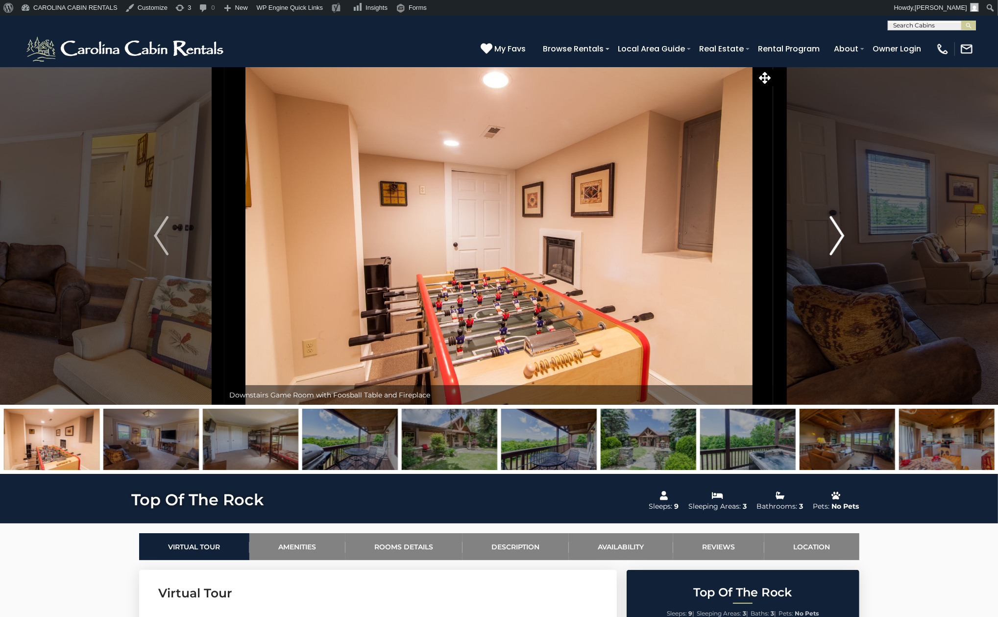
click at [838, 245] on img "Next" at bounding box center [837, 235] width 15 height 39
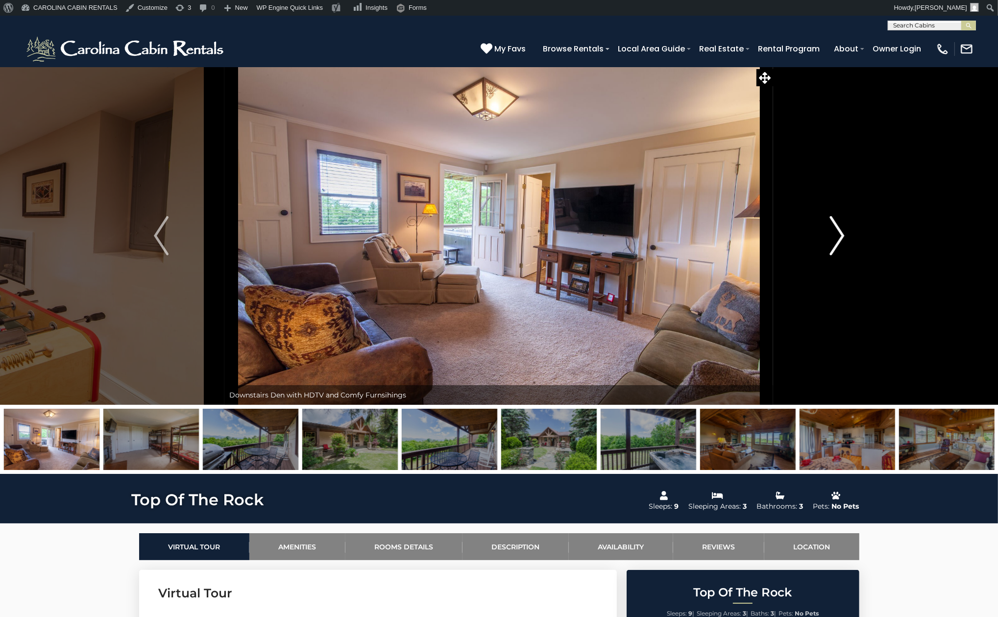
click at [838, 245] on img "Next" at bounding box center [837, 235] width 15 height 39
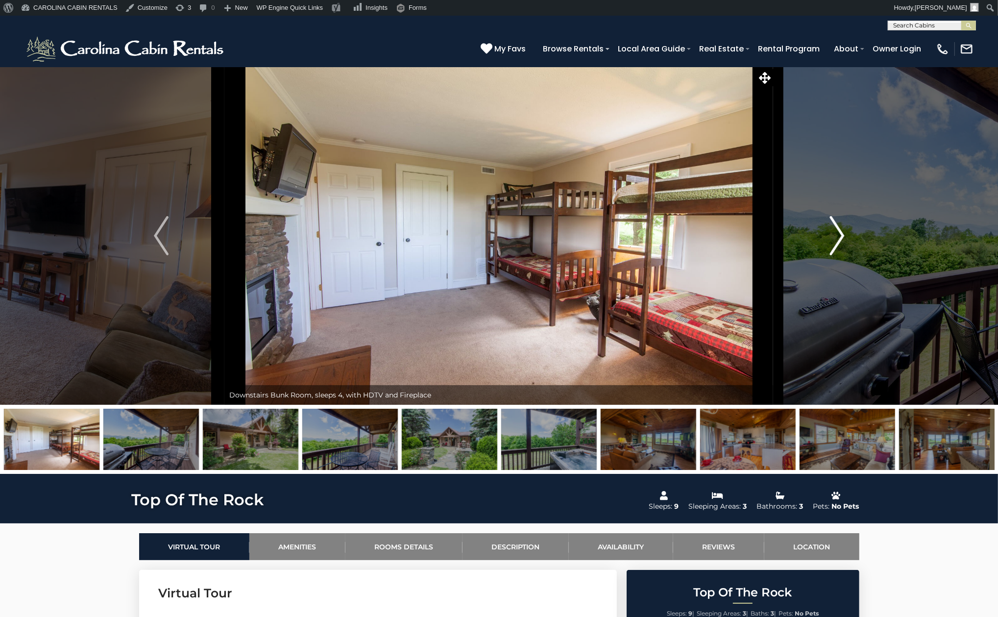
click at [838, 245] on img "Next" at bounding box center [837, 235] width 15 height 39
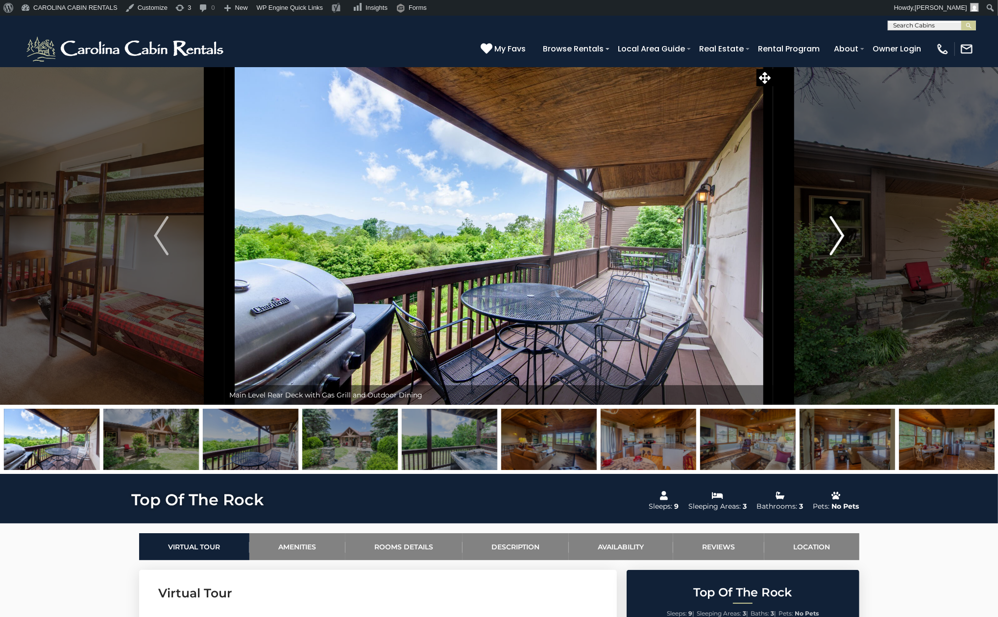
click at [838, 245] on img "Next" at bounding box center [837, 235] width 15 height 39
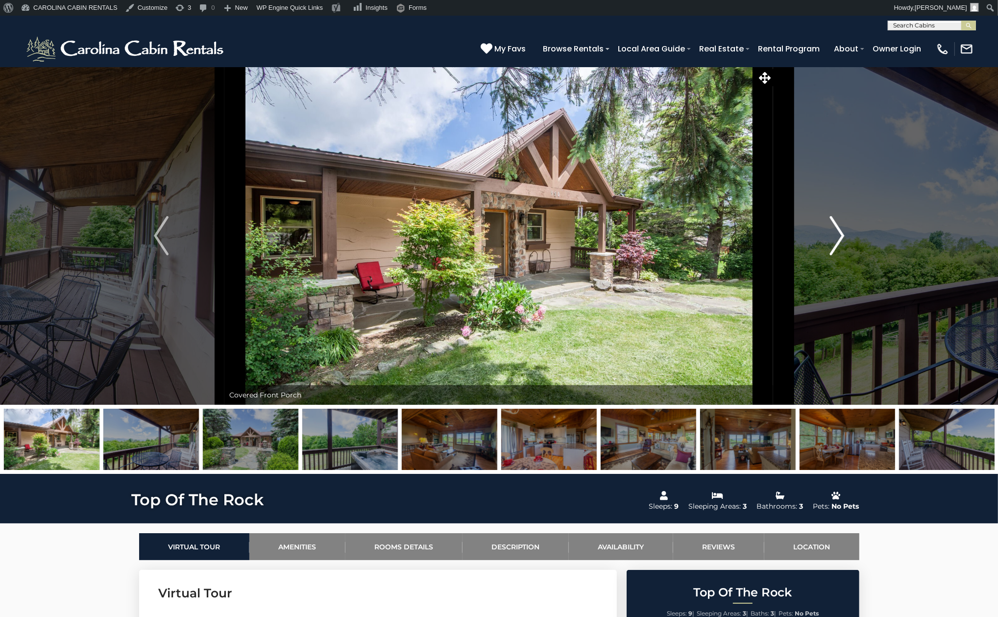
click at [838, 245] on img "Next" at bounding box center [837, 235] width 15 height 39
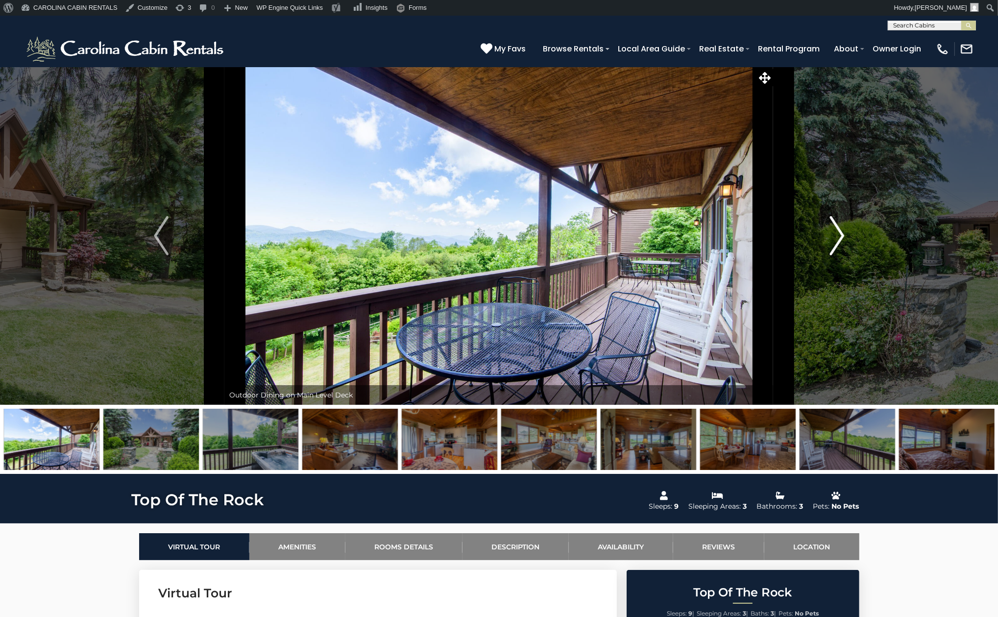
click at [838, 245] on img "Next" at bounding box center [837, 235] width 15 height 39
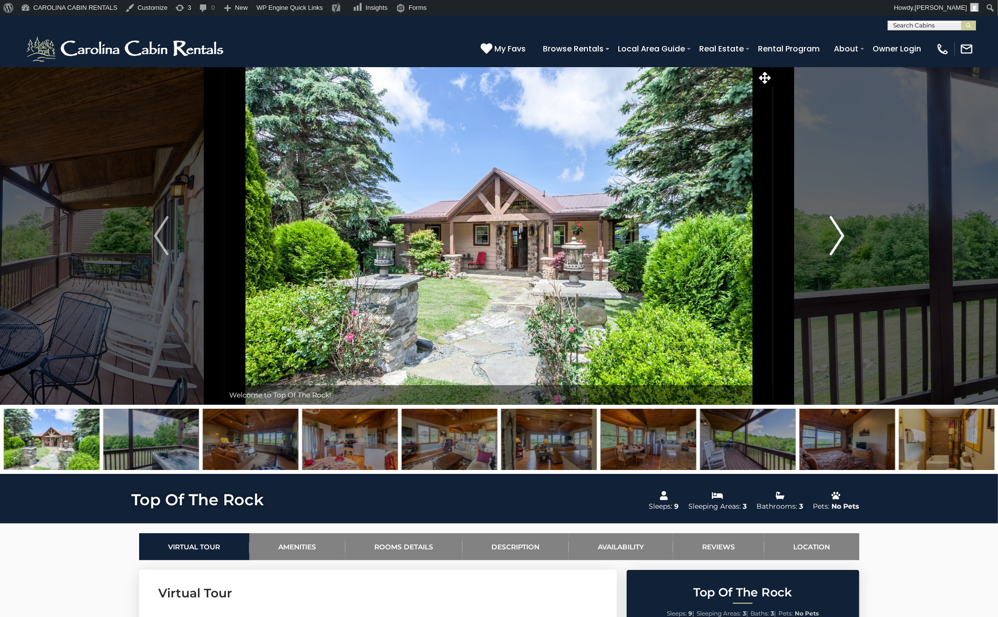
click at [838, 245] on img "Next" at bounding box center [837, 235] width 15 height 39
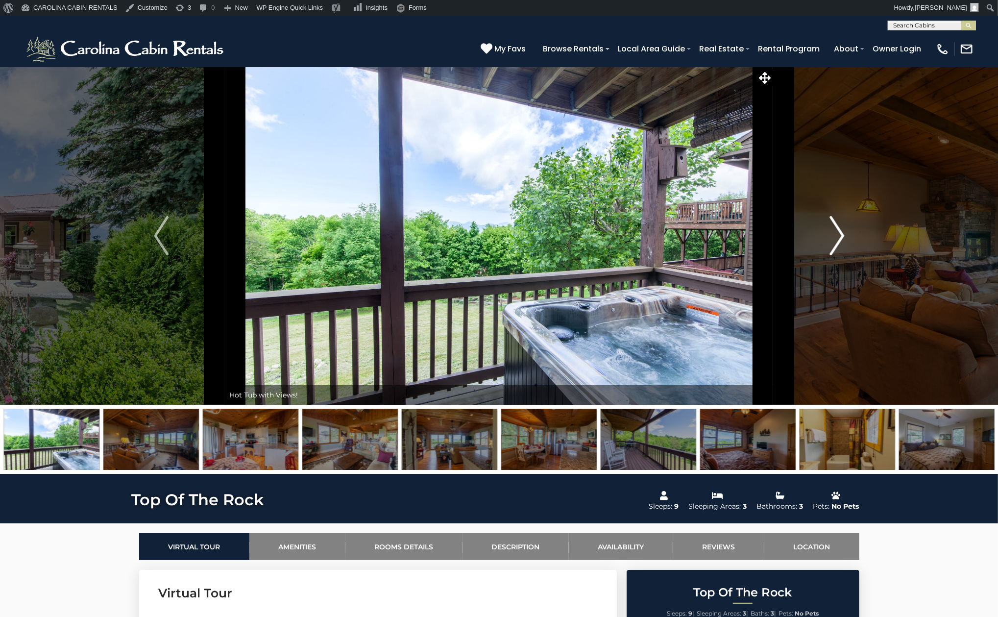
click at [838, 245] on img "Next" at bounding box center [837, 235] width 15 height 39
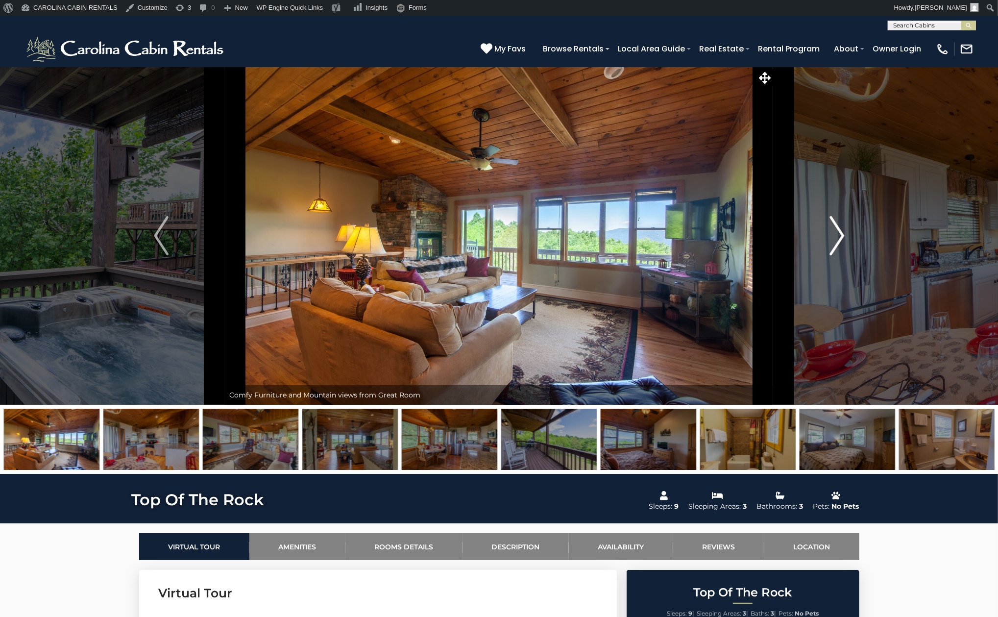
click at [838, 245] on img "Next" at bounding box center [837, 235] width 15 height 39
